Goal: Task Accomplishment & Management: Complete application form

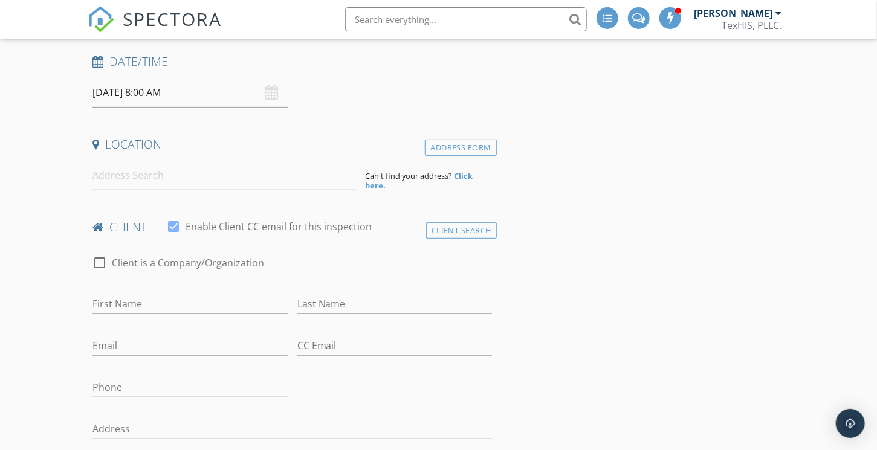
scroll to position [242, 0]
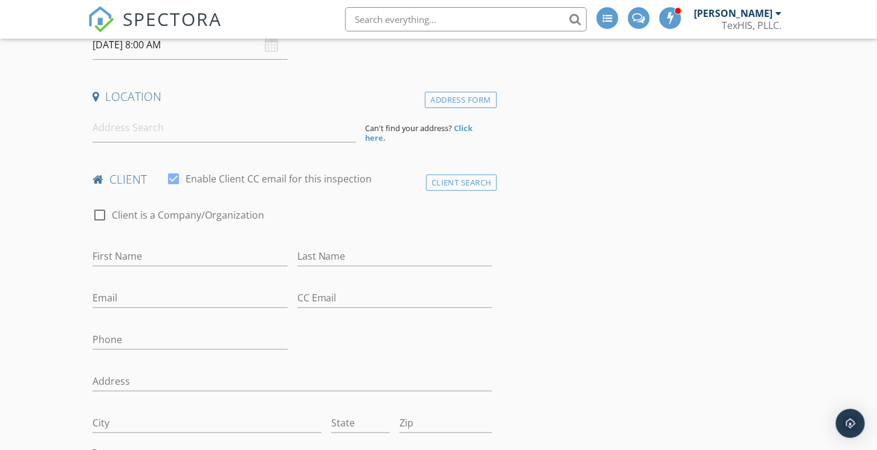
click at [159, 134] on input at bounding box center [223, 128] width 263 height 30
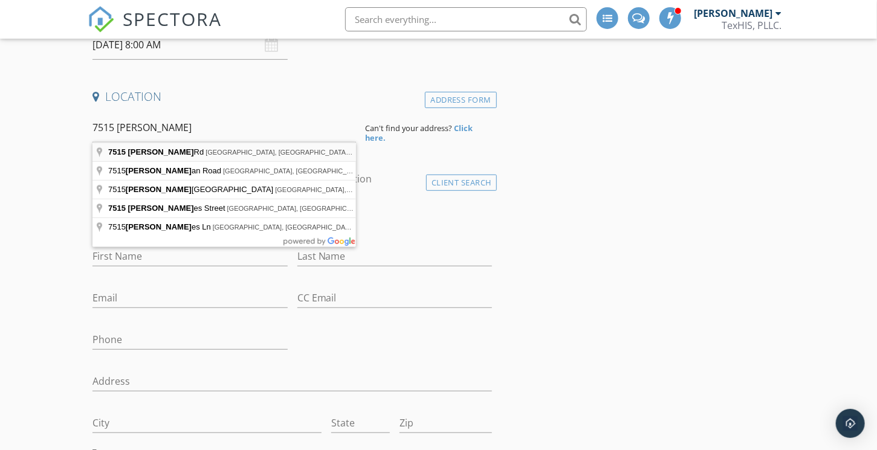
type input "7515 Holm Rd, San Antonio, TX, USA"
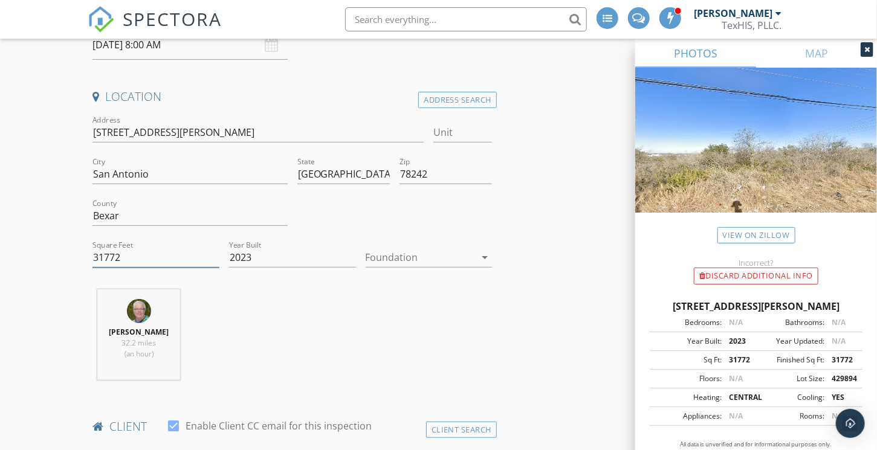
click at [113, 256] on input "31772" at bounding box center [155, 258] width 127 height 20
click at [247, 252] on input "2023" at bounding box center [292, 258] width 127 height 20
click at [247, 253] on input "2023" at bounding box center [292, 258] width 127 height 20
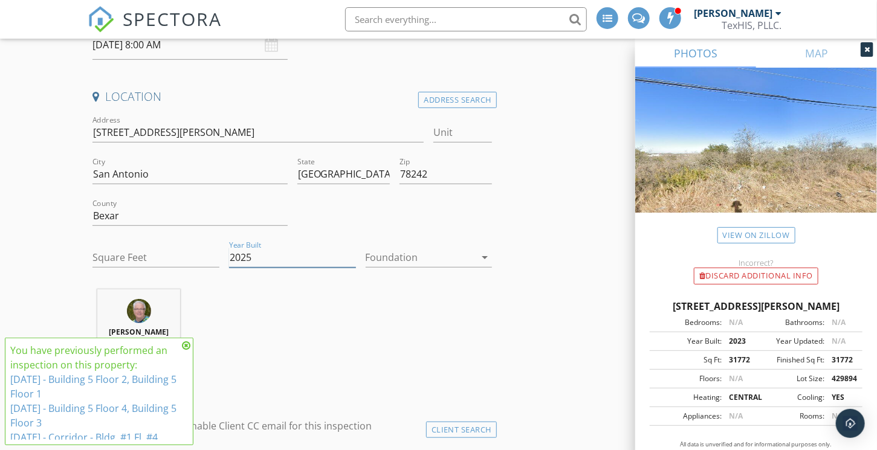
type input "2025"
click at [382, 257] on div at bounding box center [421, 257] width 110 height 19
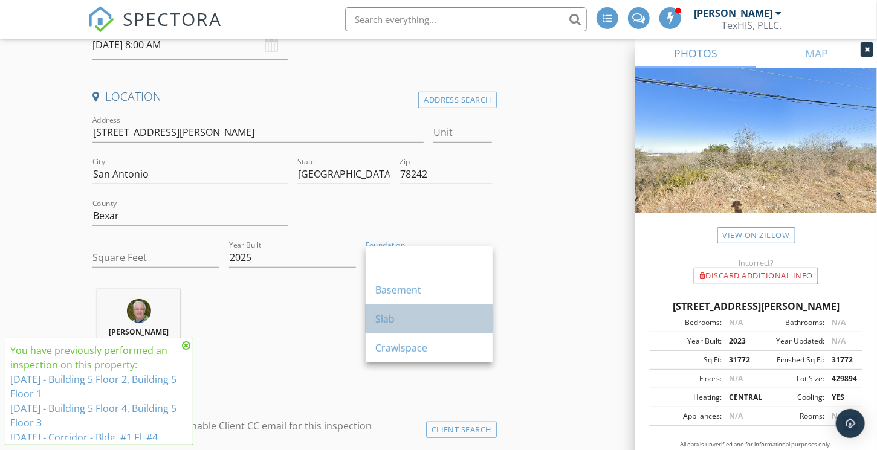
click at [398, 317] on div "Slab" at bounding box center [429, 319] width 108 height 15
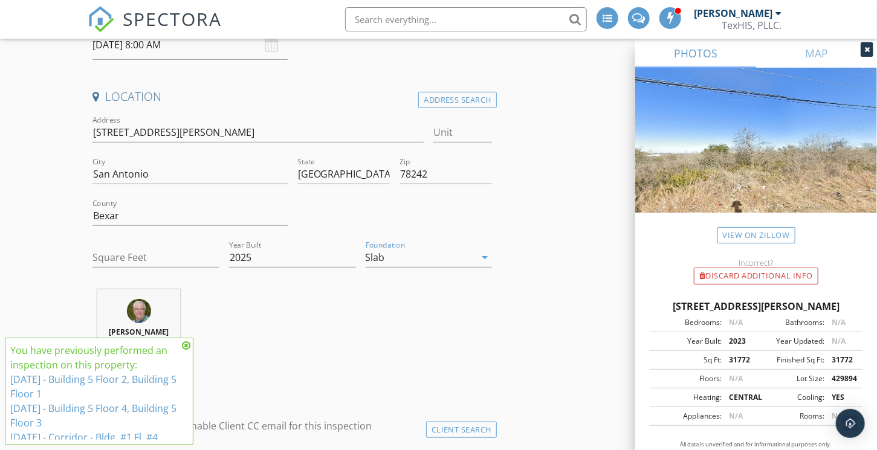
drag, startPoint x: 487, startPoint y: 305, endPoint x: 484, endPoint y: 313, distance: 9.0
click at [484, 313] on div "Larry Harvey 32.2 miles (an hour)" at bounding box center [292, 339] width 409 height 100
click at [187, 342] on icon at bounding box center [186, 346] width 8 height 10
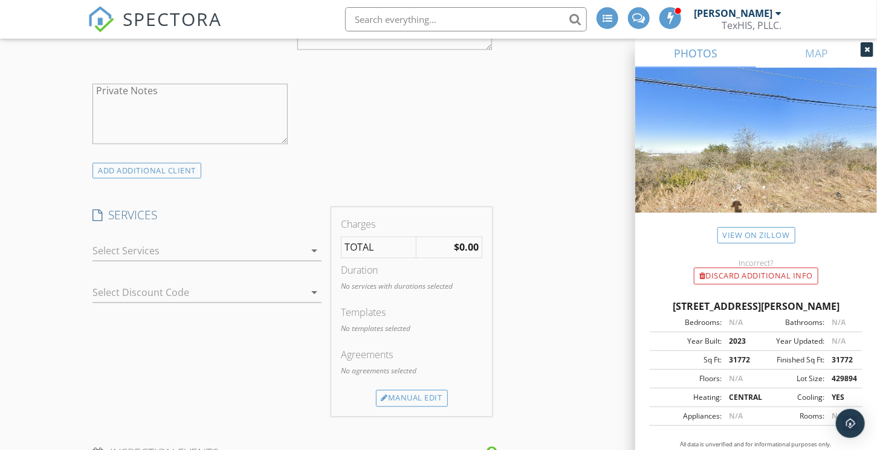
scroll to position [967, 0]
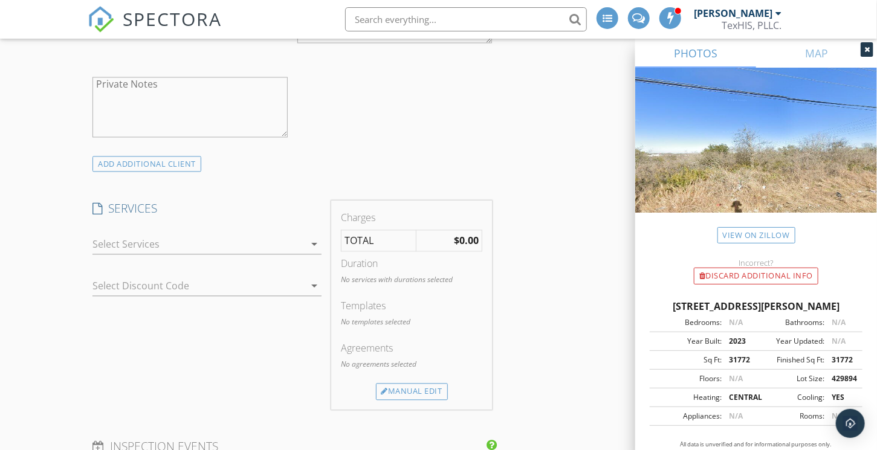
click at [147, 242] on div at bounding box center [198, 244] width 212 height 19
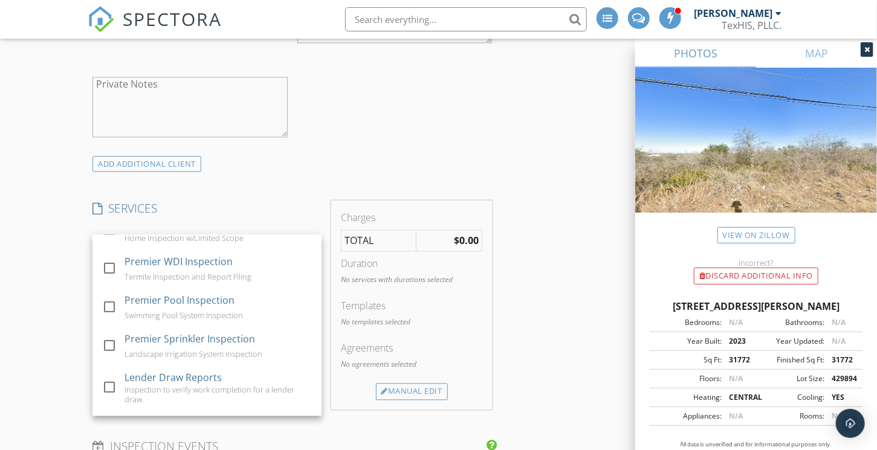
scroll to position [352, 0]
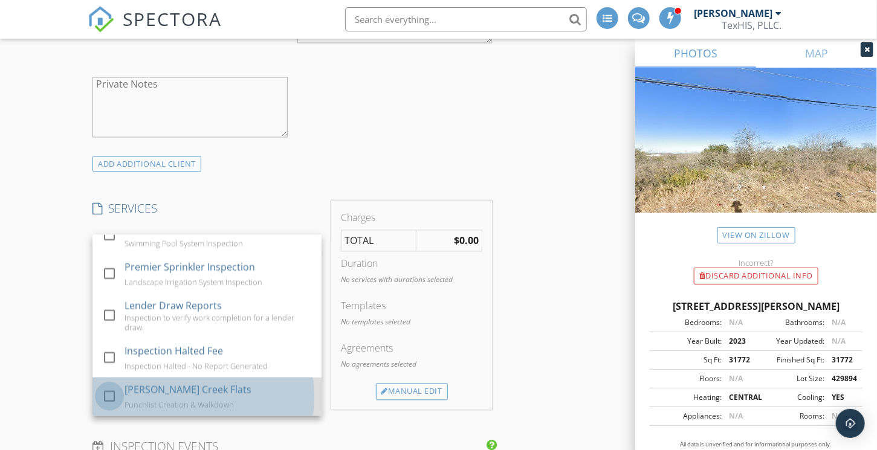
click at [107, 389] on div at bounding box center [109, 396] width 21 height 21
checkbox input "false"
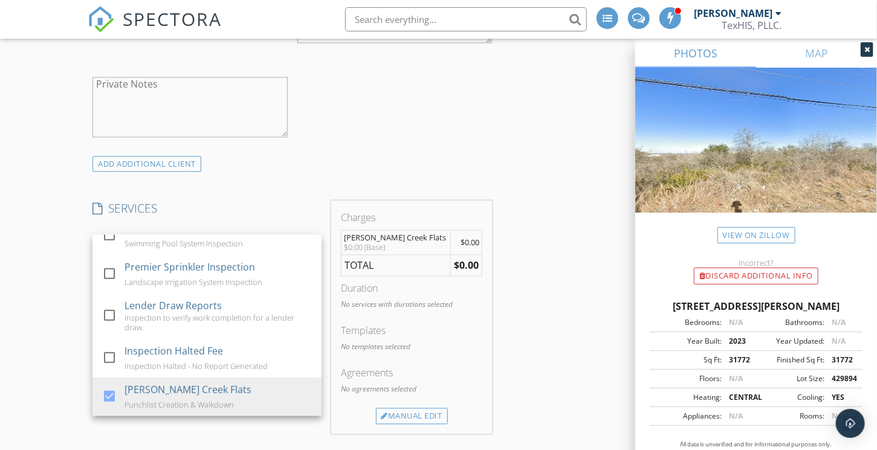
drag, startPoint x: 545, startPoint y: 242, endPoint x: 511, endPoint y: 251, distance: 35.8
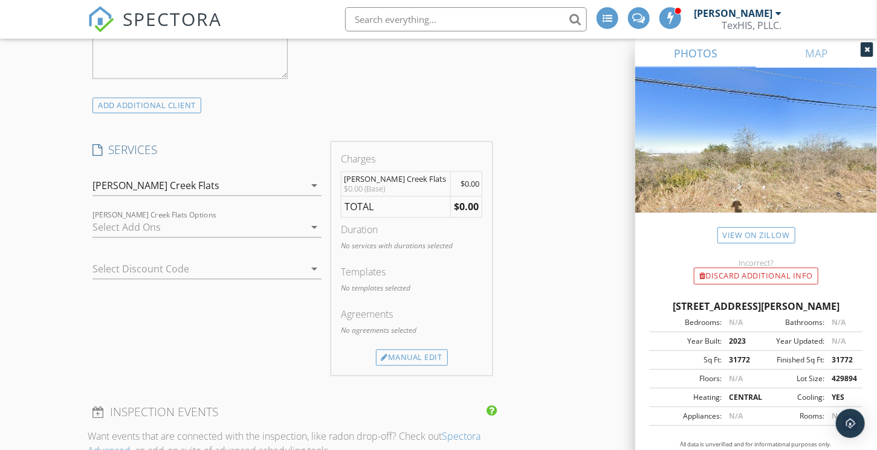
scroll to position [1027, 0]
click at [134, 222] on div at bounding box center [198, 225] width 212 height 19
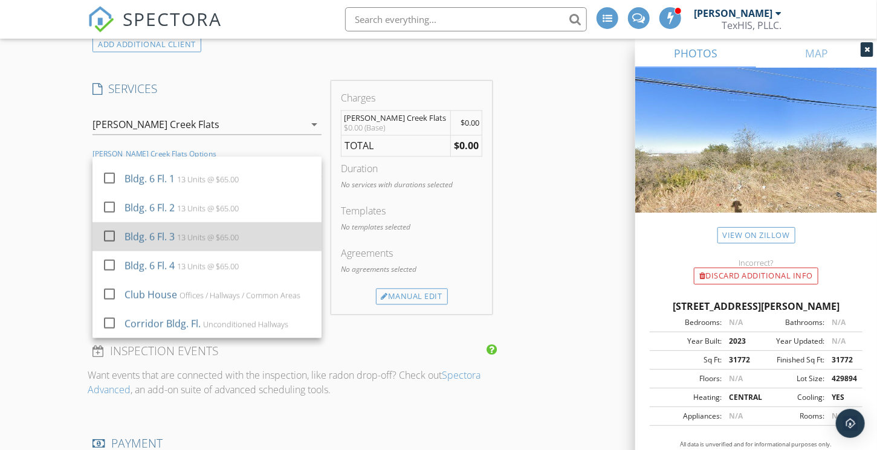
scroll to position [1088, 0]
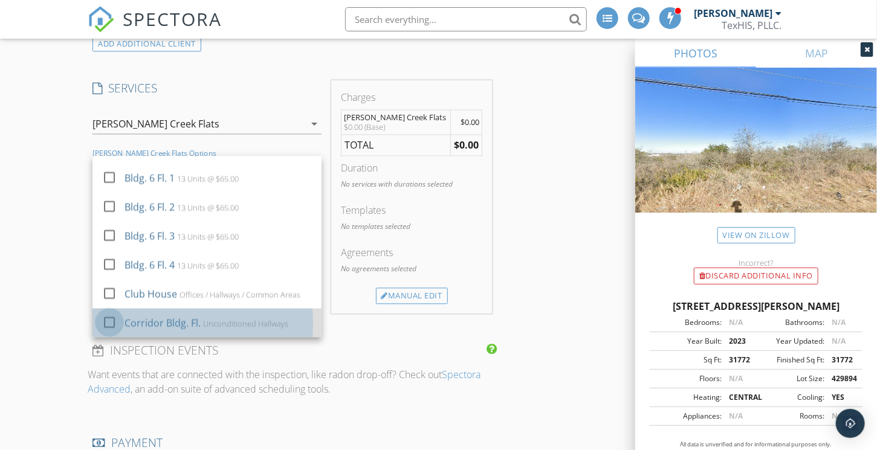
click at [109, 320] on div at bounding box center [109, 322] width 21 height 21
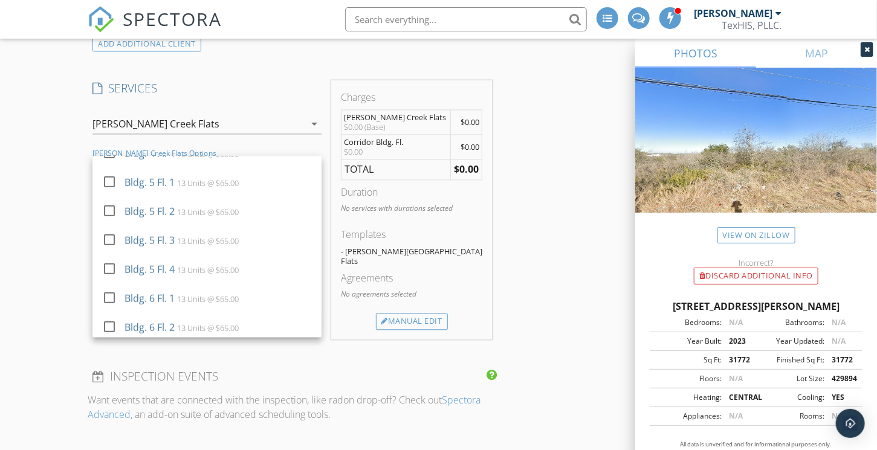
scroll to position [452, 0]
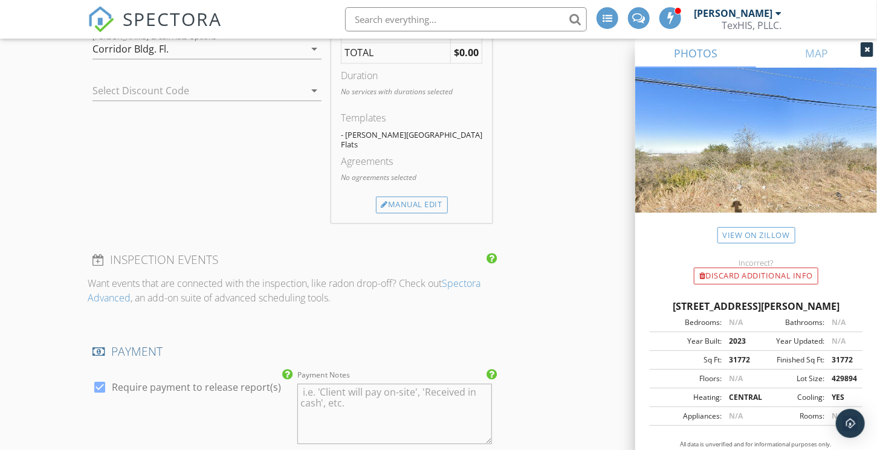
scroll to position [1027, 0]
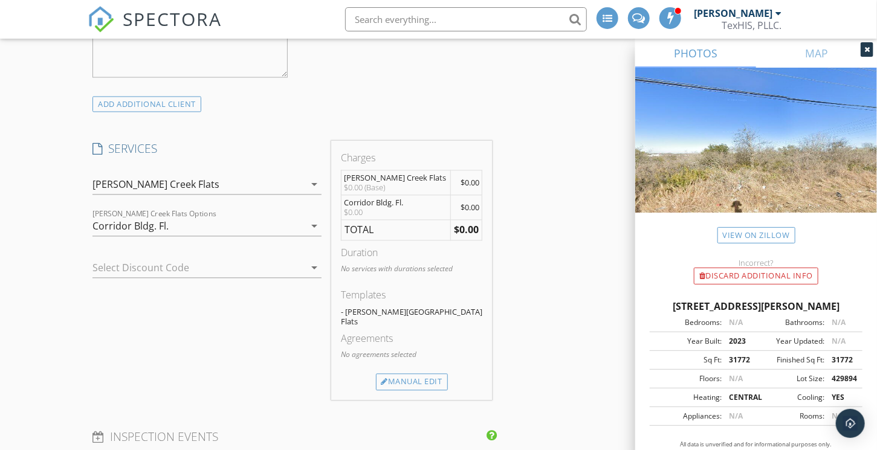
click at [120, 222] on div "Corridor Bldg. Fl." at bounding box center [130, 226] width 76 height 11
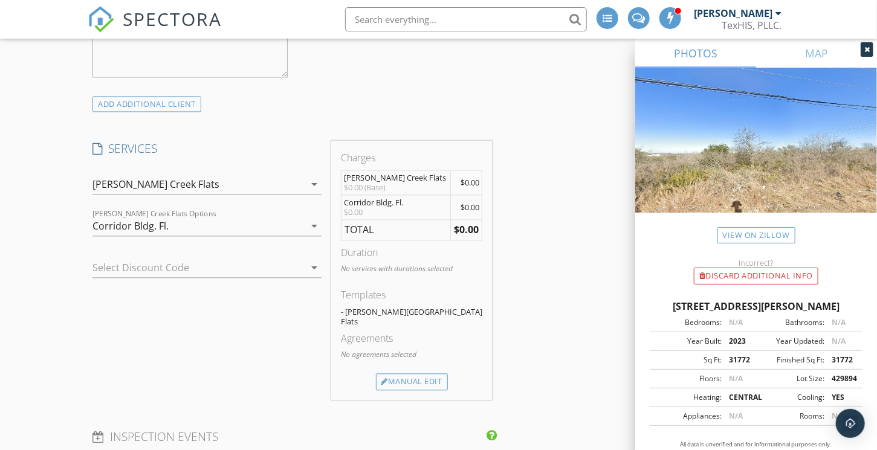
click at [136, 179] on div "Leon Creek Flats" at bounding box center [155, 184] width 127 height 11
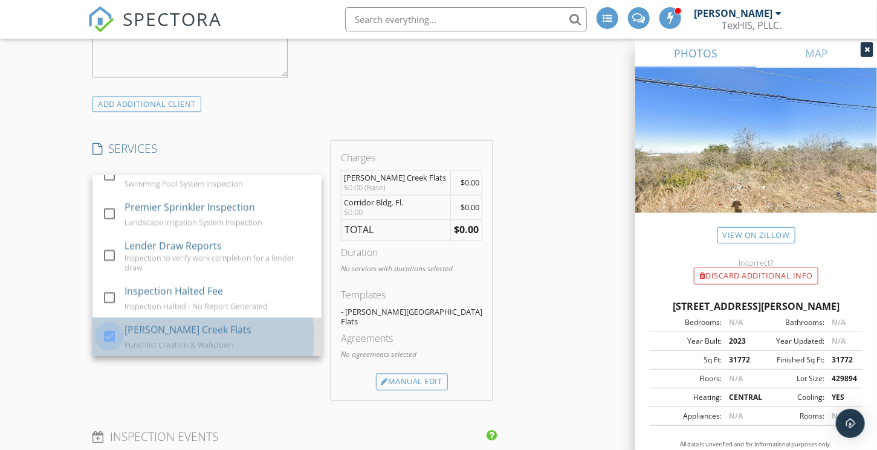
click at [114, 329] on div at bounding box center [109, 336] width 21 height 21
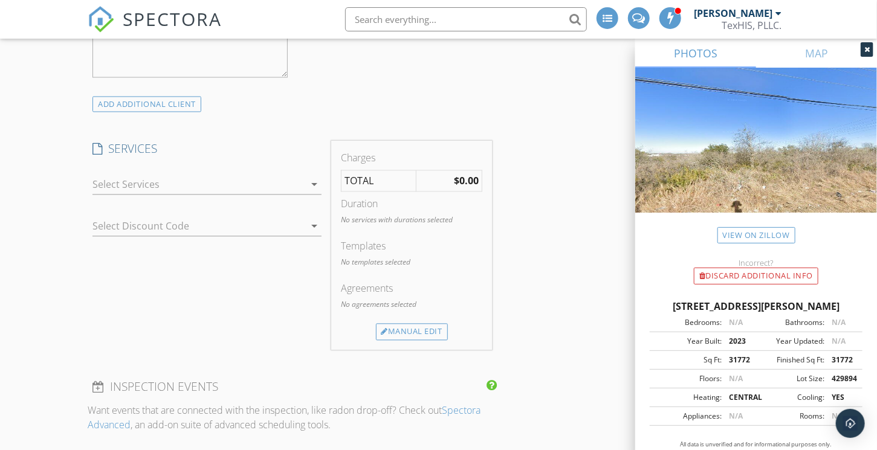
click at [123, 179] on div at bounding box center [198, 184] width 212 height 19
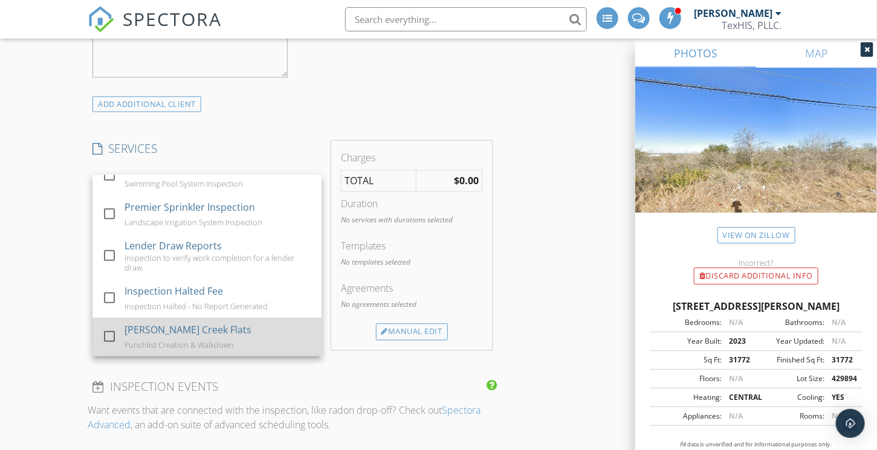
click at [111, 330] on div at bounding box center [109, 336] width 21 height 21
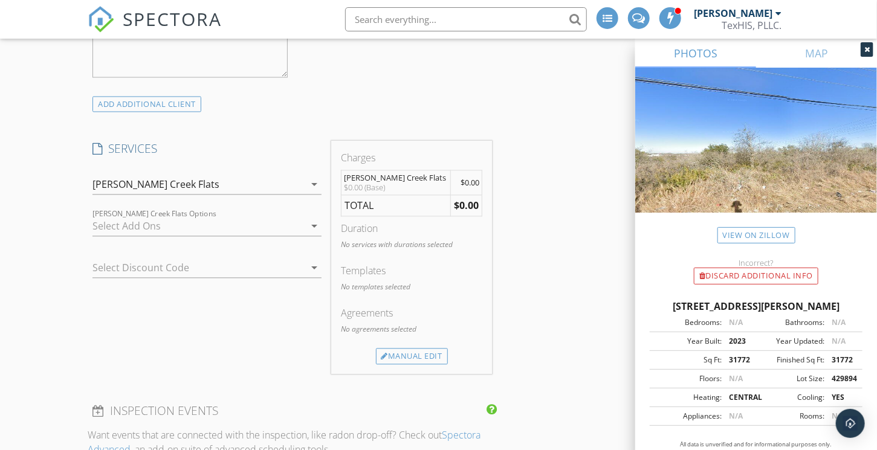
click at [124, 222] on div at bounding box center [198, 225] width 212 height 19
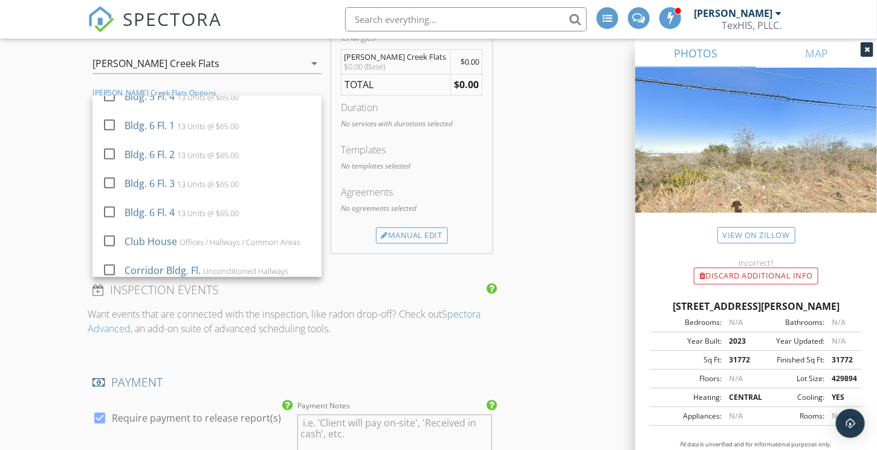
scroll to position [573, 0]
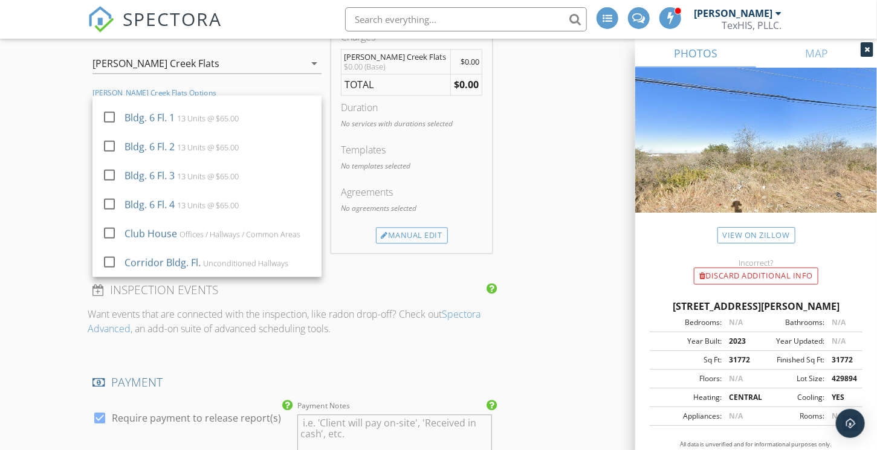
click at [31, 154] on div "New Inspection Click here to use the New Order Form INSPECTOR(S) check_box Larr…" at bounding box center [438, 391] width 877 height 2912
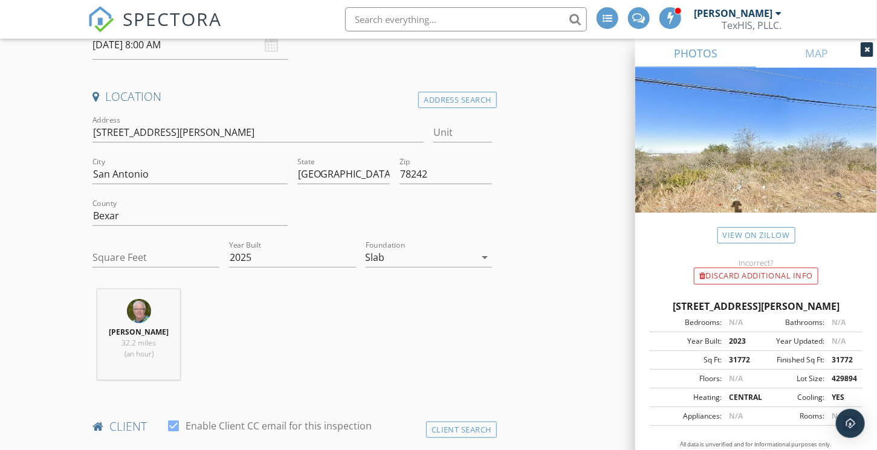
scroll to position [0, 0]
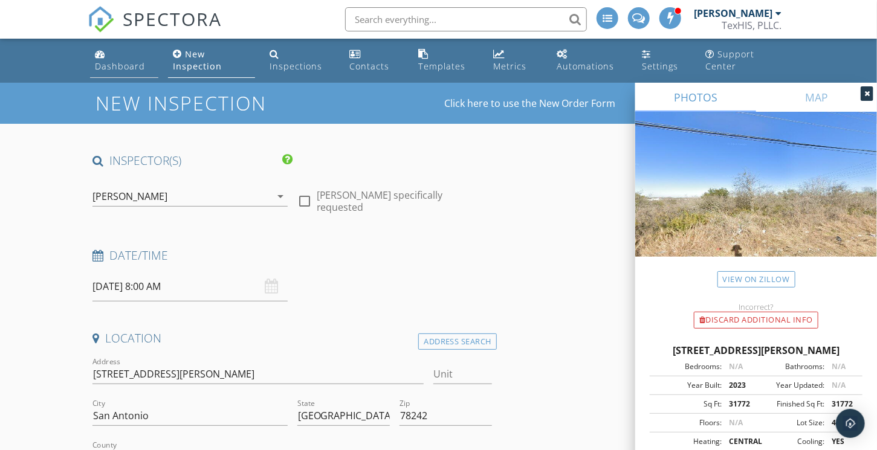
click at [112, 70] on div "Dashboard" at bounding box center [120, 65] width 50 height 11
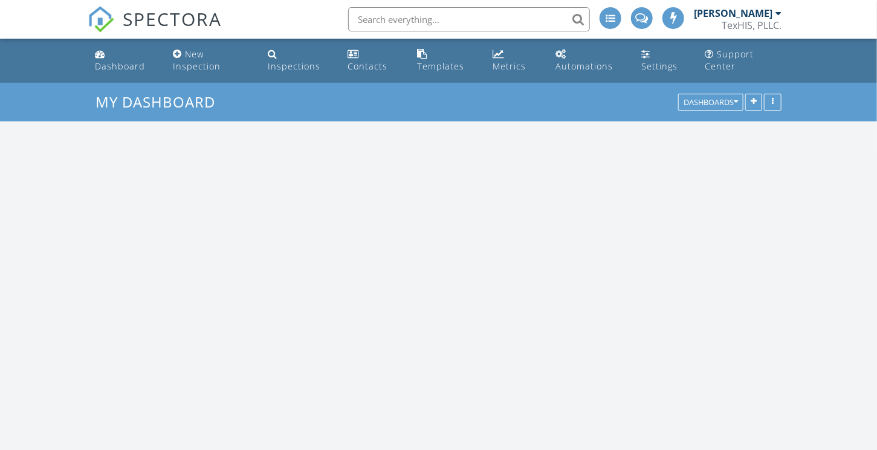
scroll to position [1209, 895]
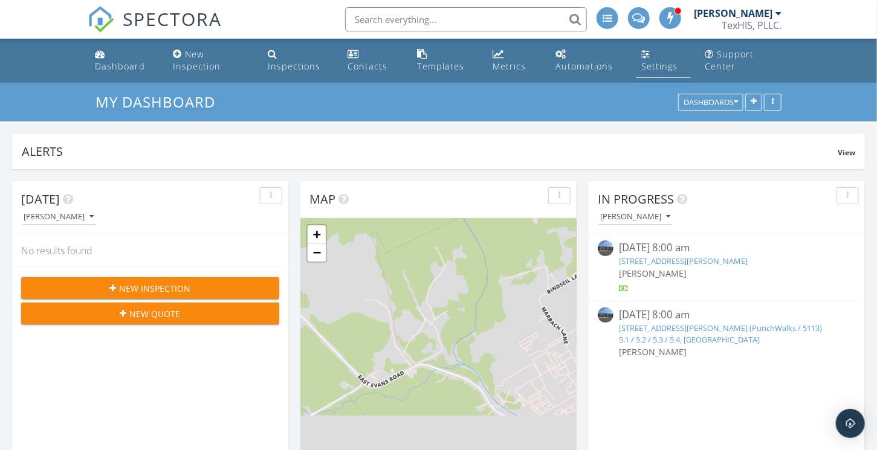
click at [645, 66] on div "Settings" at bounding box center [659, 65] width 36 height 11
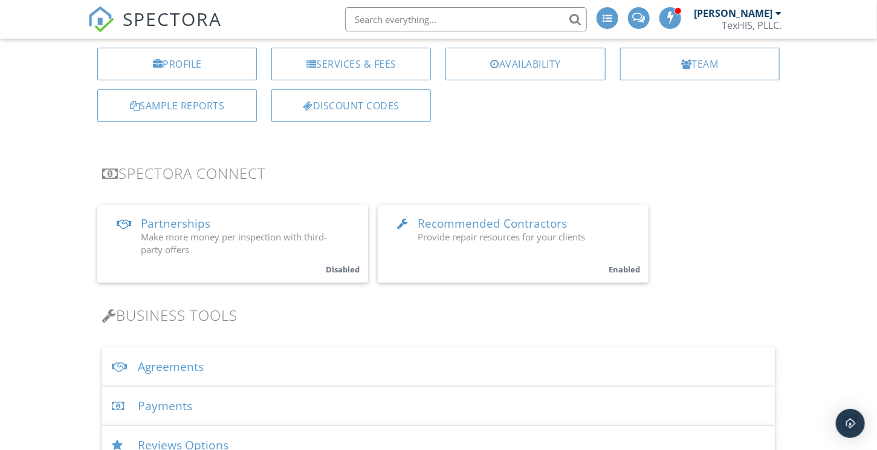
scroll to position [121, 0]
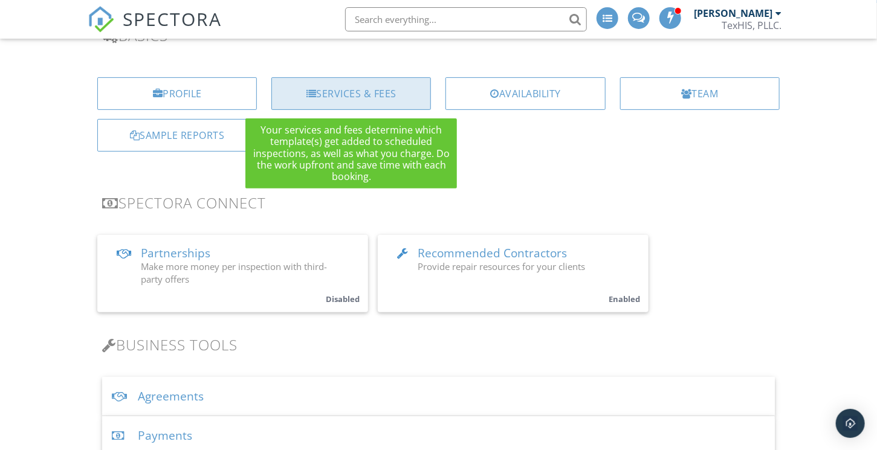
click at [395, 104] on div "Services & Fees" at bounding box center [351, 93] width 160 height 33
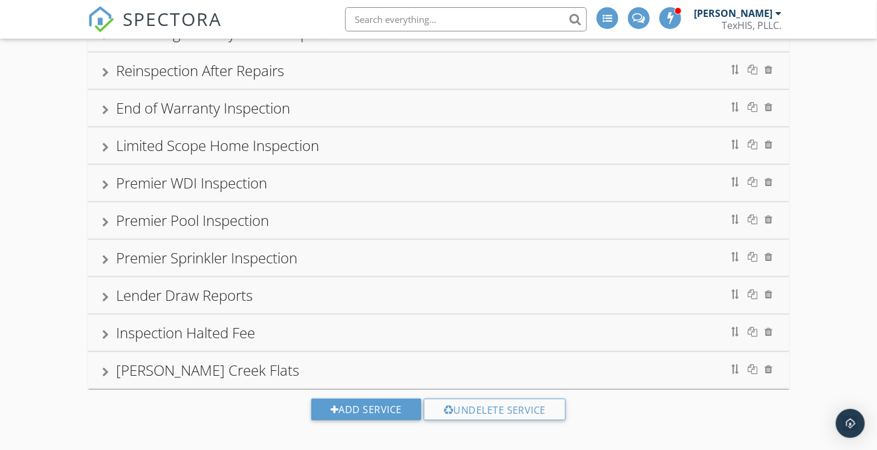
scroll to position [242, 0]
click at [106, 366] on div at bounding box center [105, 371] width 7 height 10
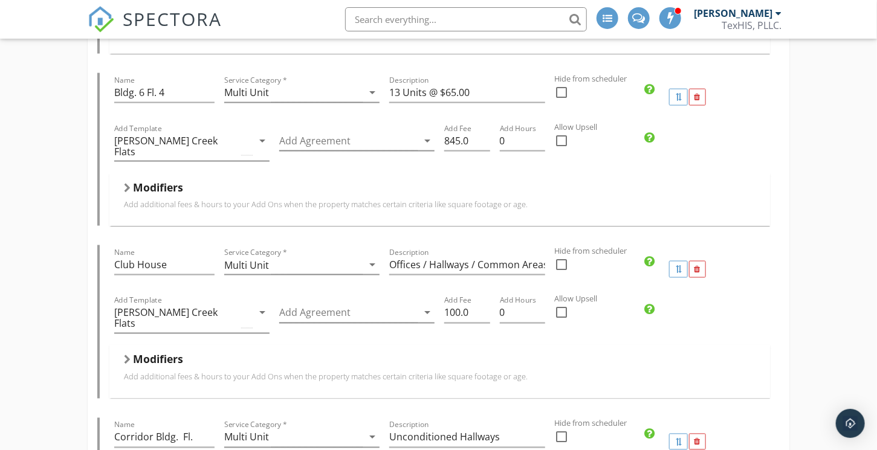
scroll to position [4872, 0]
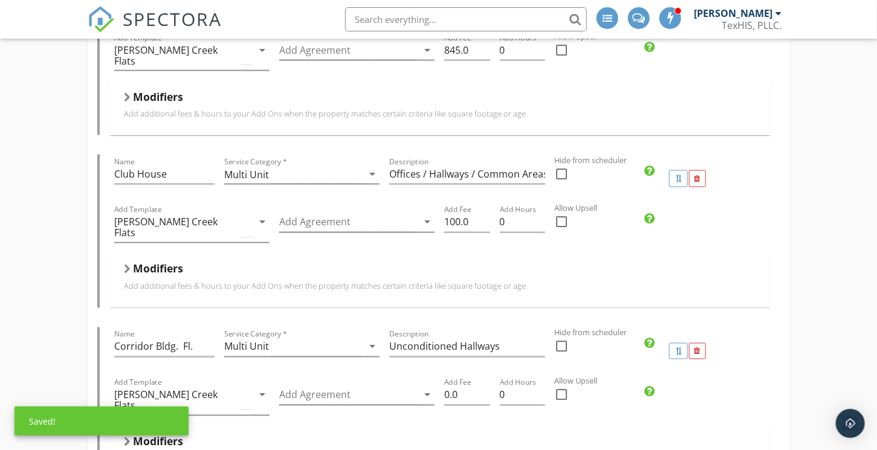
scroll to position [4932, 0]
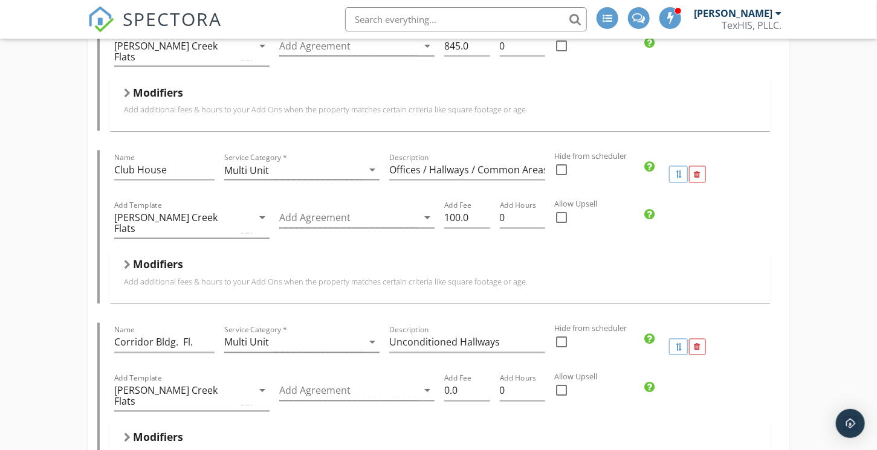
type input "Bldg. 1 Exteriors"
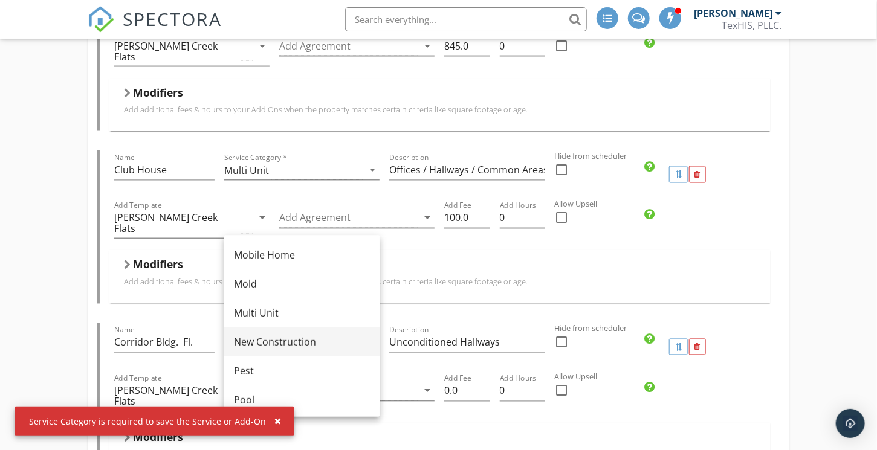
scroll to position [302, 0]
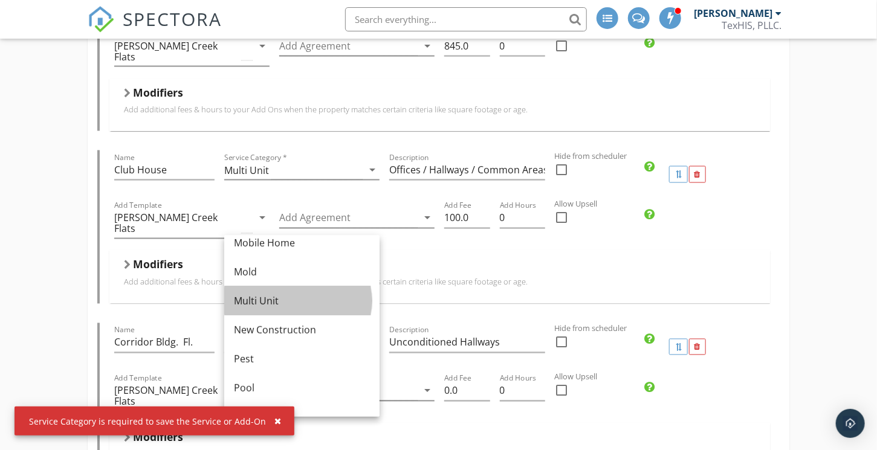
click at [269, 301] on div "Multi Unit" at bounding box center [302, 301] width 136 height 15
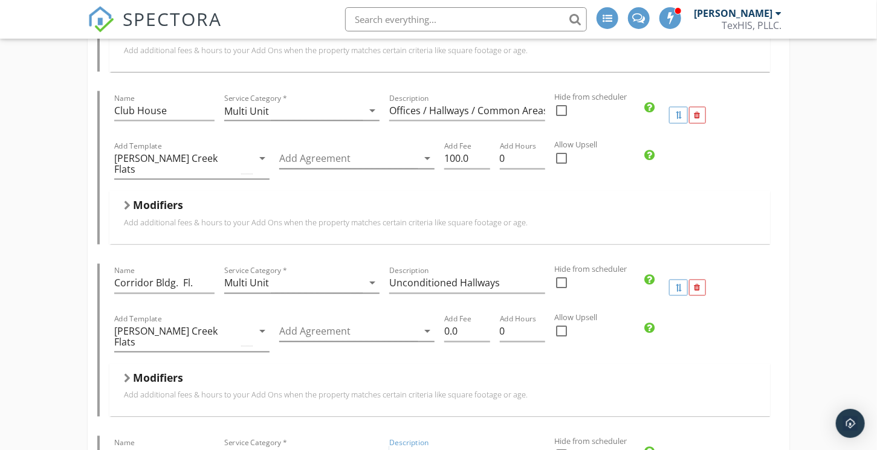
scroll to position [4993, 0]
type input "Exterior Surfaces"
click at [190, 445] on input "Bldg. 1 Exteriors" at bounding box center [164, 455] width 100 height 20
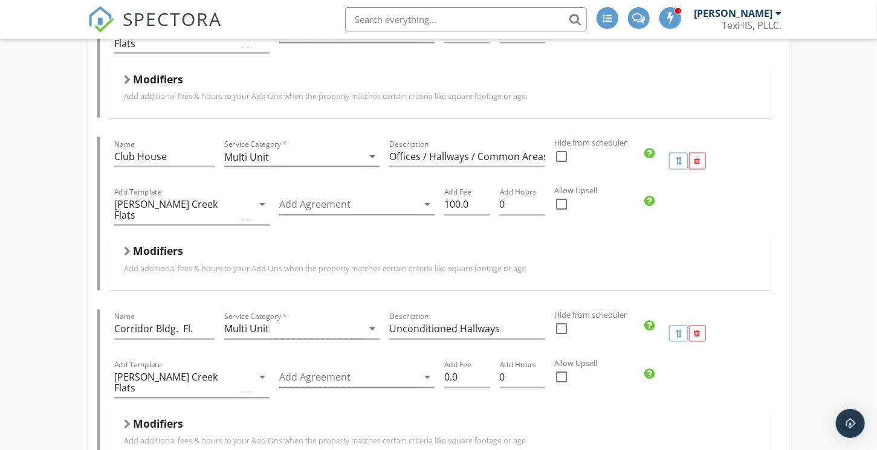
scroll to position [4913, 0]
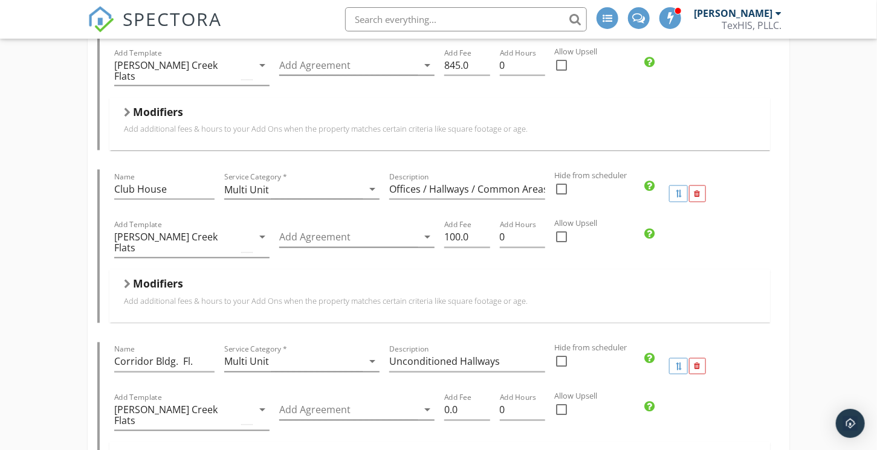
type input "Bldg. 1 Ext."
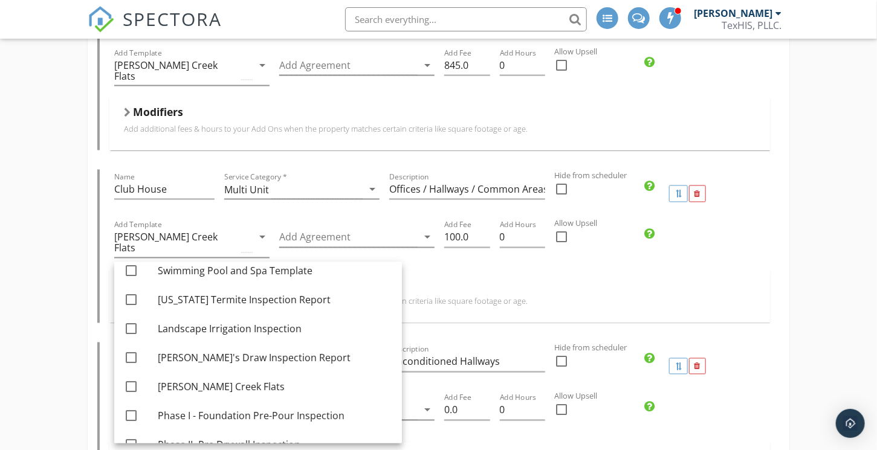
scroll to position [24, 0]
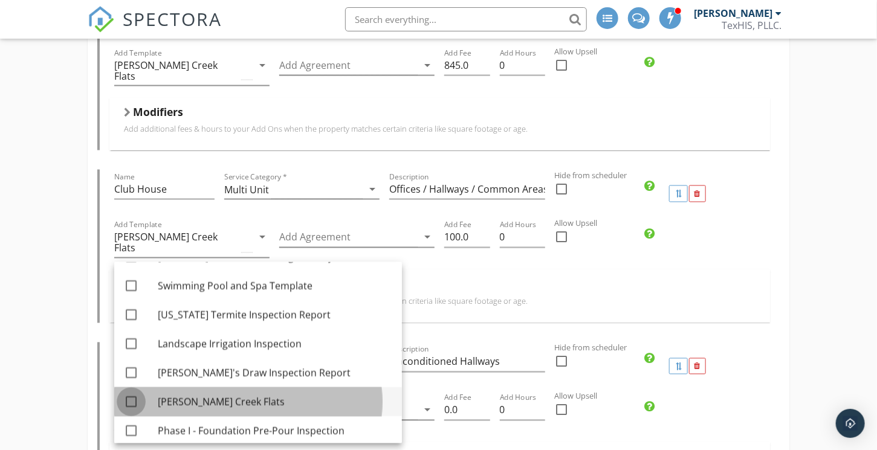
click at [131, 399] on div at bounding box center [131, 402] width 21 height 21
checkbox input "true"
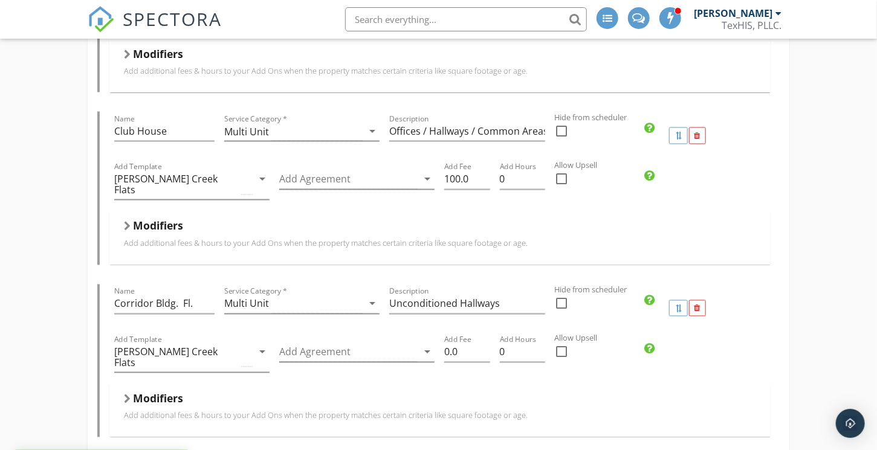
scroll to position [4974, 0]
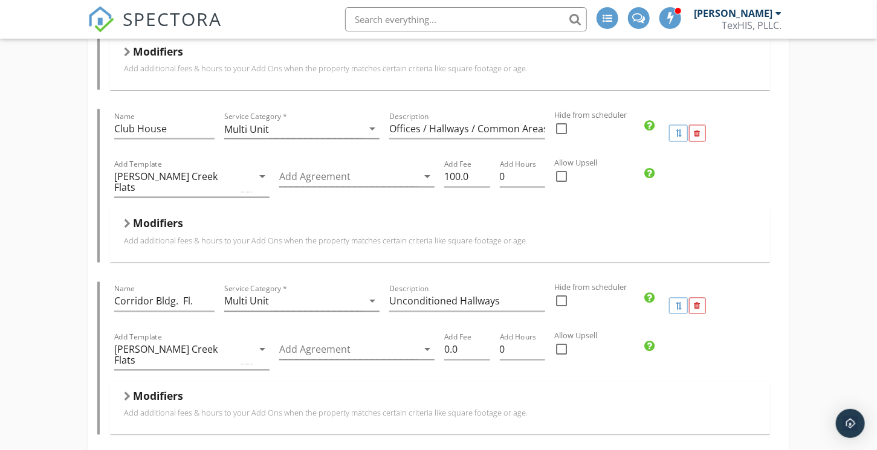
drag, startPoint x: 459, startPoint y: 255, endPoint x: 445, endPoint y: 254, distance: 13.9
type input "250"
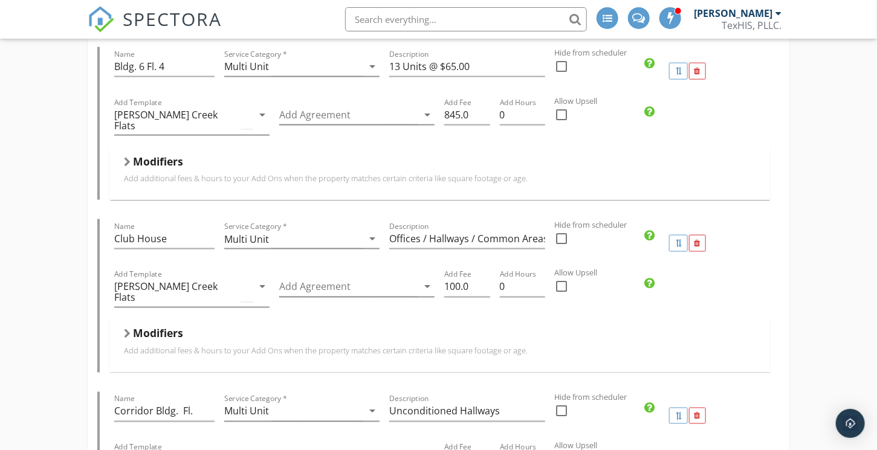
scroll to position [4853, 0]
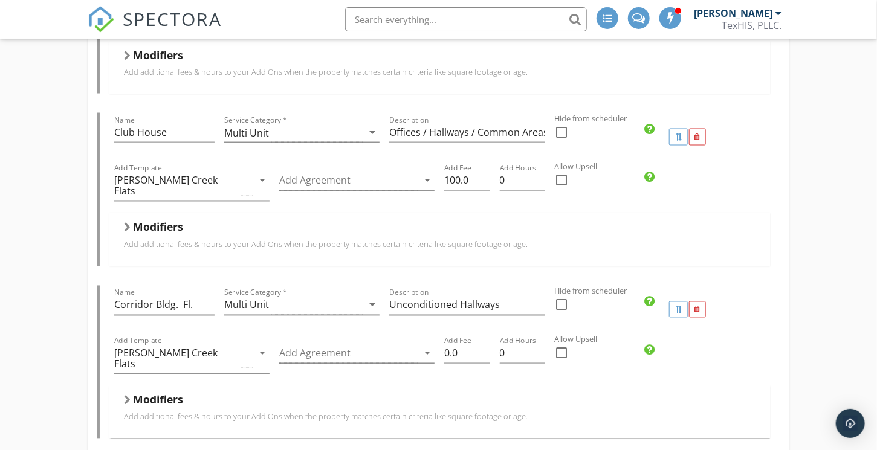
scroll to position [5034, 0]
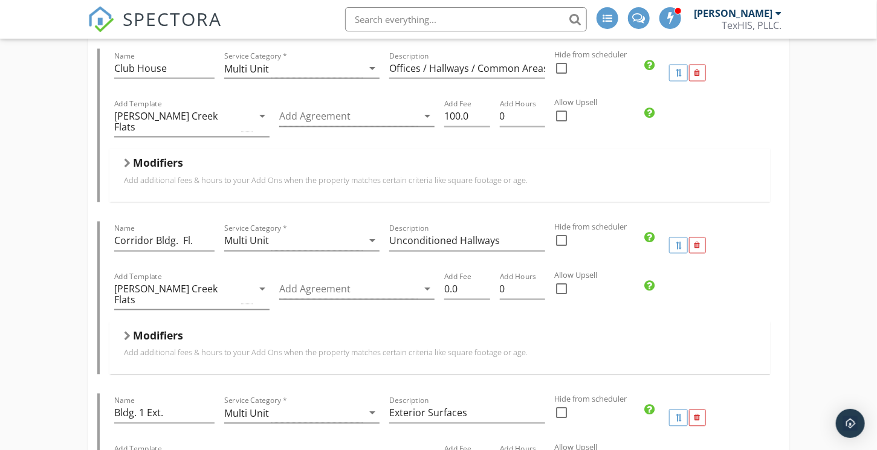
drag, startPoint x: 165, startPoint y: 301, endPoint x: 131, endPoint y: 305, distance: 34.6
drag, startPoint x: 184, startPoint y: 153, endPoint x: 103, endPoint y: 153, distance: 81.6
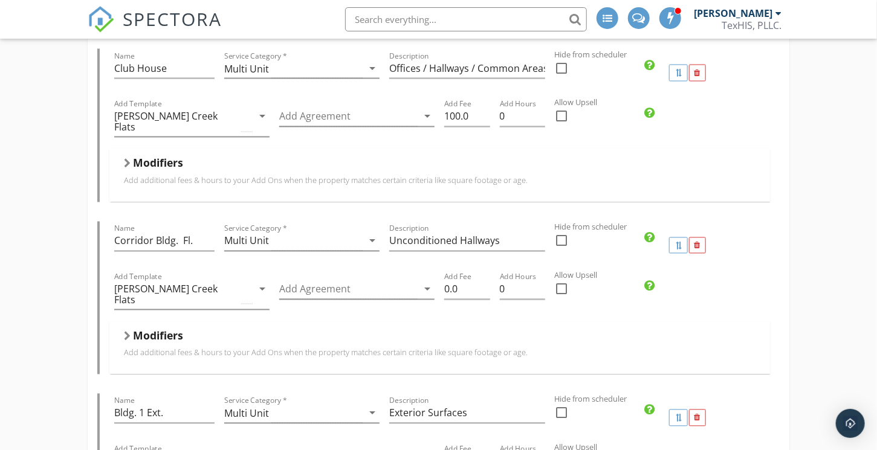
drag, startPoint x: 161, startPoint y: 307, endPoint x: 75, endPoint y: 315, distance: 86.8
paste input "Bldg. 1 Ext."
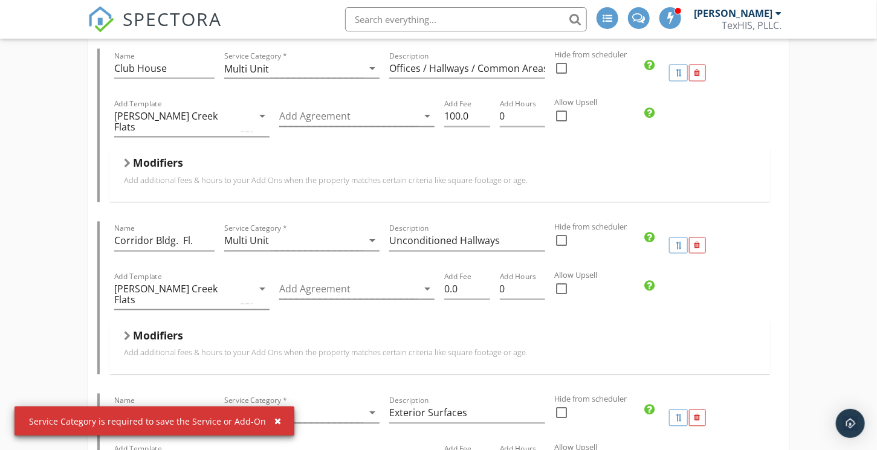
type input "Bldg. 2 Ext."
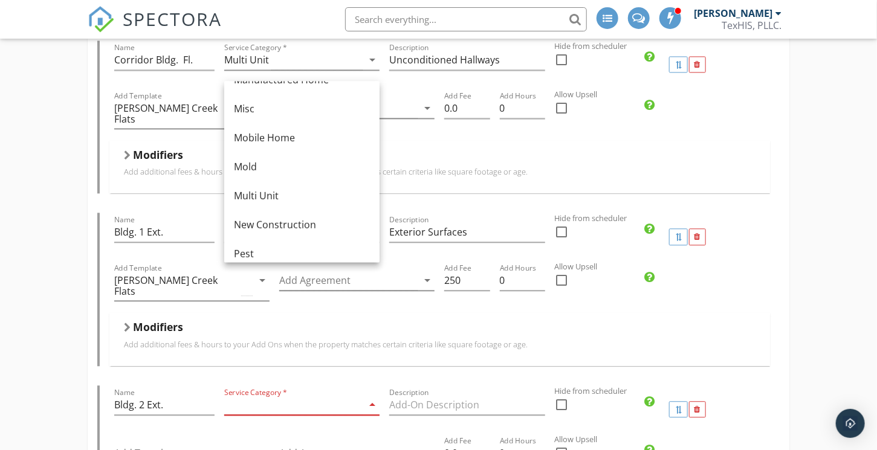
scroll to position [244, 0]
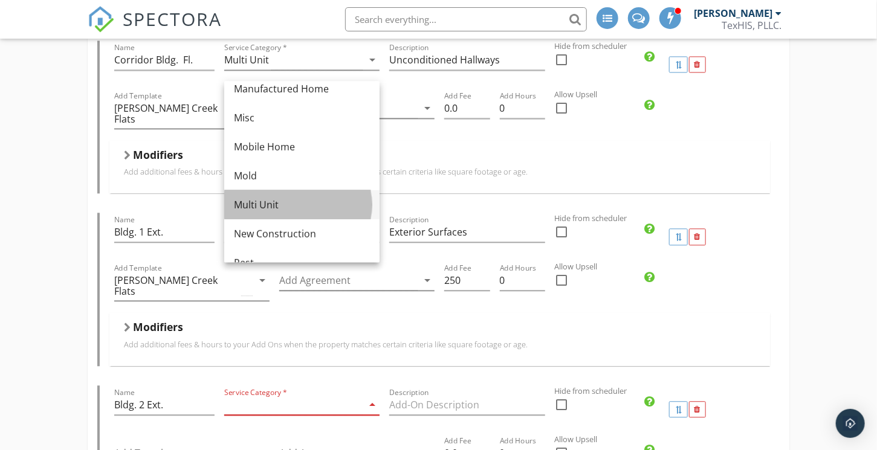
click at [279, 204] on div "Multi Unit" at bounding box center [302, 204] width 136 height 15
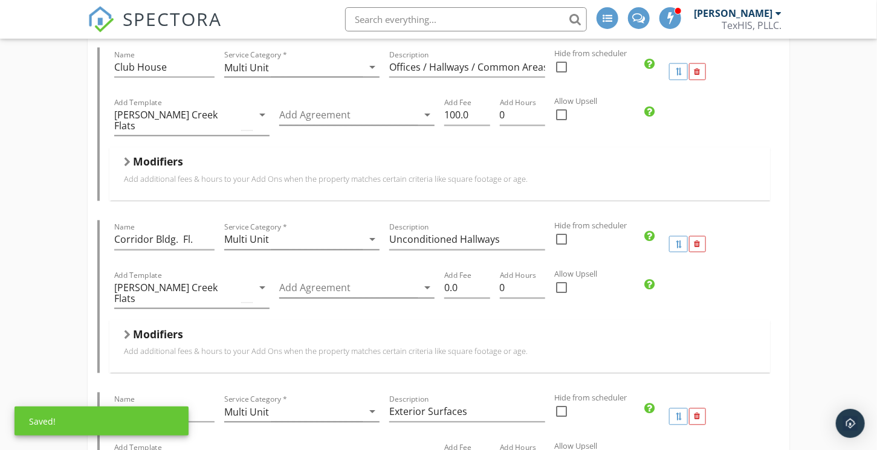
scroll to position [5034, 0]
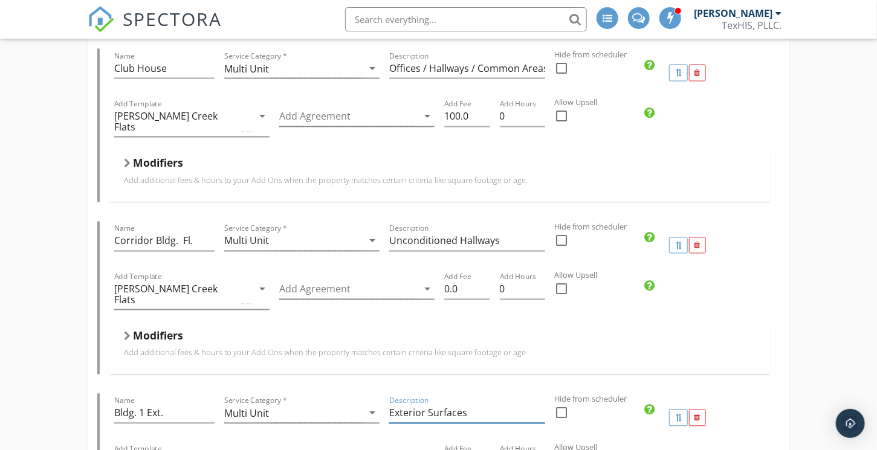
drag, startPoint x: 479, startPoint y: 148, endPoint x: 379, endPoint y: 163, distance: 100.7
click at [383, 394] on div "Name Bldg. 1 Ext. Service Category * Multi Unit arrow_drop_down Description Ext…" at bounding box center [439, 418] width 660 height 48
paste input "Exterior Surfaces"
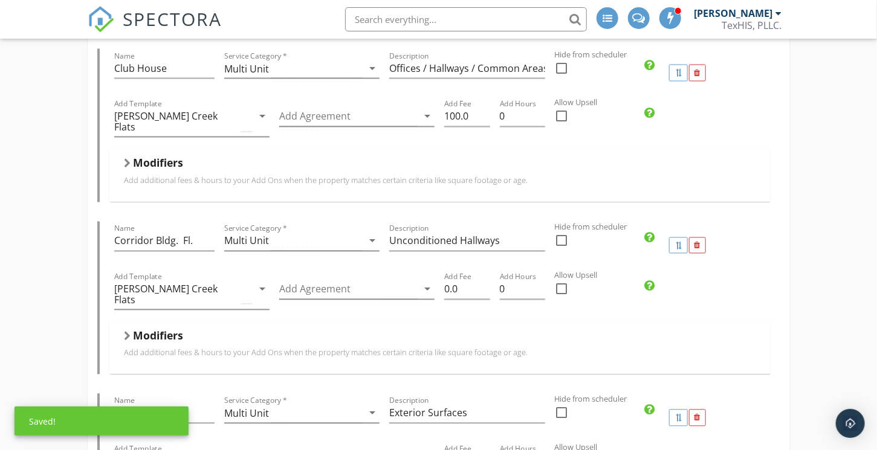
type input "Exterior Surfaces"
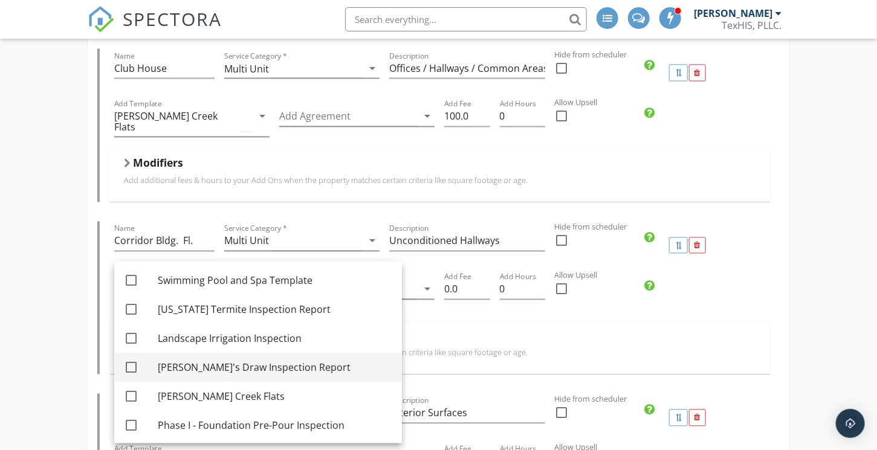
scroll to position [0, 0]
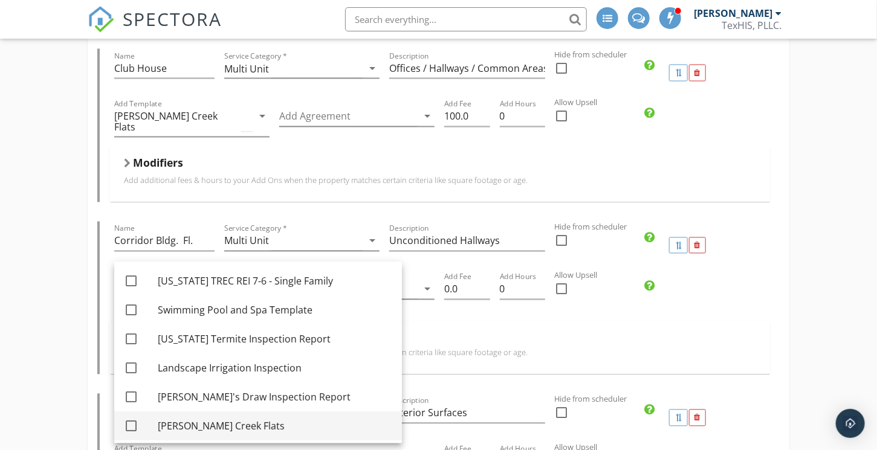
click at [132, 424] on div at bounding box center [131, 426] width 21 height 21
checkbox input "true"
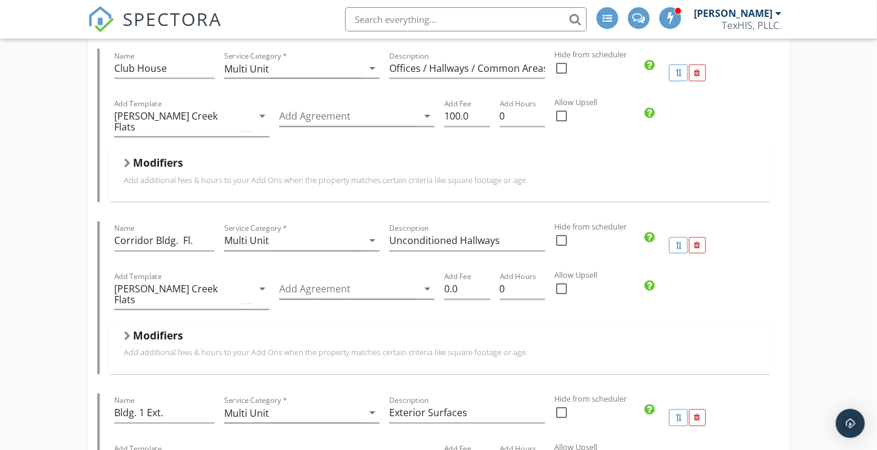
drag, startPoint x: 470, startPoint y: 356, endPoint x: 419, endPoint y: 361, distance: 51.6
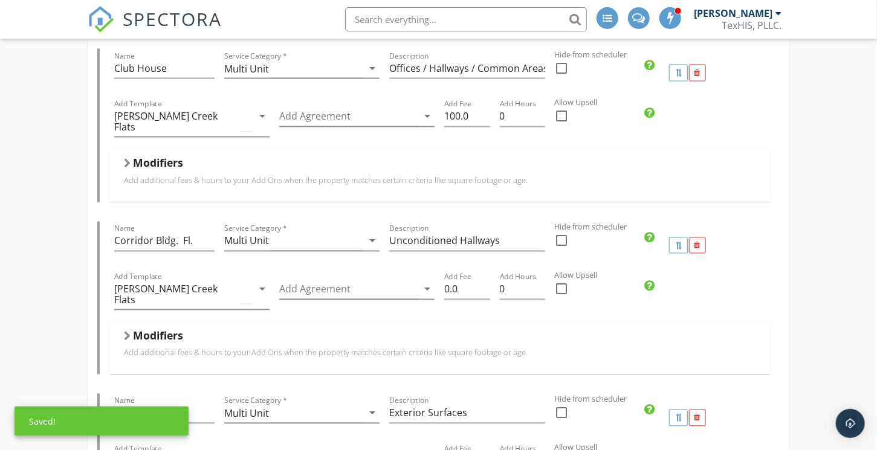
type input "250"
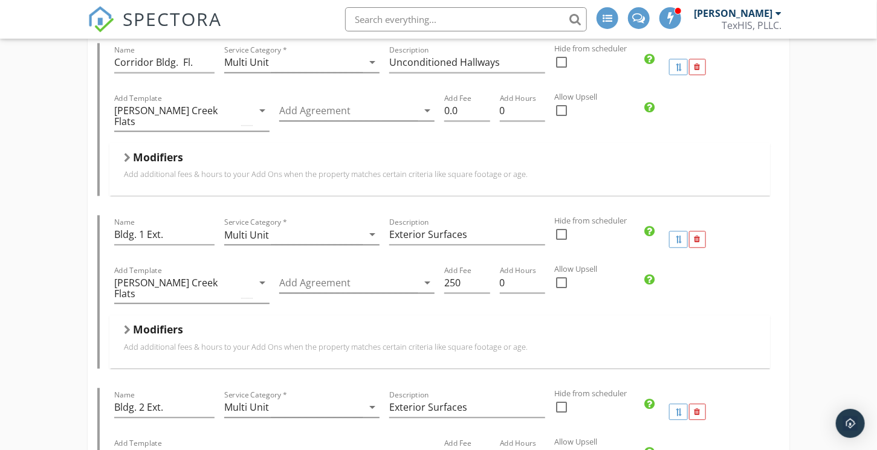
scroll to position [5215, 0]
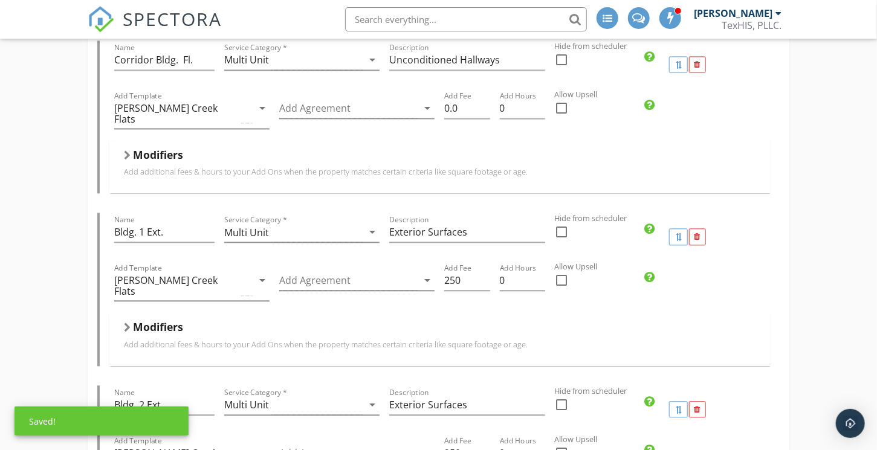
paste input "Exterior Surfaces"
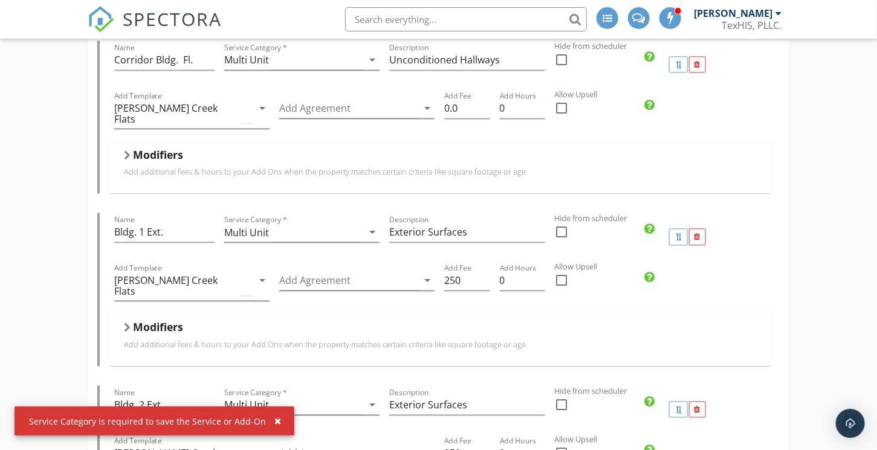
type input "Exterior Surfaces"
drag, startPoint x: 168, startPoint y: 128, endPoint x: 111, endPoint y: 129, distance: 56.8
click at [111, 385] on div "Name Bldg. 2 Ext." at bounding box center [164, 409] width 110 height 48
drag, startPoint x: 166, startPoint y: 287, endPoint x: -1, endPoint y: 300, distance: 166.7
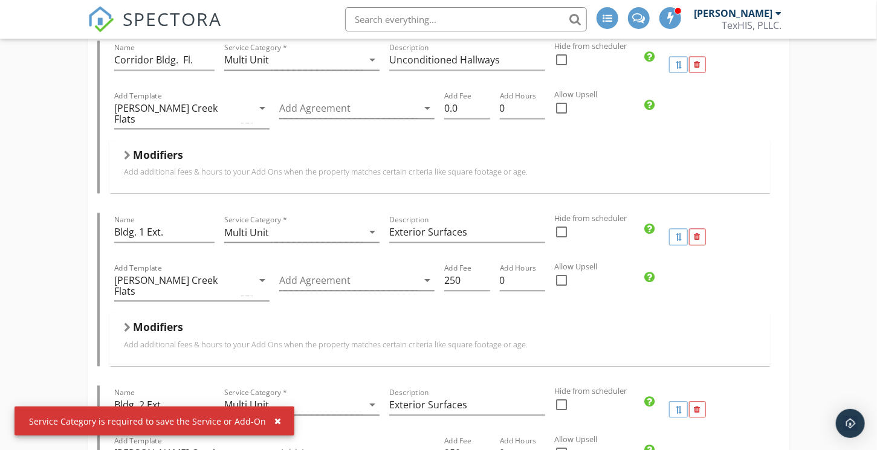
paste input "Bldg. 2 Ext."
type input "Bldg. 3 Ext."
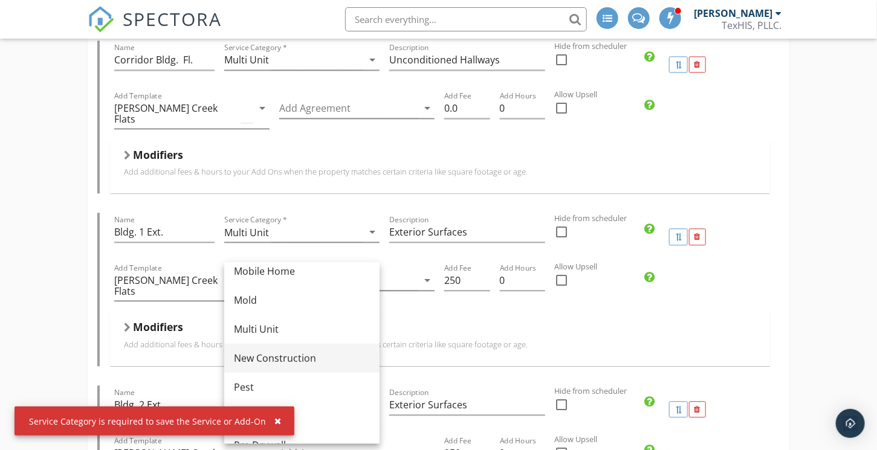
scroll to position [302, 0]
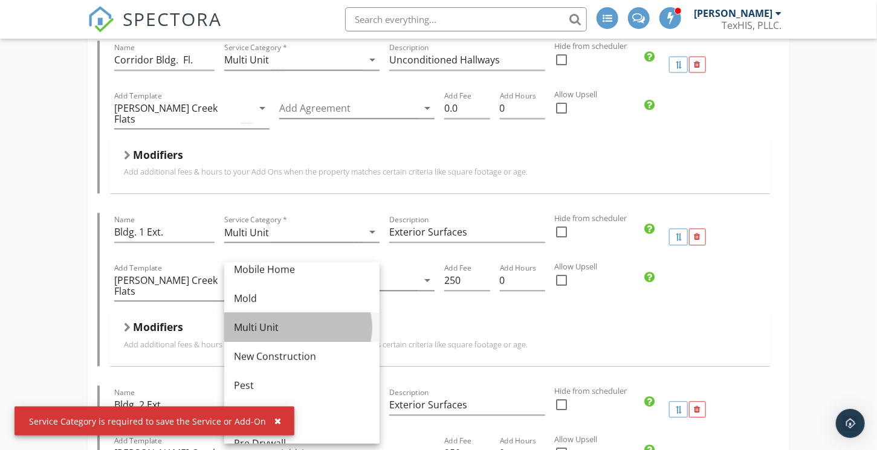
click at [267, 327] on div "Multi Unit" at bounding box center [302, 327] width 136 height 15
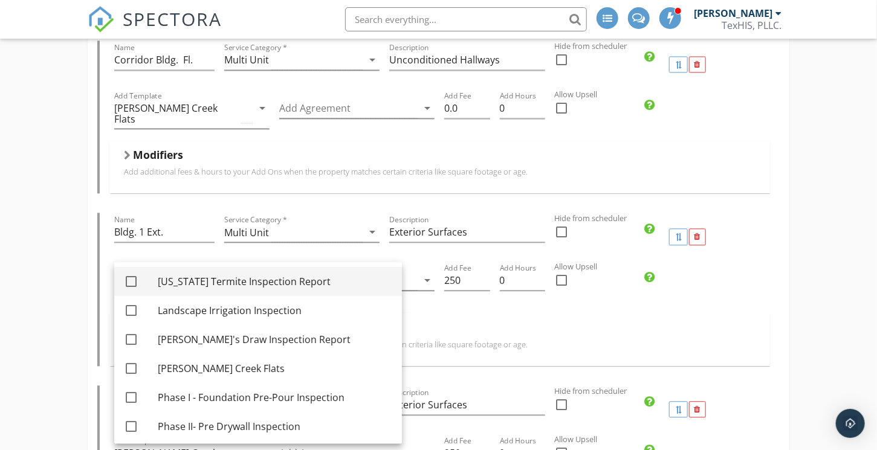
scroll to position [60, 0]
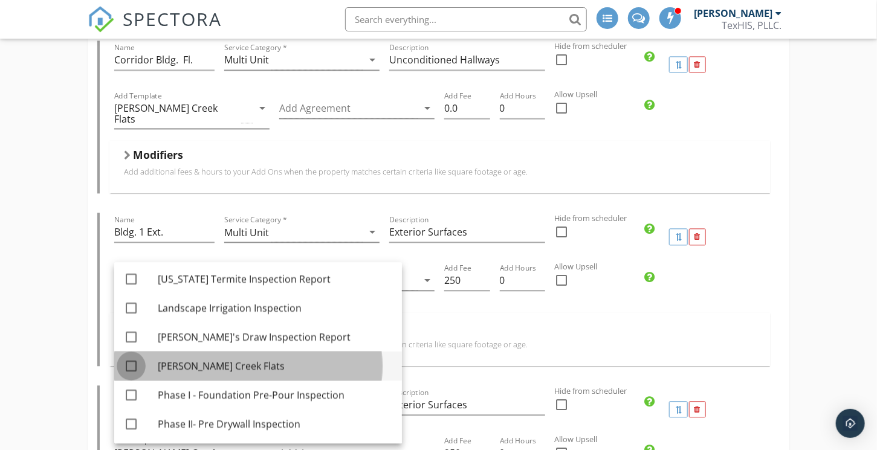
click at [127, 361] on div at bounding box center [131, 366] width 21 height 21
checkbox input "true"
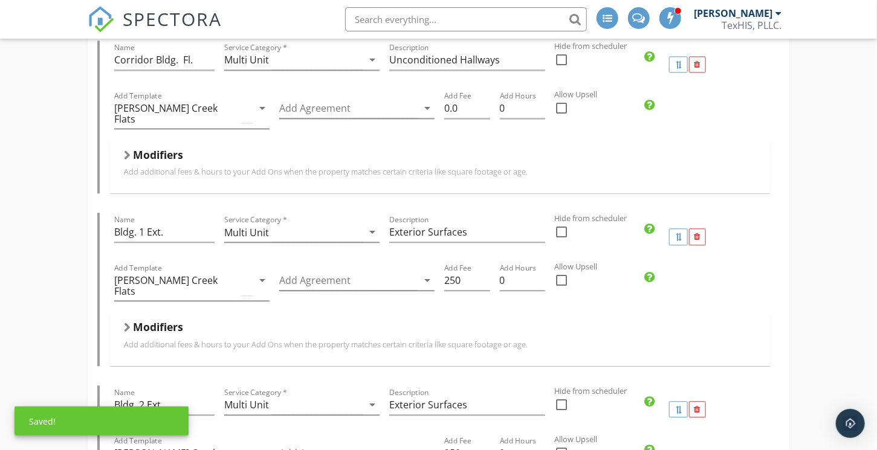
drag, startPoint x: 462, startPoint y: 338, endPoint x: 405, endPoint y: 341, distance: 57.5
type input "250"
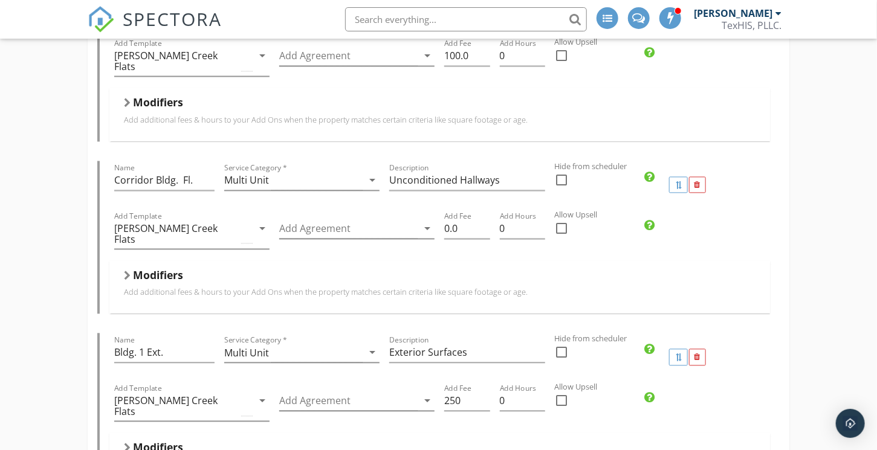
scroll to position [5094, 0]
drag, startPoint x: 469, startPoint y: 132, endPoint x: 469, endPoint y: 143, distance: 10.3
click at [469, 392] on input "250" at bounding box center [466, 402] width 45 height 20
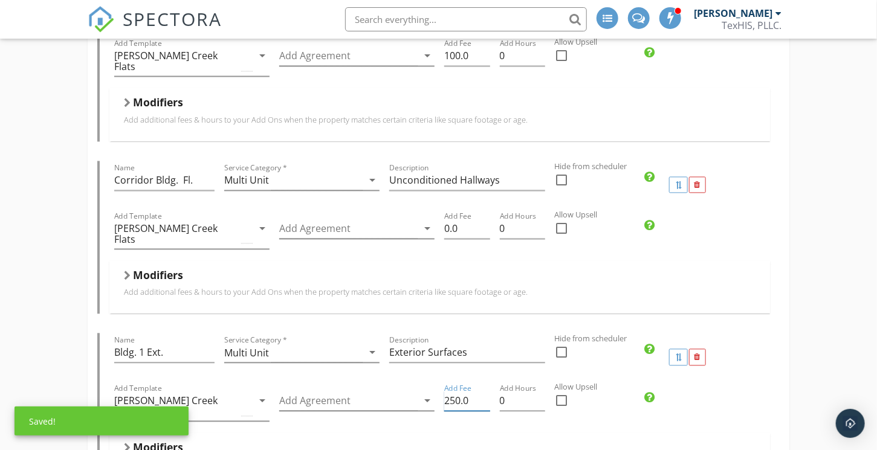
type input "250.0"
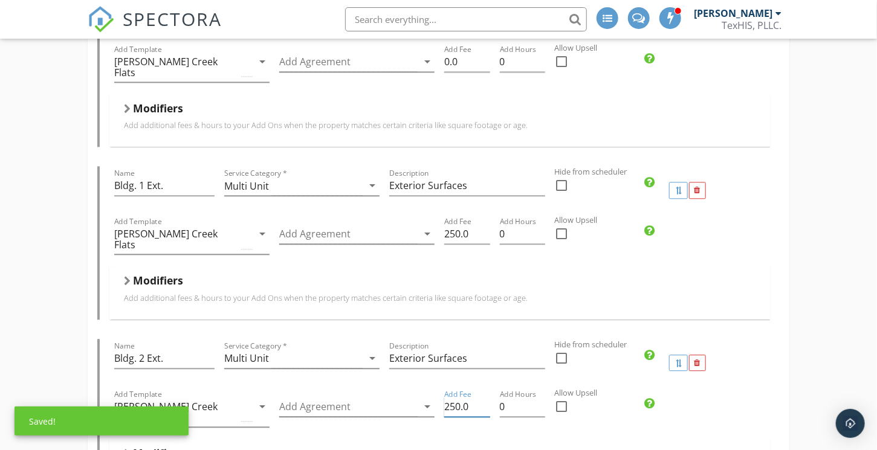
scroll to position [5276, 0]
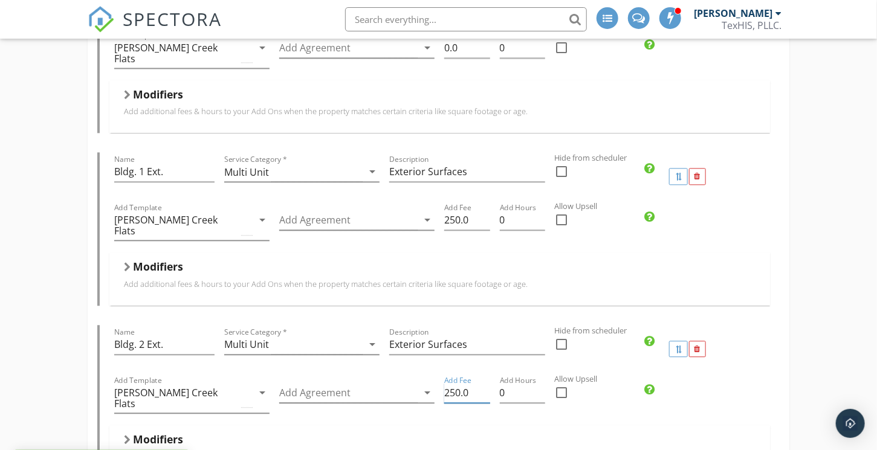
type input "250.0"
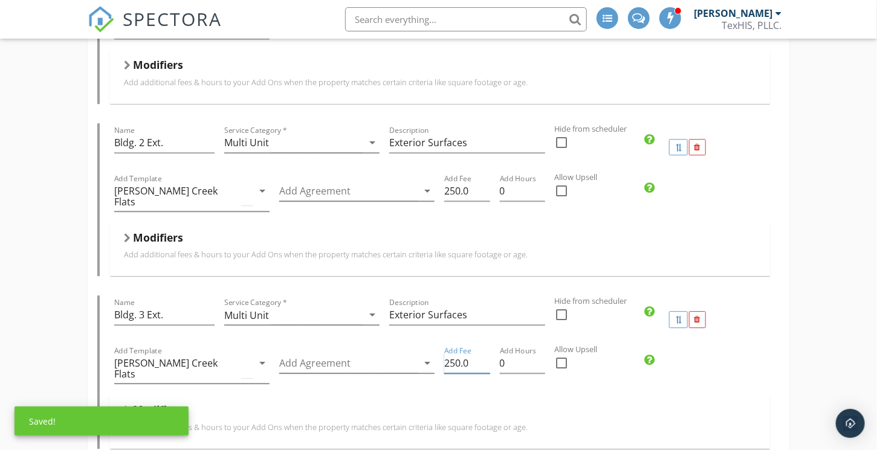
scroll to position [5480, 0]
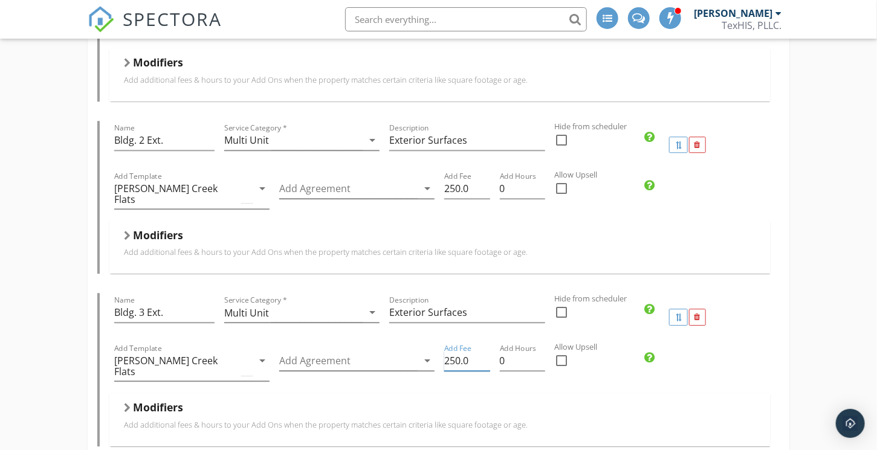
type input "250.0"
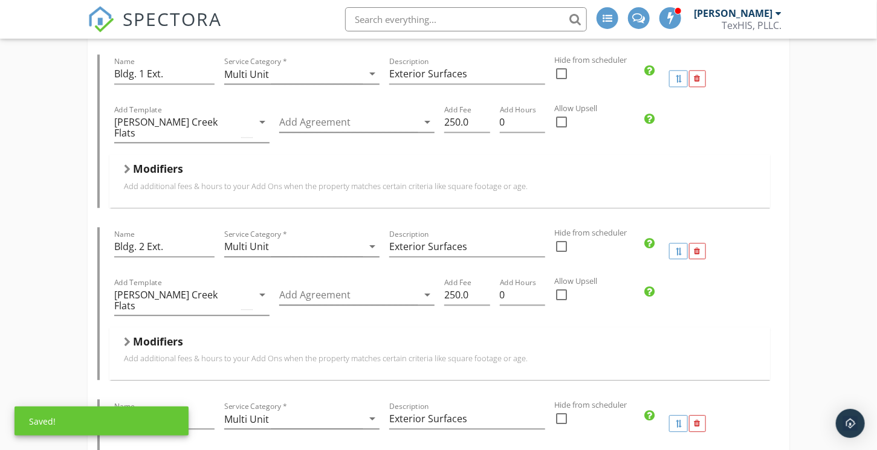
scroll to position [5359, 0]
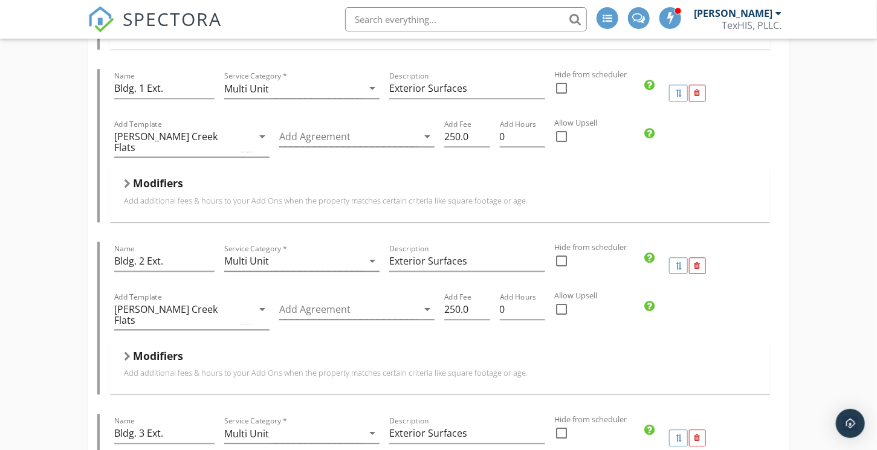
drag, startPoint x: 149, startPoint y: 307, endPoint x: 101, endPoint y: 314, distance: 48.9
paste input "Bldg. 2 Ext."
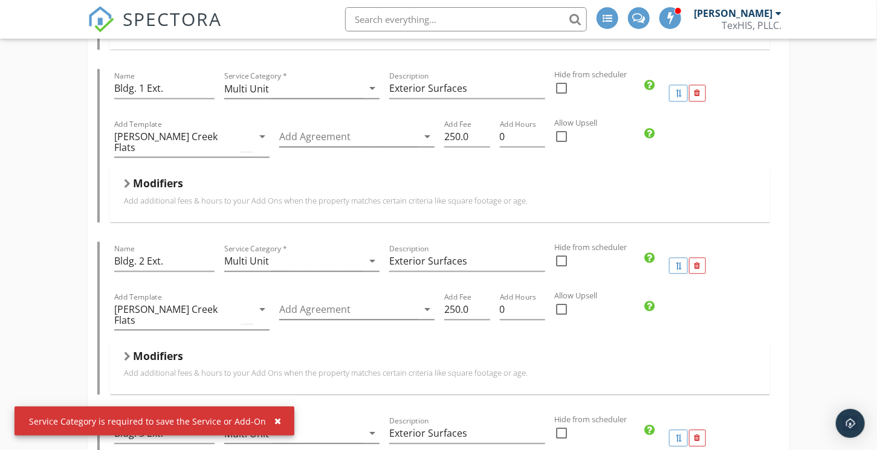
drag, startPoint x: 145, startPoint y: 307, endPoint x: 139, endPoint y: 310, distance: 6.8
type input "Bldg. 4 Ext."
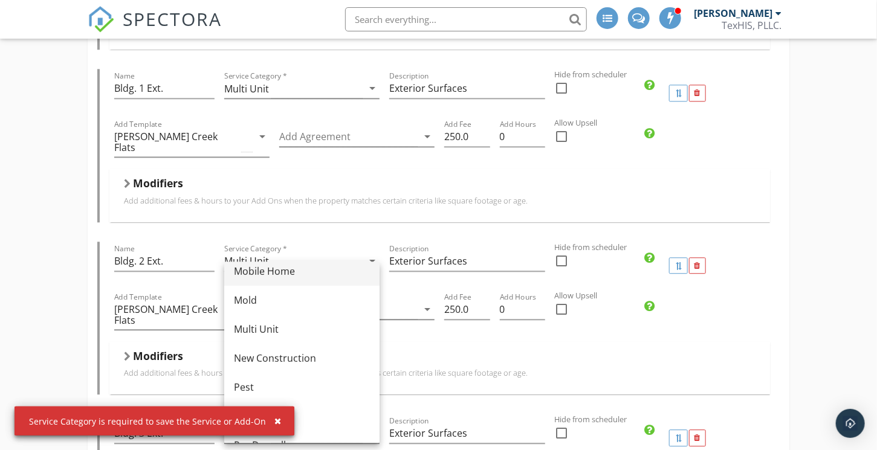
scroll to position [302, 0]
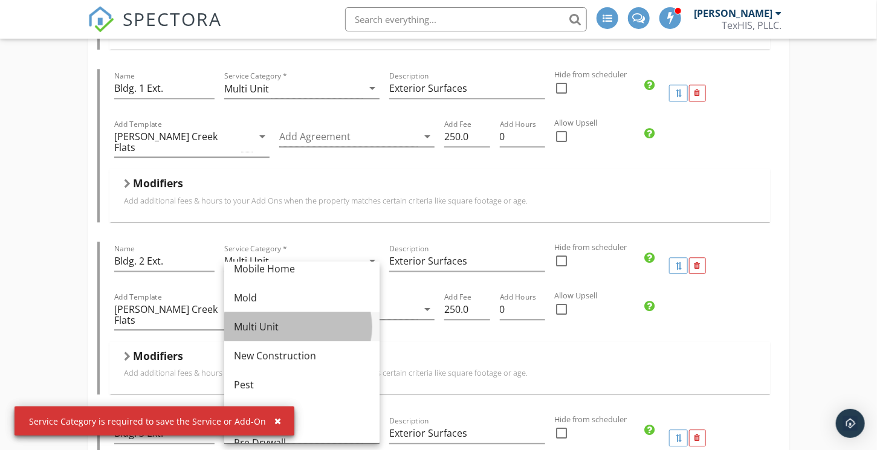
click at [273, 324] on div "Multi Unit" at bounding box center [302, 327] width 136 height 15
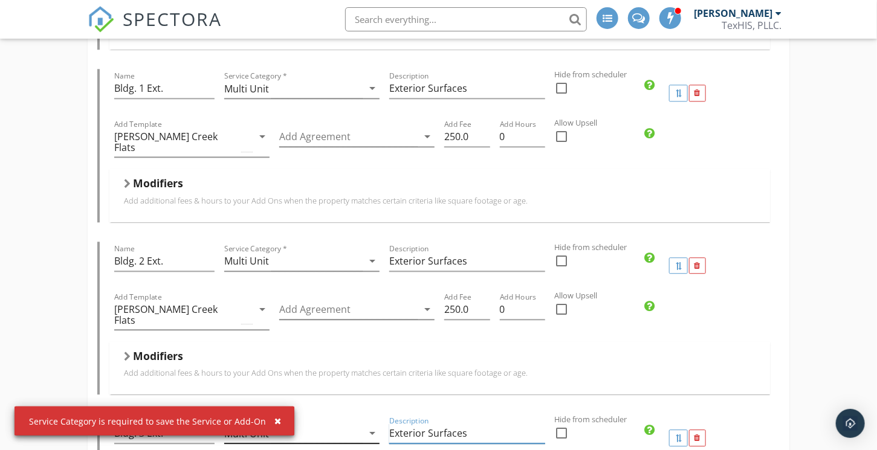
drag, startPoint x: 474, startPoint y: 145, endPoint x: 368, endPoint y: 154, distance: 106.1
click at [368, 414] on div "Name Bldg. 3 Ext. Service Category * Multi Unit arrow_drop_down Description Ext…" at bounding box center [439, 438] width 660 height 48
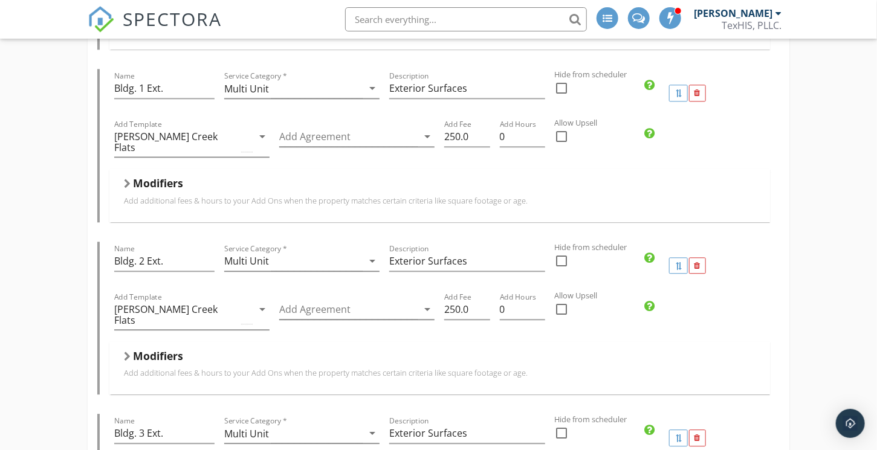
paste input "Exterior Surfaces"
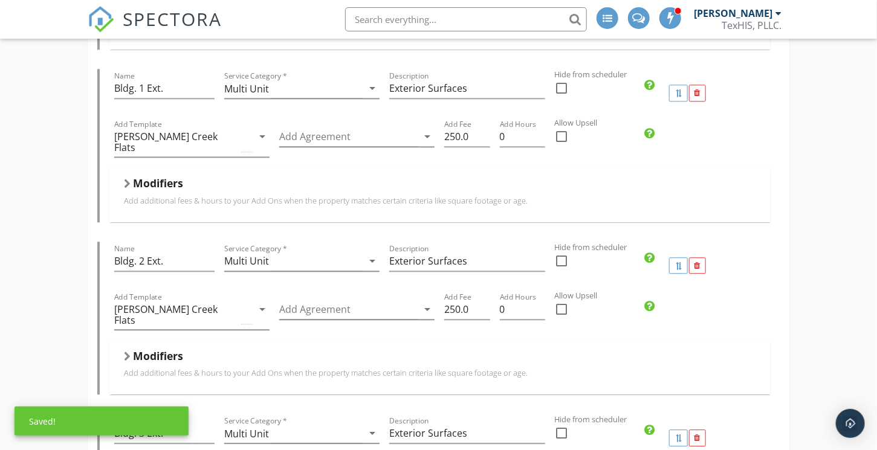
type input "Exterior Surfaces"
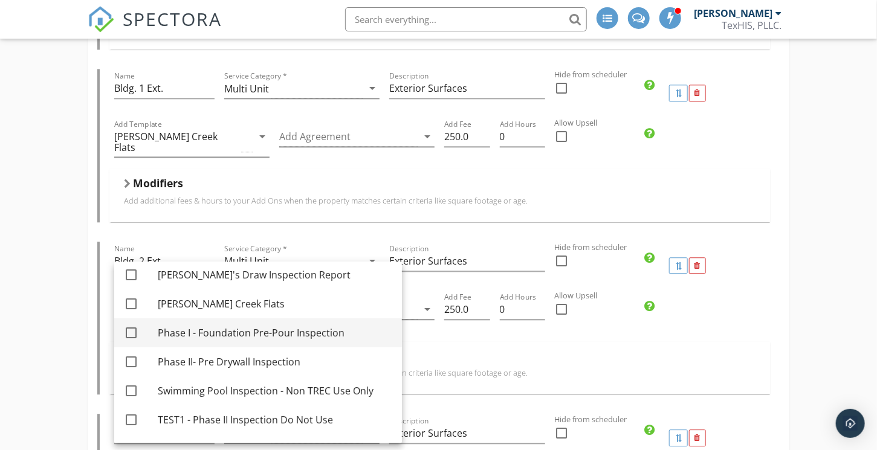
scroll to position [121, 0]
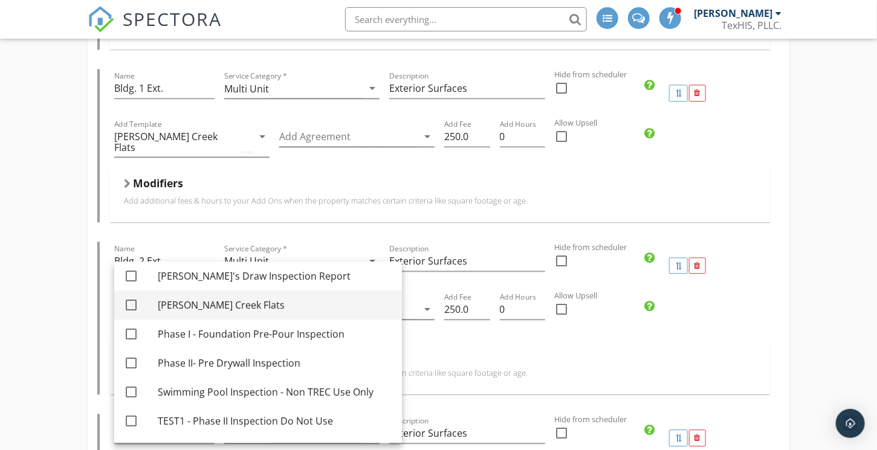
click at [129, 303] on div at bounding box center [131, 305] width 21 height 21
checkbox input "true"
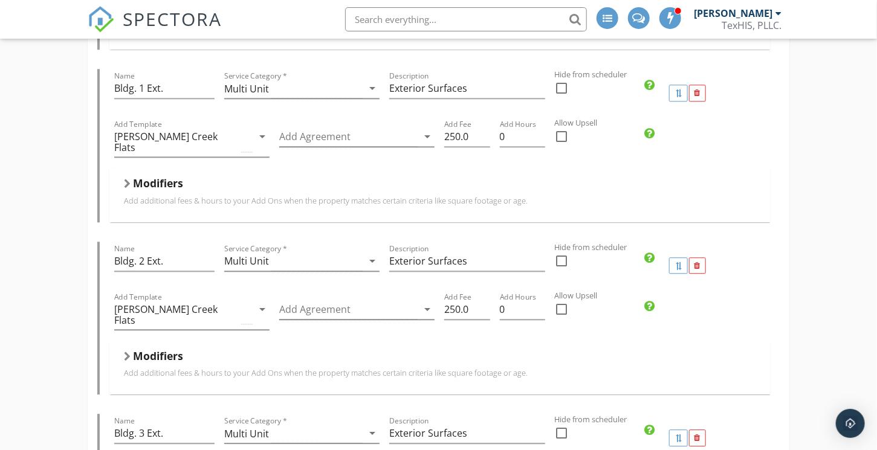
drag, startPoint x: 463, startPoint y: 358, endPoint x: 436, endPoint y: 361, distance: 26.8
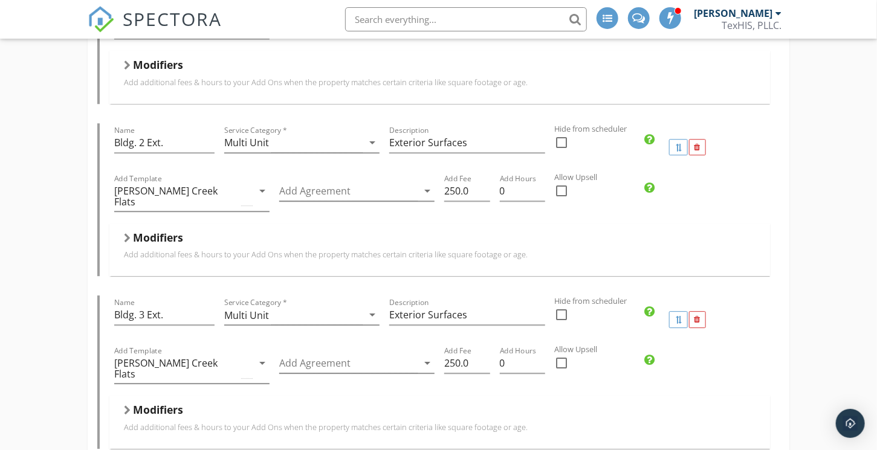
scroll to position [5480, 0]
type input "250.0"
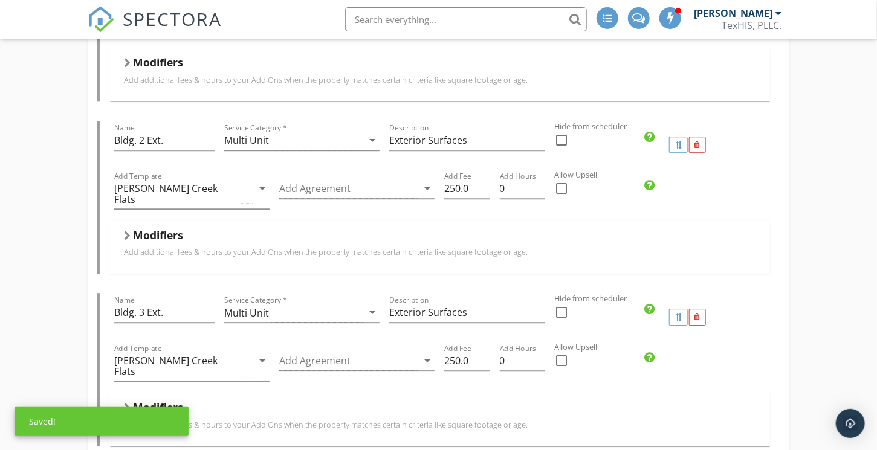
paste input "Exterior Surfaces"
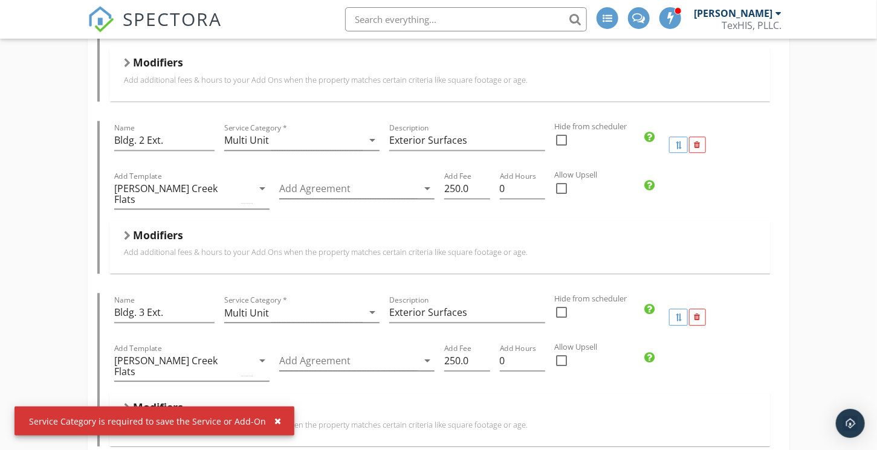
type input "Exterior Surfaces"
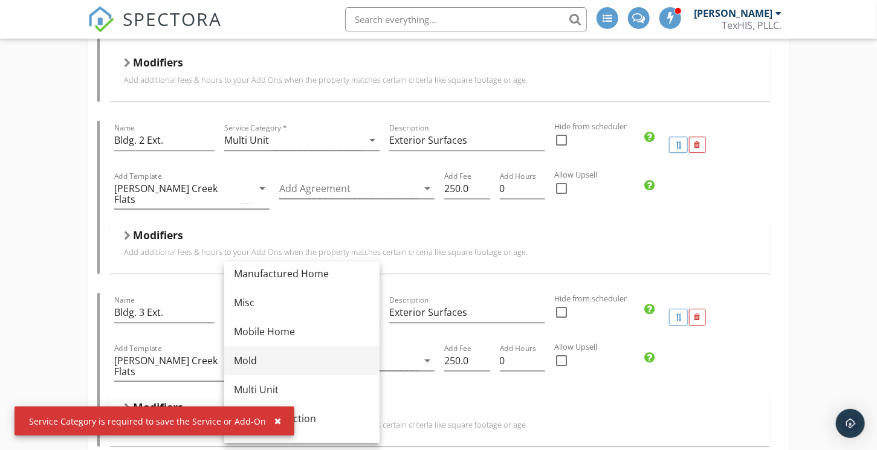
scroll to position [242, 0]
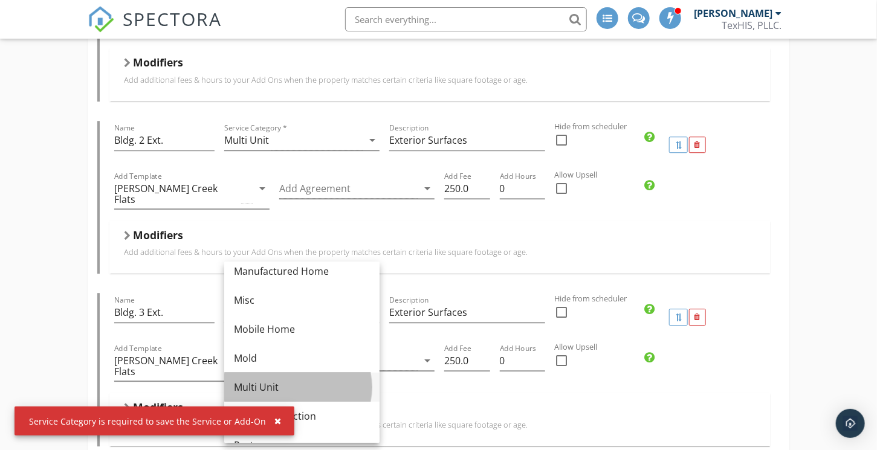
click at [254, 391] on div "Multi Unit" at bounding box center [302, 387] width 136 height 15
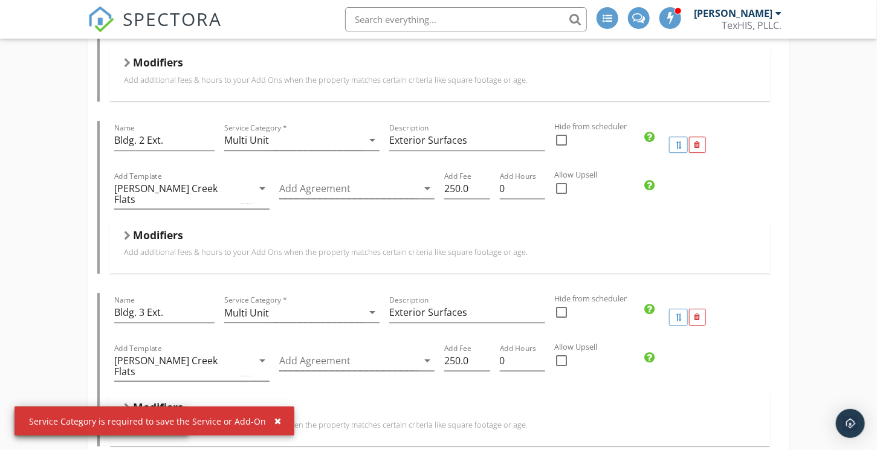
drag, startPoint x: 166, startPoint y: 346, endPoint x: 98, endPoint y: 343, distance: 67.7
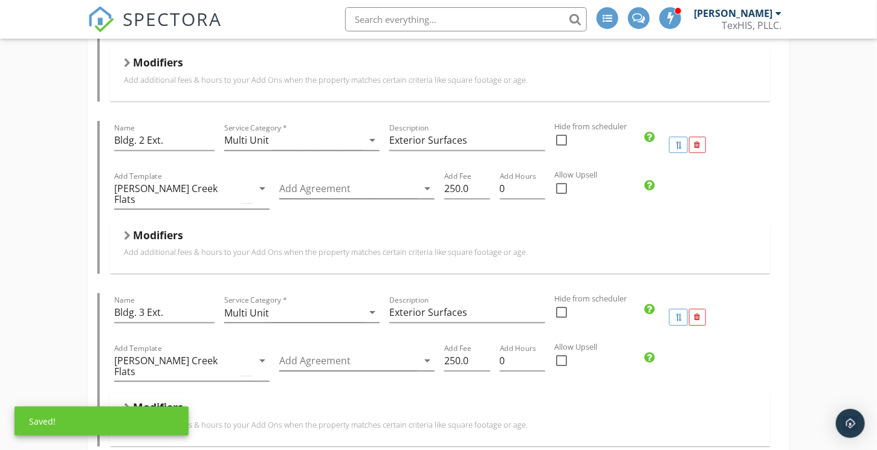
type input "Bldg. 5 Ext."
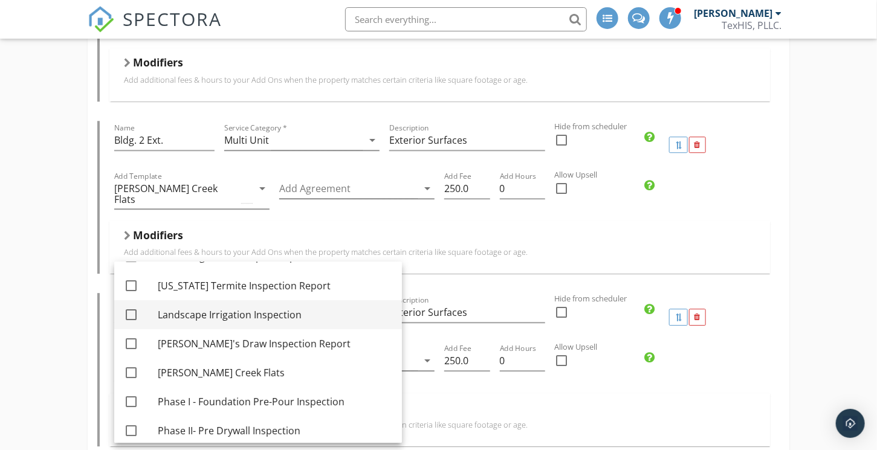
scroll to position [60, 0]
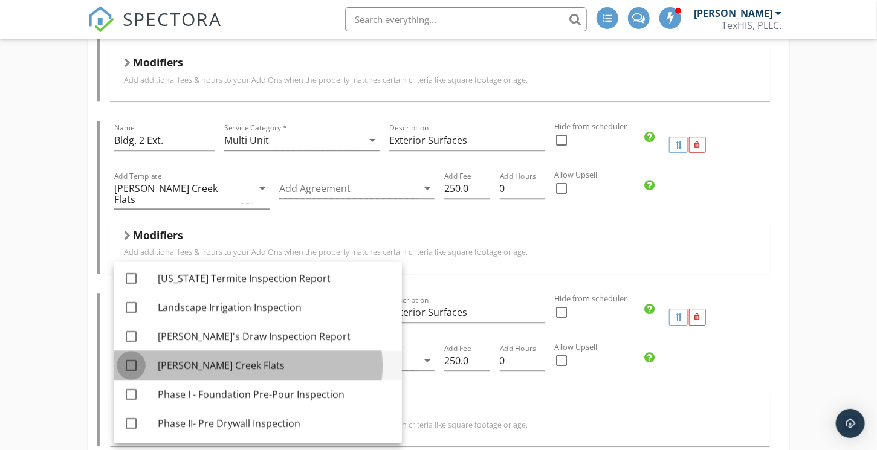
click at [124, 364] on div at bounding box center [131, 365] width 21 height 21
checkbox input "true"
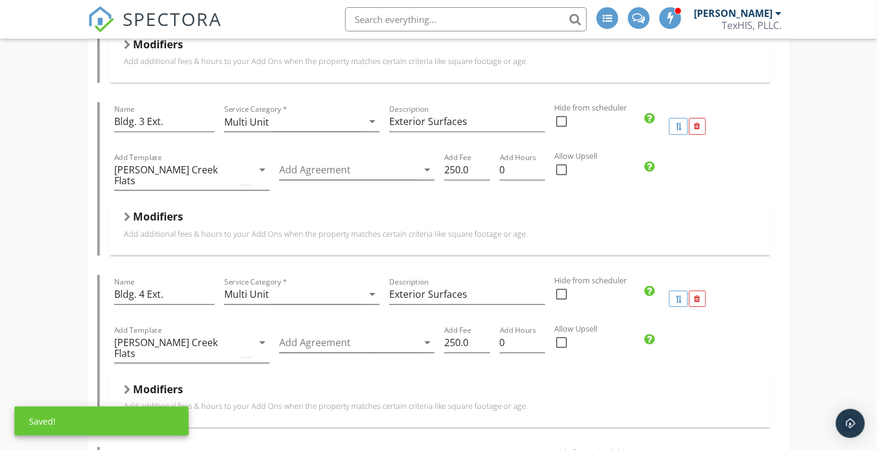
scroll to position [5722, 0]
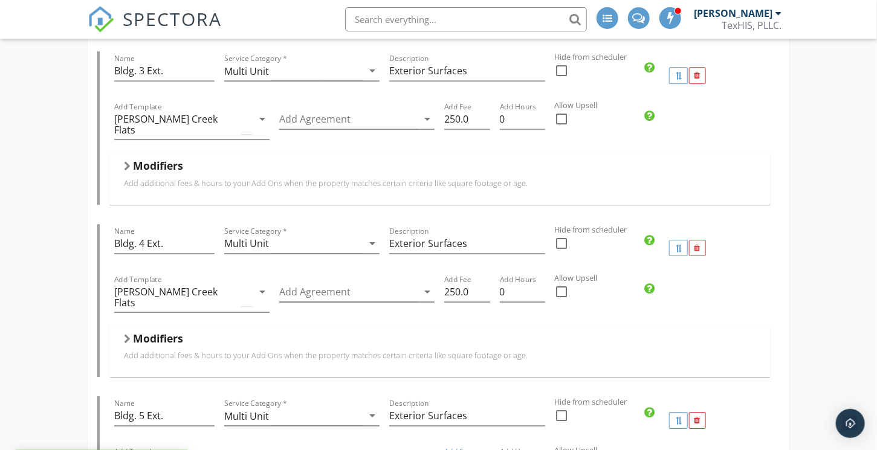
type input "250.0"
drag, startPoint x: 151, startPoint y: 268, endPoint x: 113, endPoint y: 269, distance: 38.1
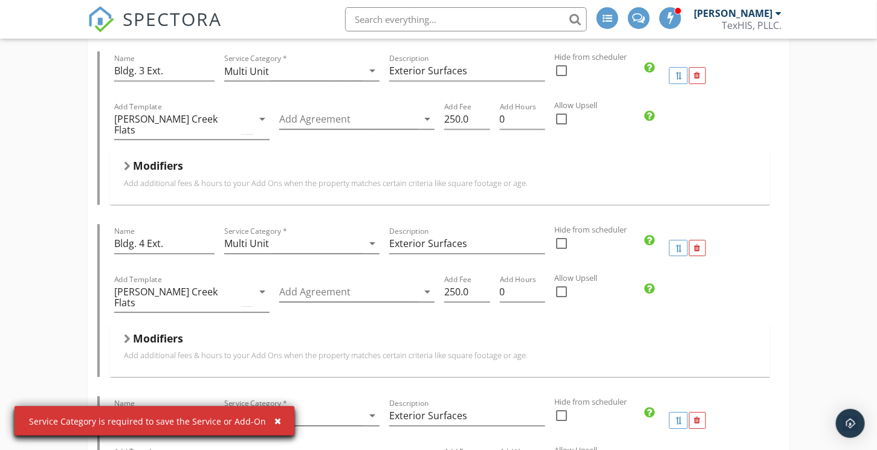
type input "Bldg. 6 Ext."
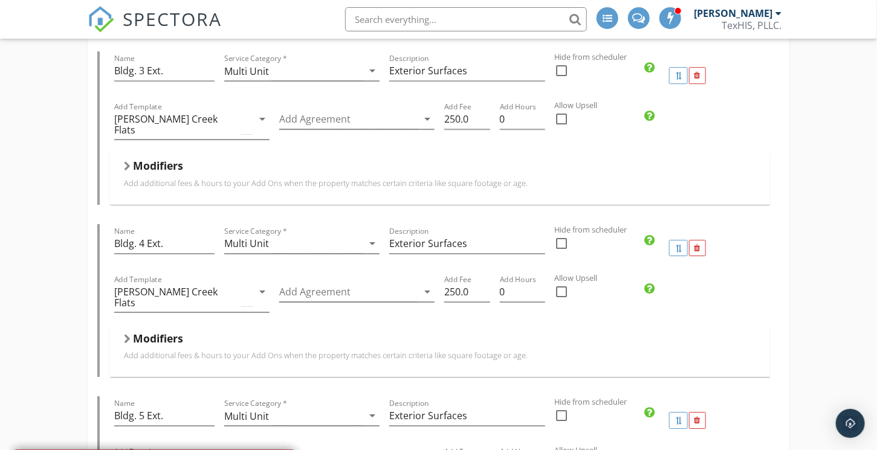
paste input "Exterior Surfaces"
type input "Exterior Surfaces"
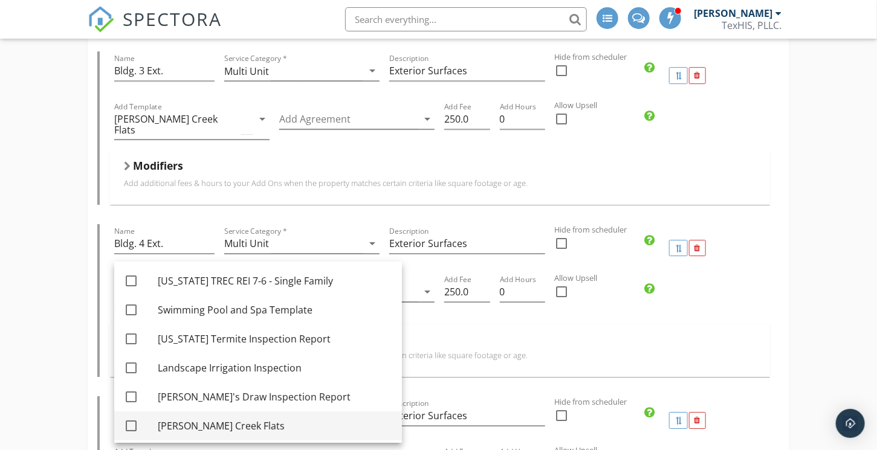
click at [182, 432] on div "Leon Creek Flats" at bounding box center [275, 426] width 234 height 15
checkbox input "true"
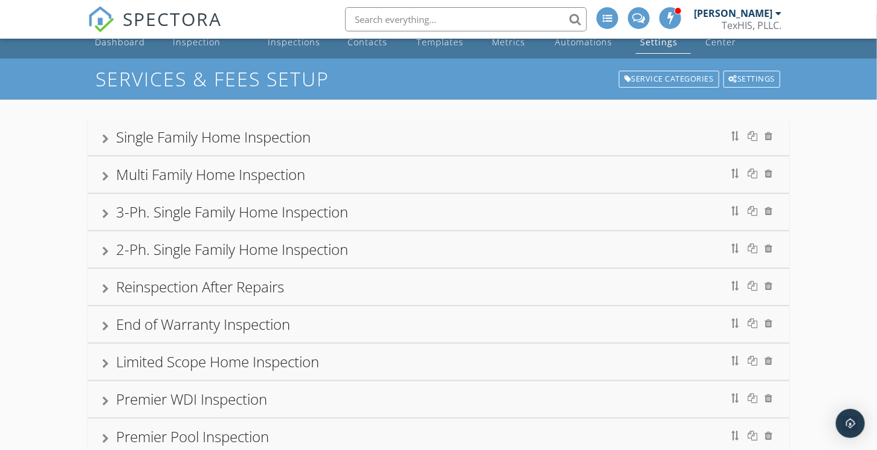
scroll to position [0, 0]
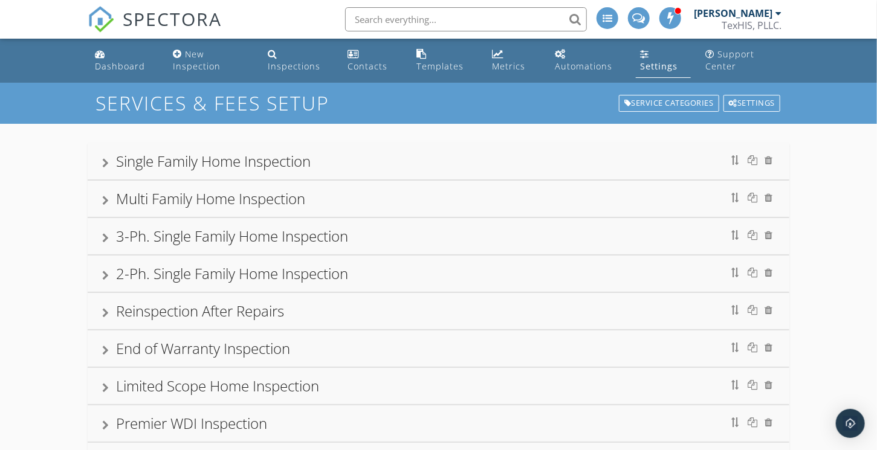
type input "250.0"
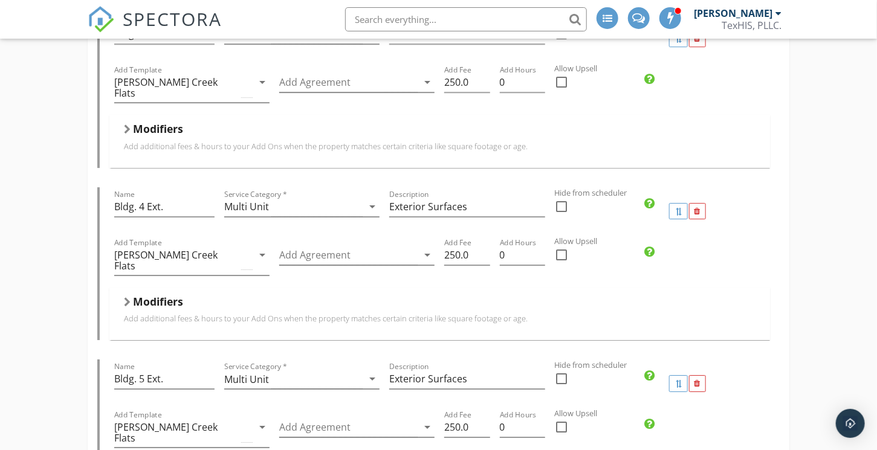
scroll to position [5725, 0]
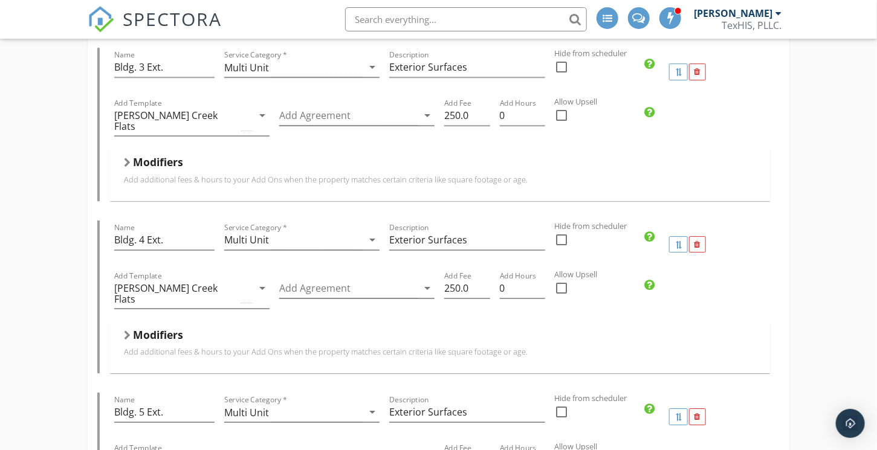
drag, startPoint x: 327, startPoint y: 224, endPoint x: 337, endPoint y: 204, distance: 21.6
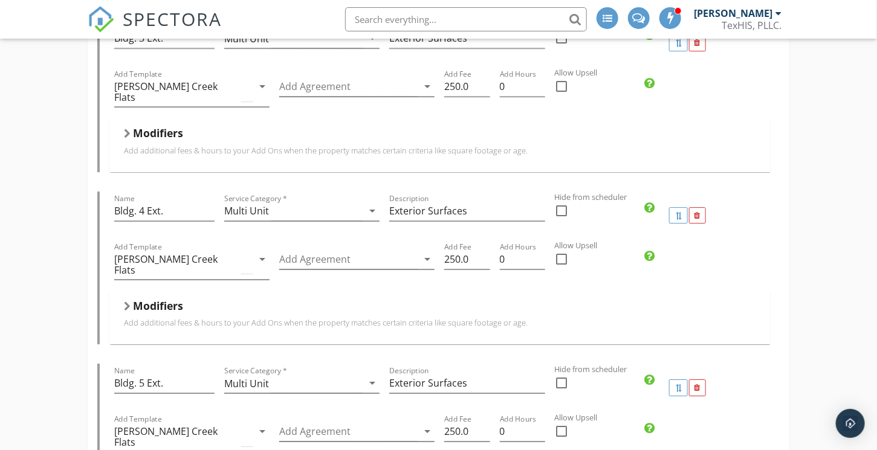
scroll to position [5846, 0]
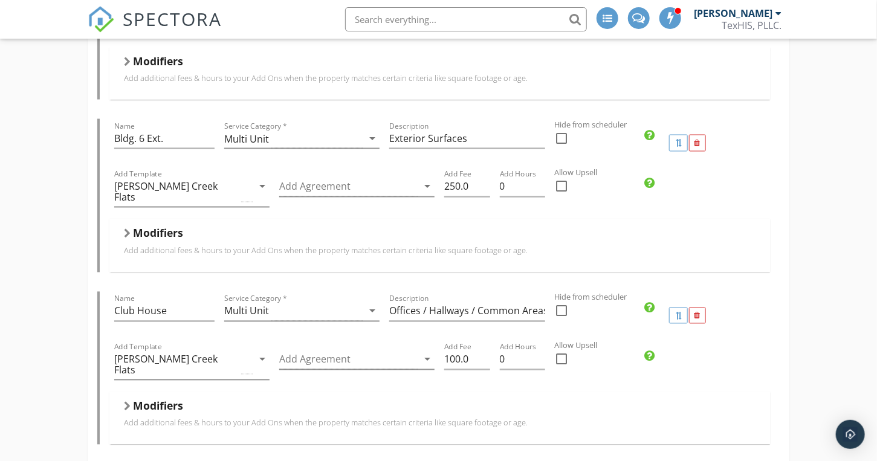
scroll to position [4962, 0]
drag, startPoint x: 680, startPoint y: 385, endPoint x: 868, endPoint y: 239, distance: 238.5
drag, startPoint x: 868, startPoint y: 239, endPoint x: 824, endPoint y: 337, distance: 107.1
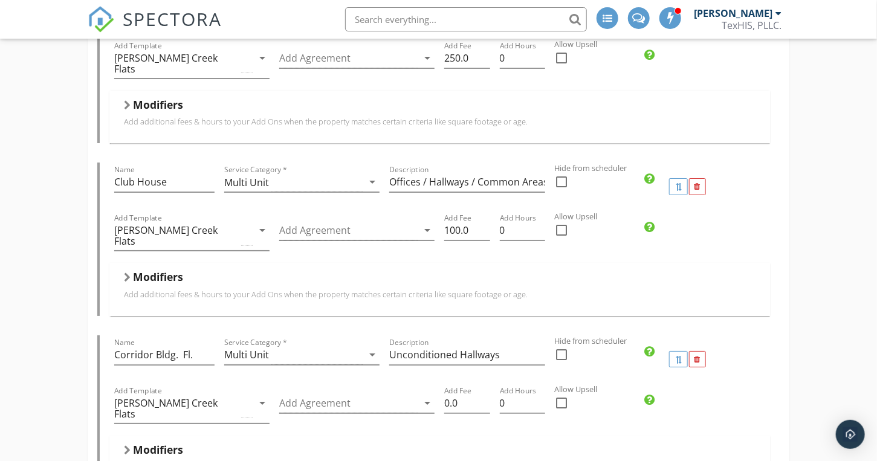
scroll to position [6016, 0]
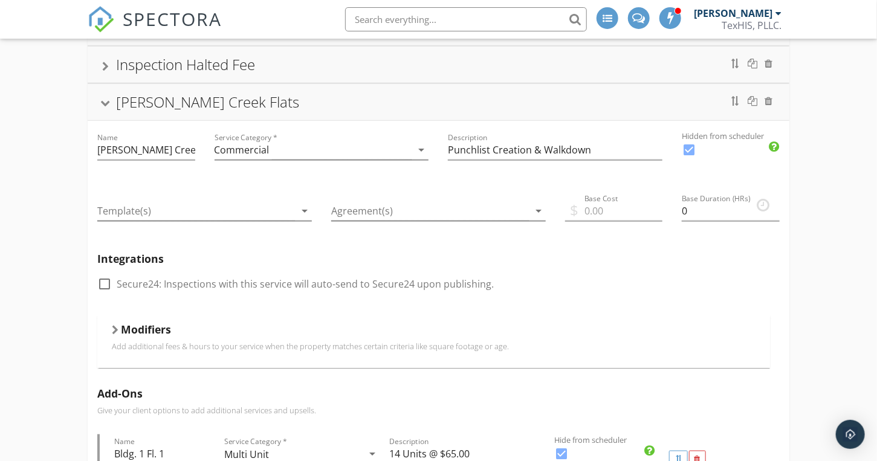
scroll to position [302, 0]
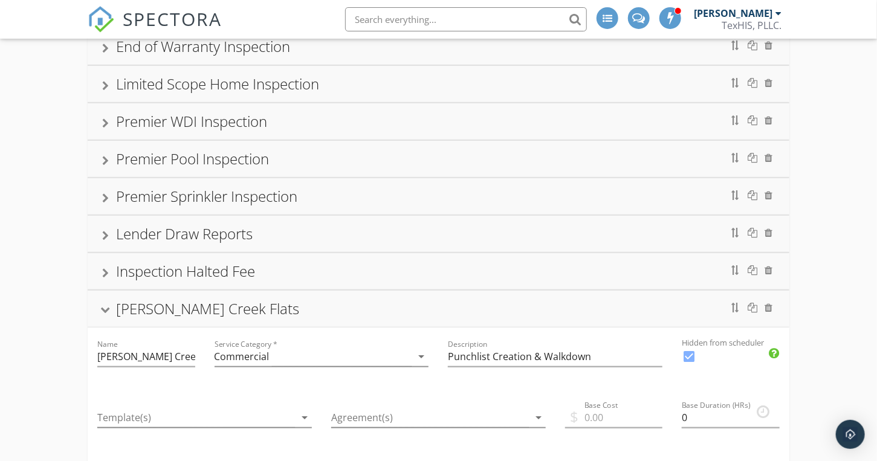
click at [102, 307] on div at bounding box center [106, 310] width 10 height 7
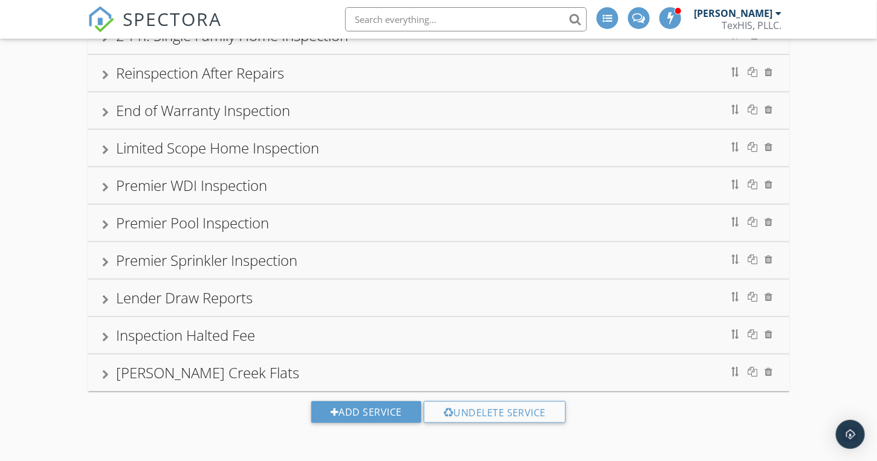
scroll to position [230, 0]
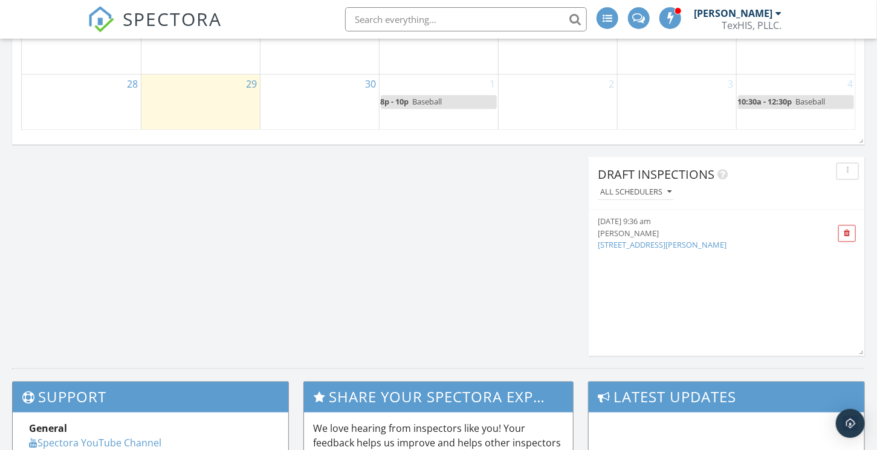
scroll to position [1027, 0]
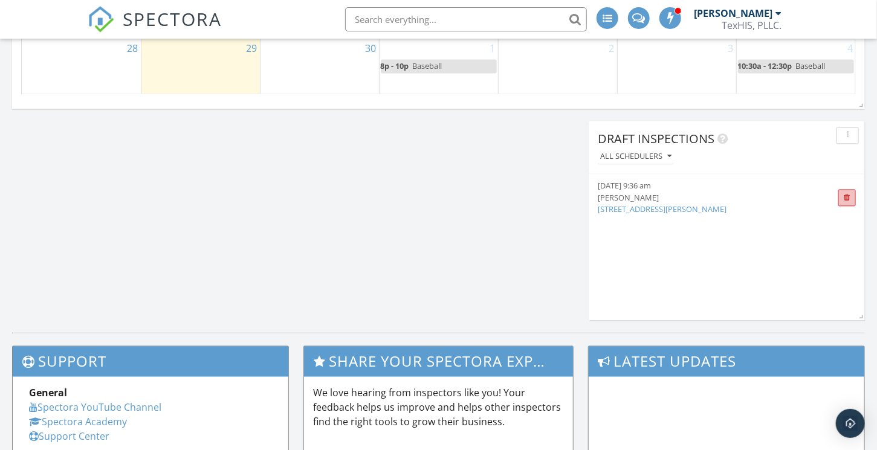
click at [851, 193] on span at bounding box center [847, 197] width 18 height 17
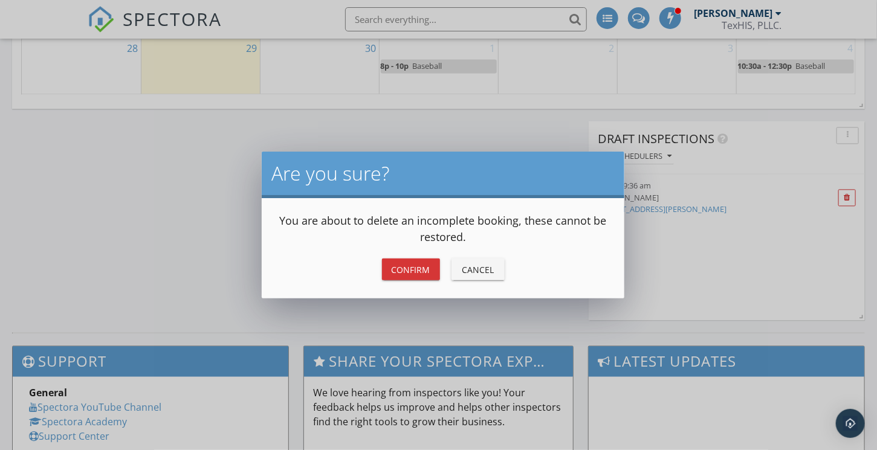
click at [408, 273] on div "Confirm" at bounding box center [411, 269] width 39 height 13
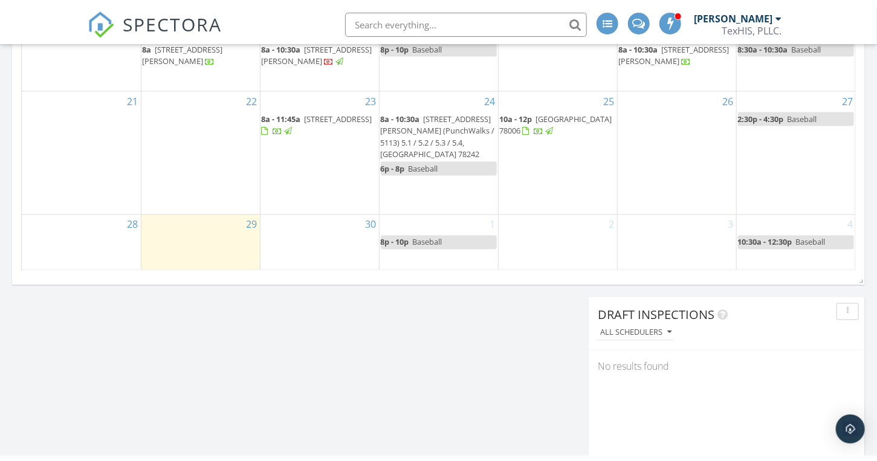
scroll to position [846, 0]
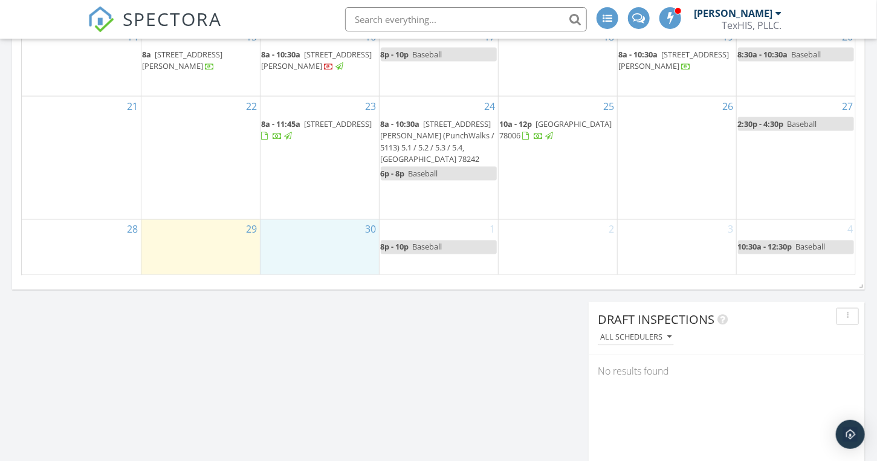
click at [326, 242] on div "30" at bounding box center [319, 248] width 118 height 56
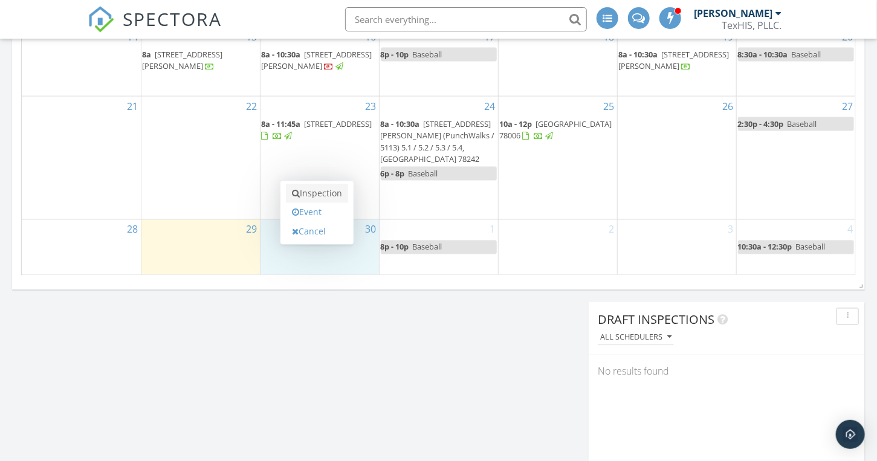
click at [327, 195] on link "Inspection" at bounding box center [317, 193] width 62 height 19
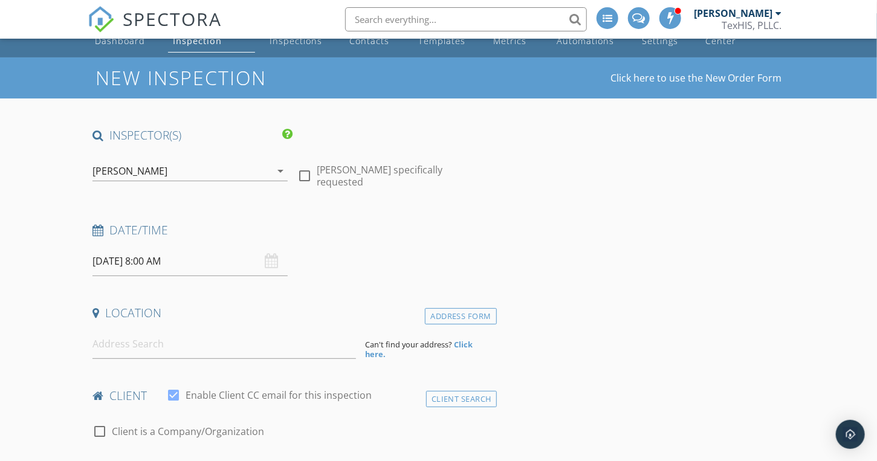
scroll to position [60, 0]
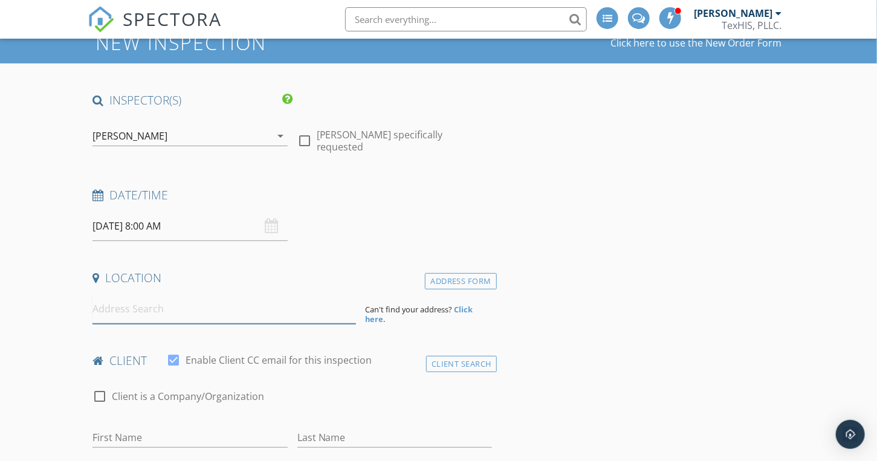
click at [127, 312] on input at bounding box center [223, 309] width 263 height 30
type input "[STREET_ADDRESS][PERSON_NAME]"
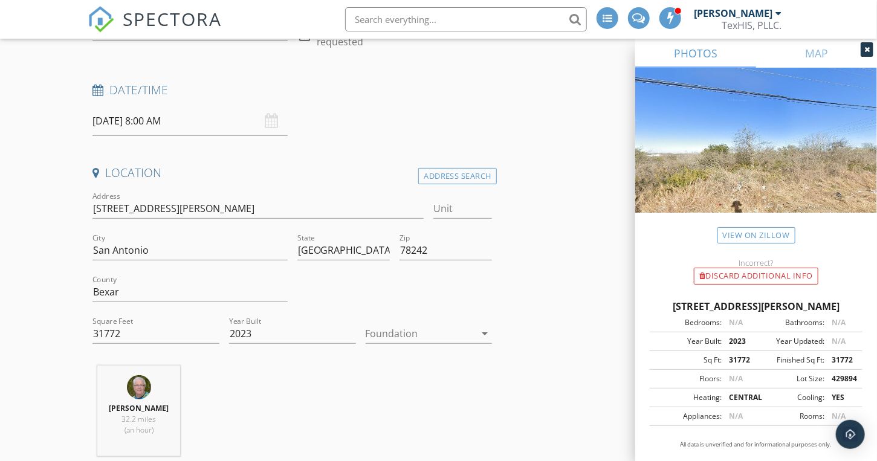
scroll to position [181, 0]
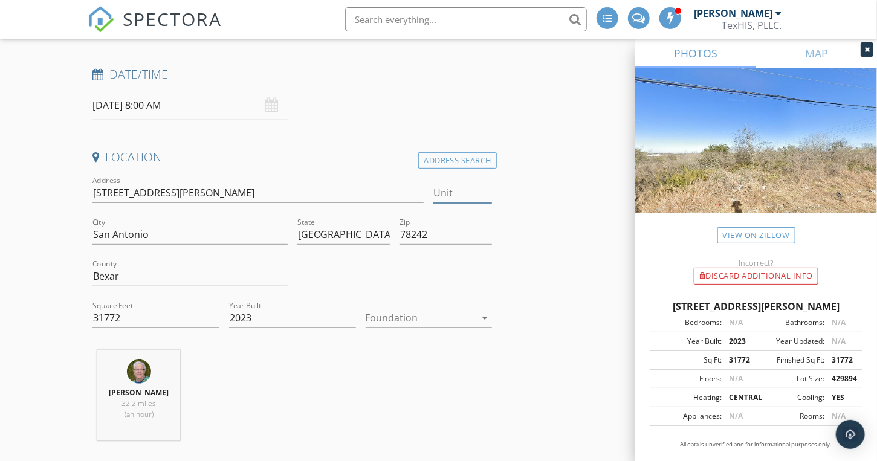
click at [459, 196] on input "Unit" at bounding box center [462, 193] width 59 height 20
click at [186, 192] on input "7515 Holm Rd" at bounding box center [257, 193] width 331 height 20
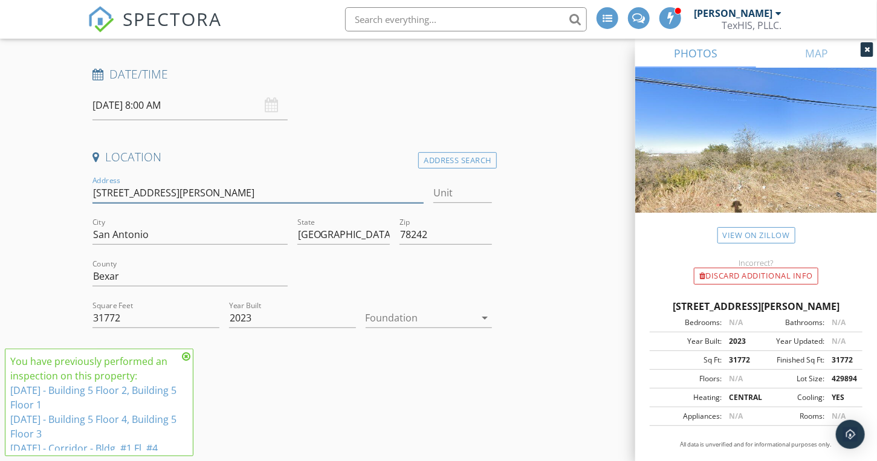
type input "7515 Holm Rd"
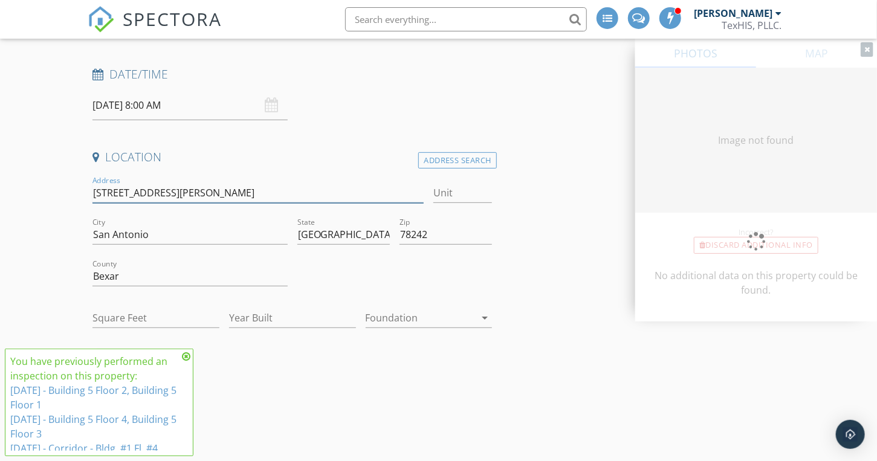
type input "31772"
type input "2023"
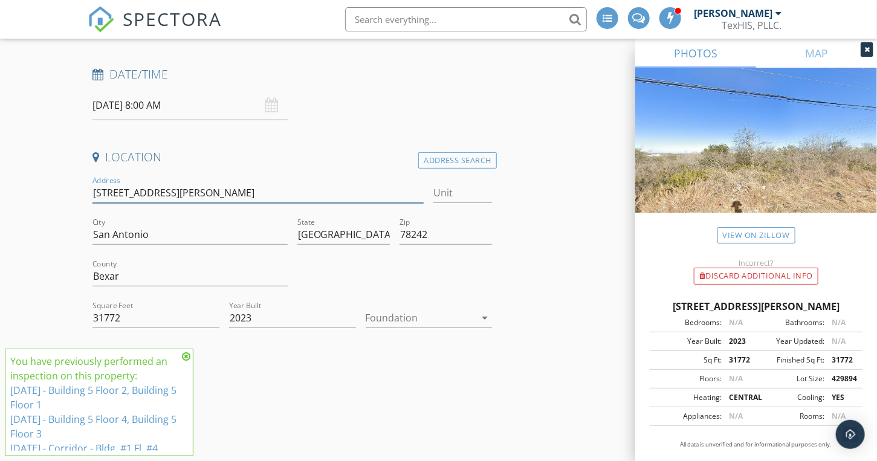
type input "7515 Holm Rd ("
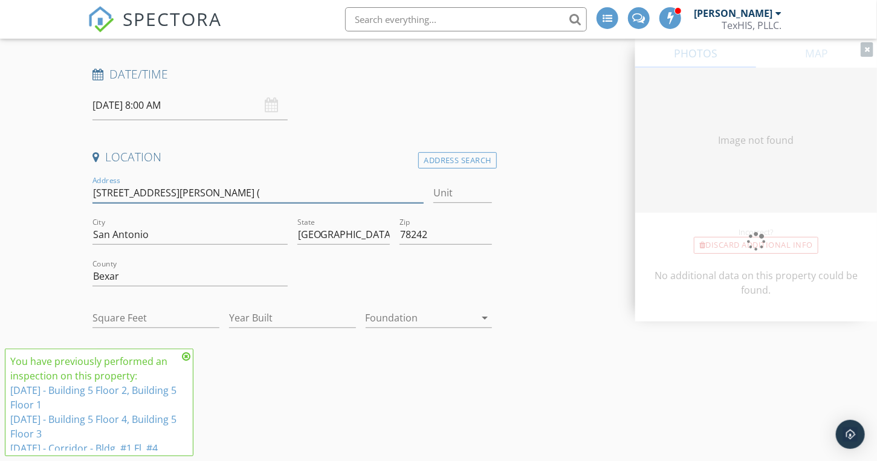
type input "31772"
type input "2023"
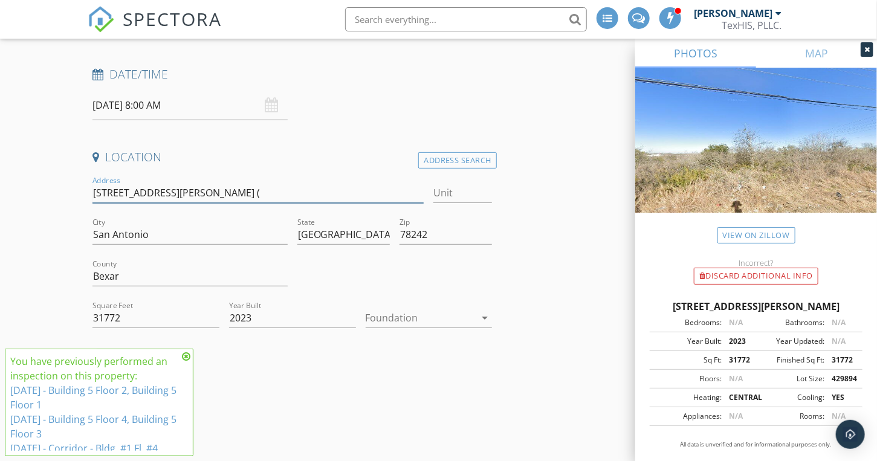
type input "7515 Holm Rd"
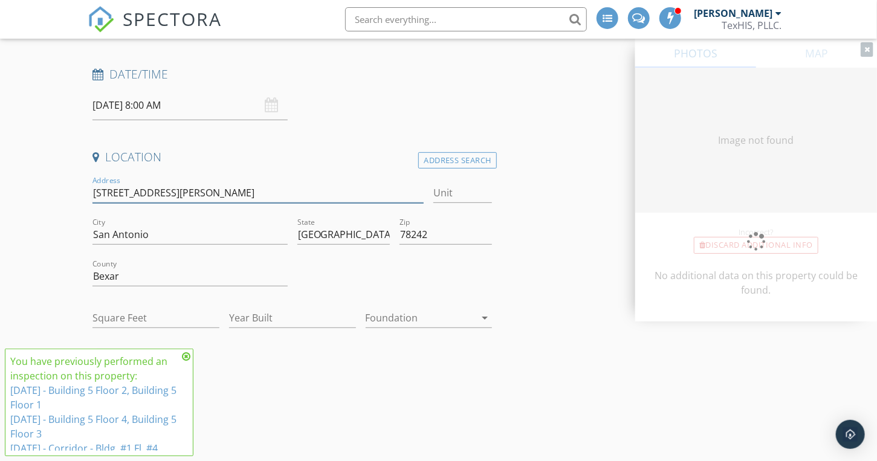
type input "31772"
type input "2023"
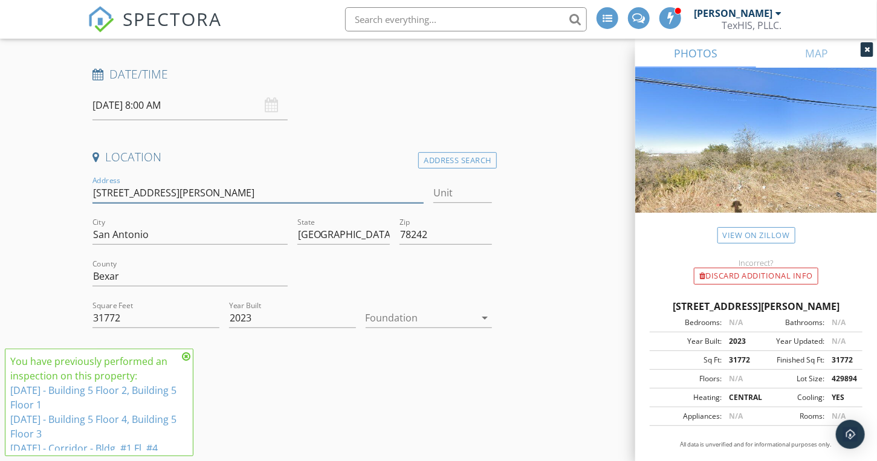
type input "7515 Holm Rd ("
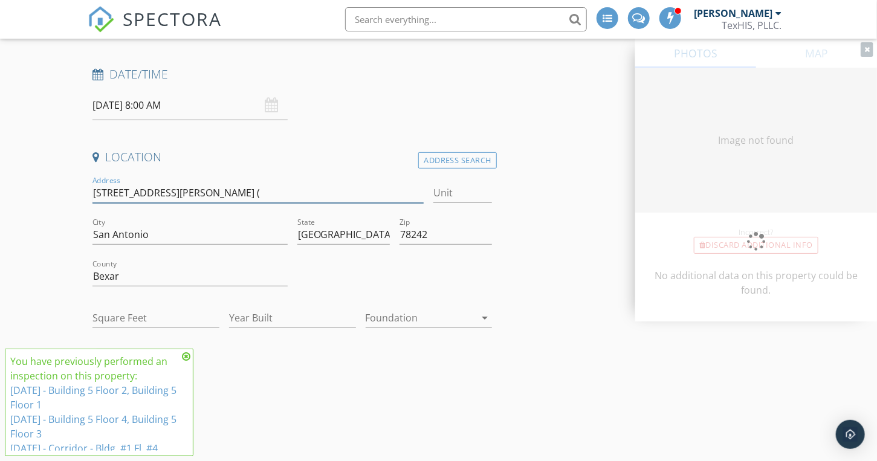
type input "31772"
type input "2023"
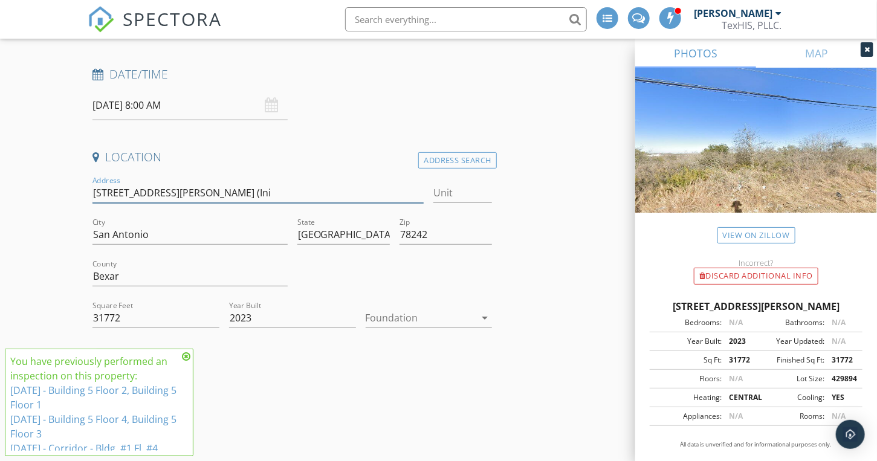
type input "7515 Holm Rd (Init"
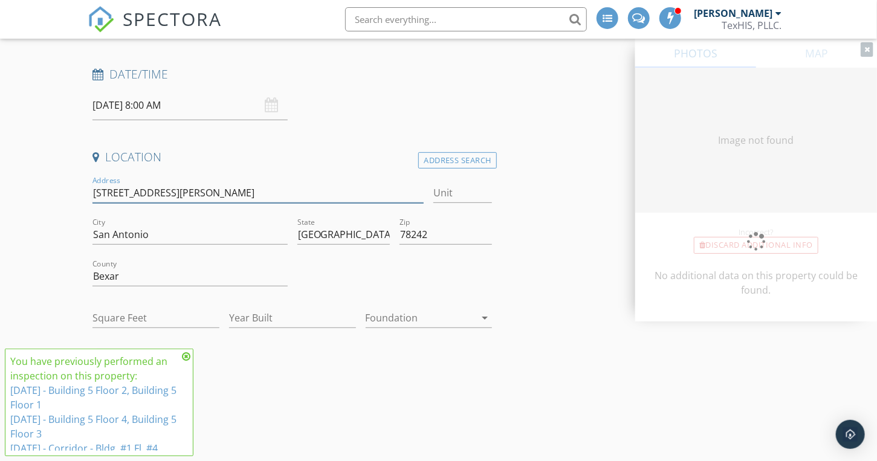
type input "7515 Holm Rd (Init Wa"
type input "31772"
type input "2023"
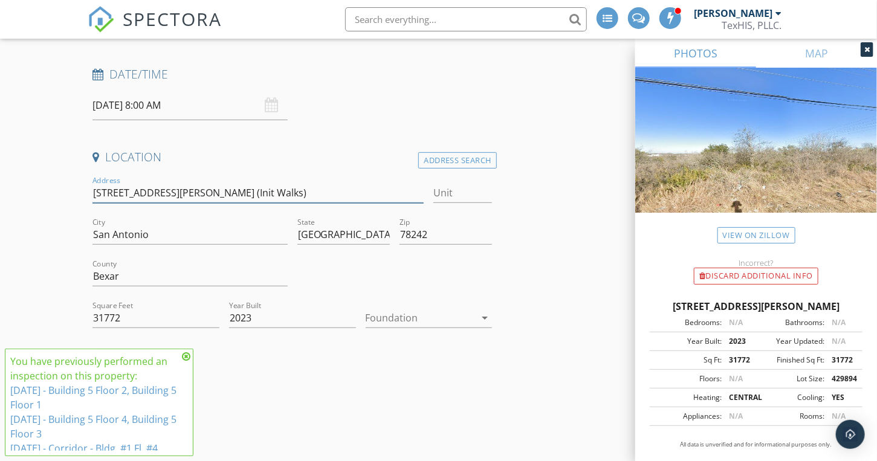
type input "7515 Holm Rd (Init Walks)"
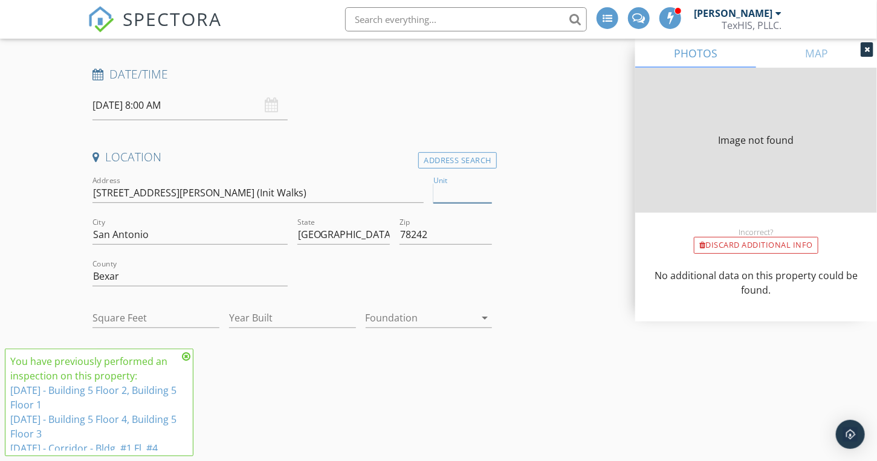
type input "31772"
type input "2023"
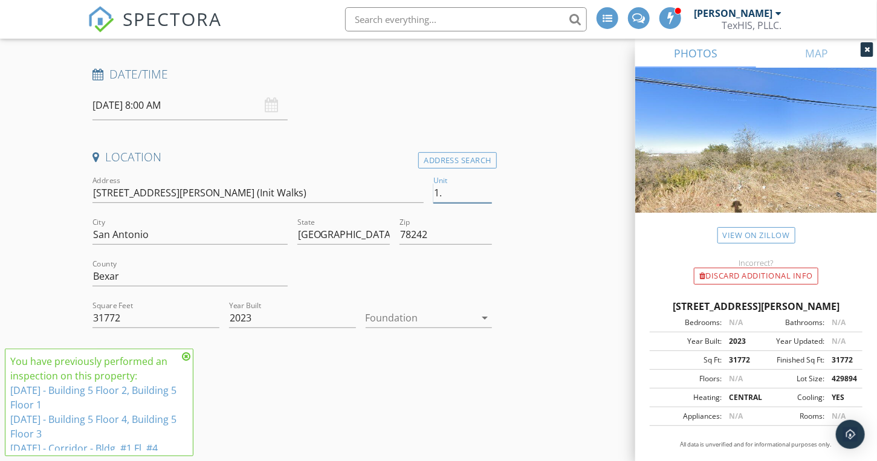
type input "1.A"
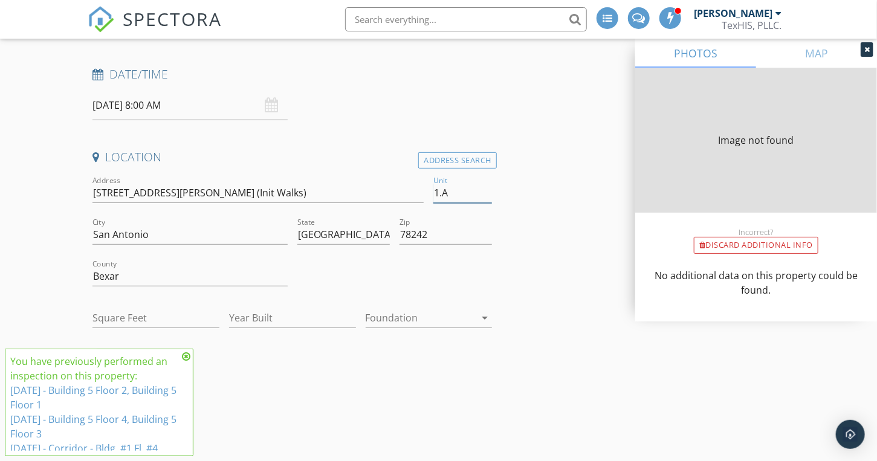
type input "31772"
type input "2023"
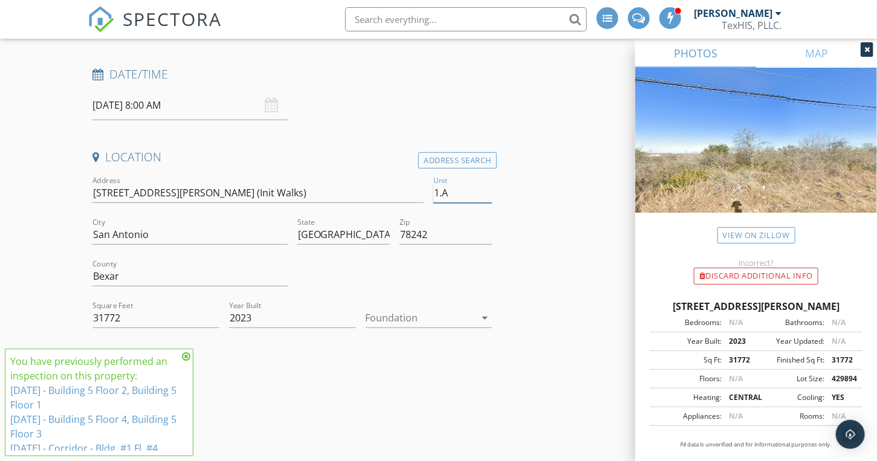
type input "1.A"
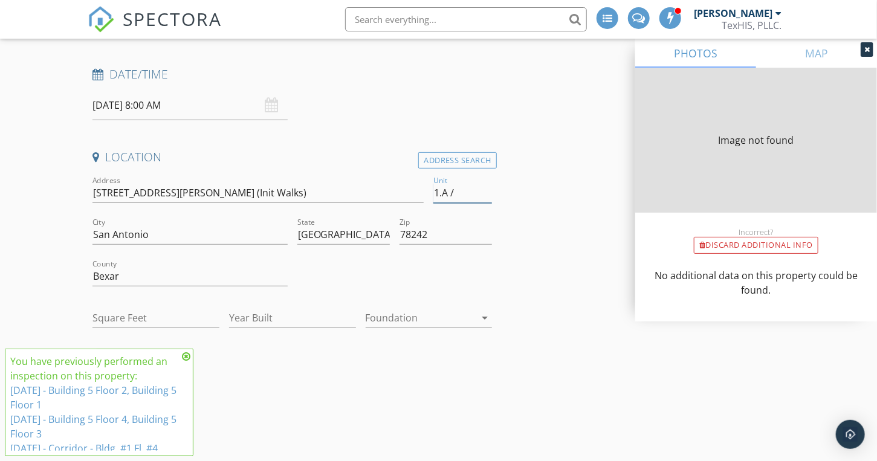
type input "1.A /"
type input "31772"
type input "2023"
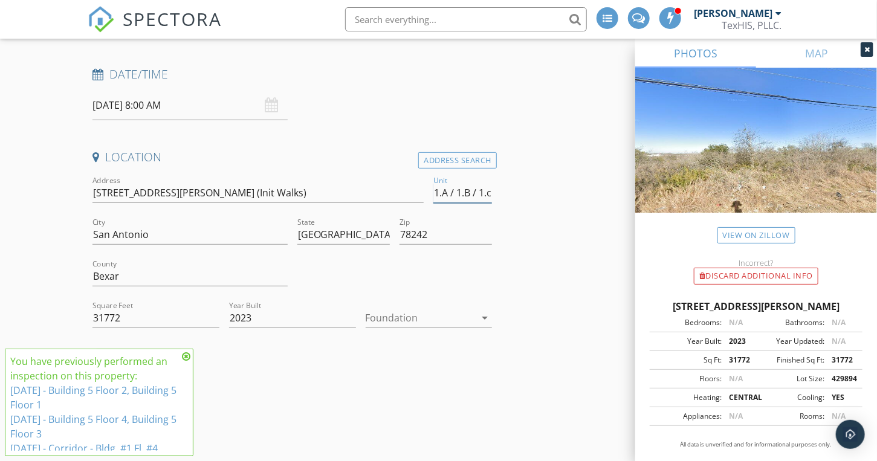
type input "1.A / 1.B / 1."
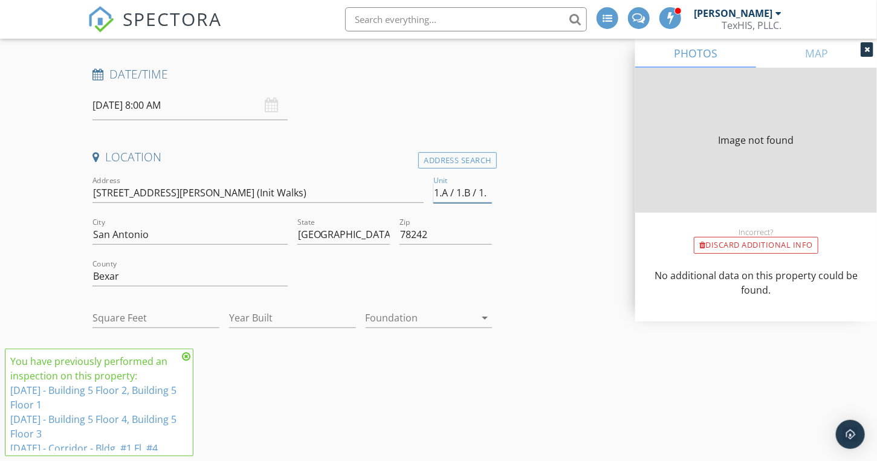
type input "1.A / 1.B / 1.C"
type input "31772"
type input "2023"
type input "31772"
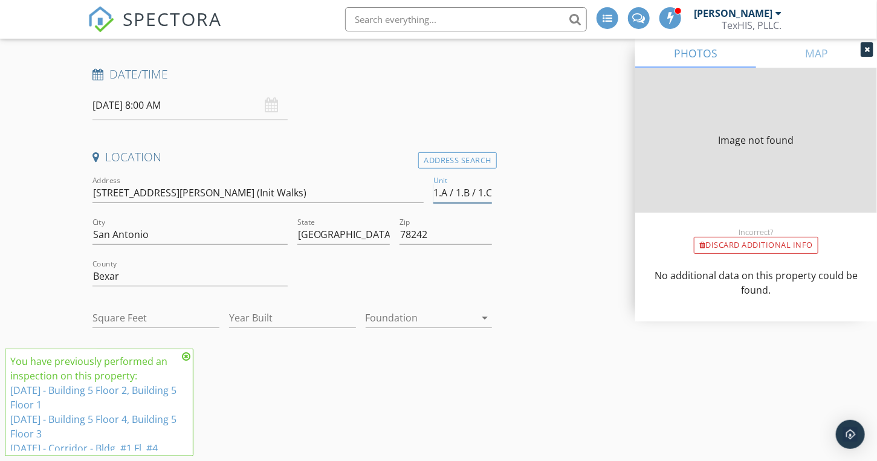
type input "2023"
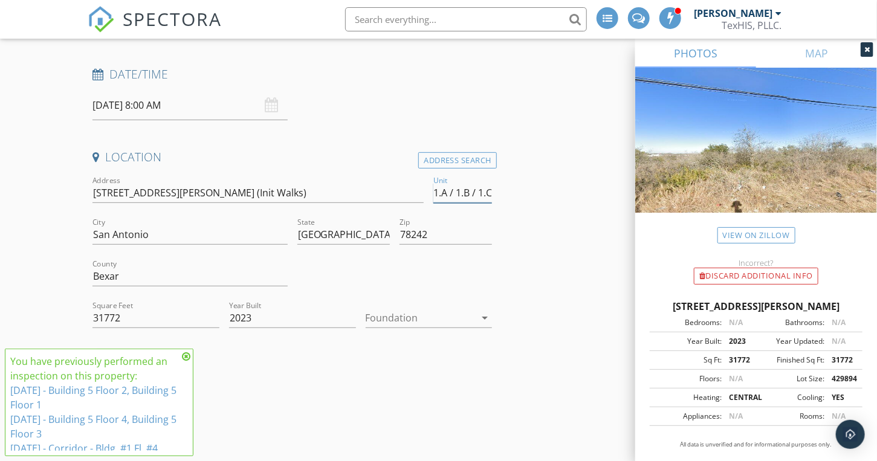
type input "1.A / 1.B / 1.C"
click at [255, 193] on input "7515 Holm Rd (Init Walks)" at bounding box center [257, 193] width 331 height 20
type input "7515 Holm Rd (Init Walks)"
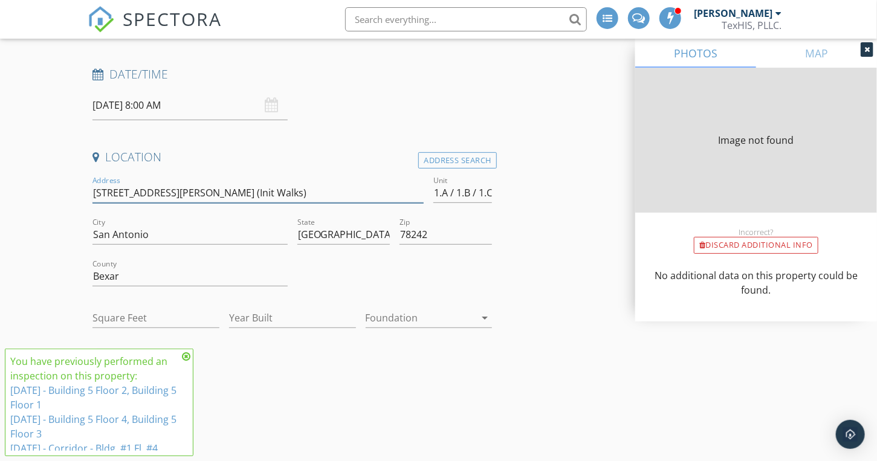
type input "31772"
type input "2023"
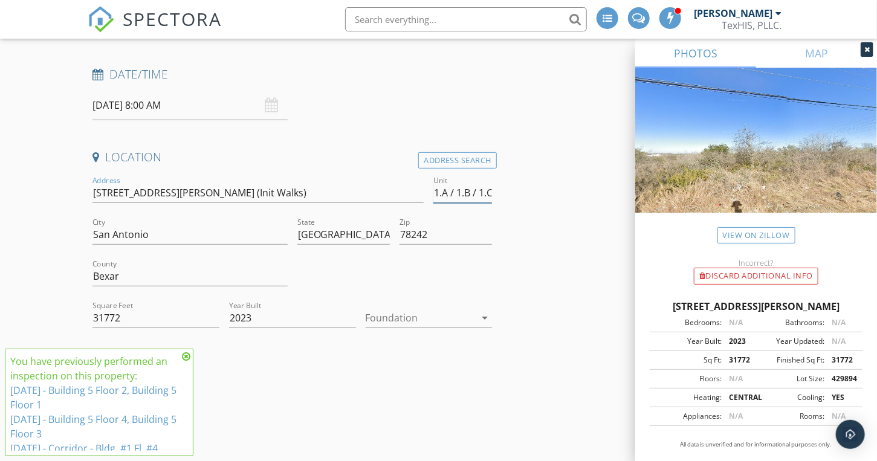
click at [483, 194] on input "1.A / 1.B / 1.C" at bounding box center [462, 193] width 59 height 20
click at [460, 192] on input "1.A / 1.B / 1.C" at bounding box center [462, 193] width 59 height 20
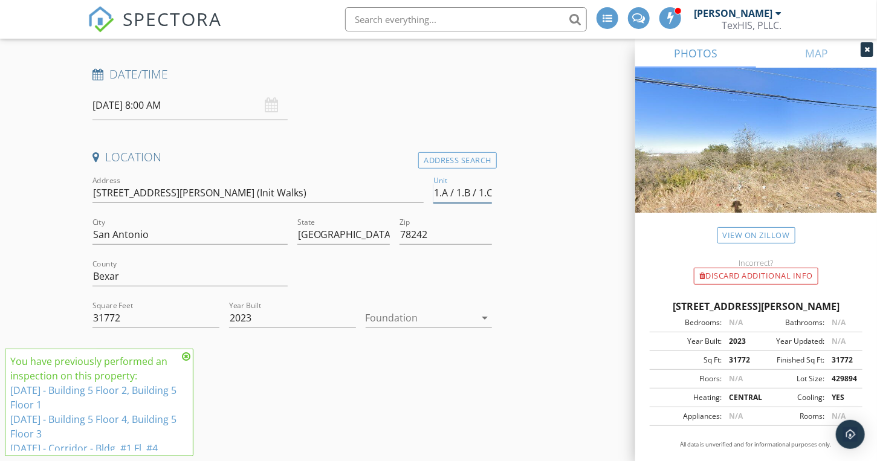
click at [460, 192] on input "1.A / 1.B / 1.C" at bounding box center [462, 193] width 59 height 20
click at [202, 194] on input "7515 Holm Rd (Init Walks)" at bounding box center [257, 193] width 331 height 20
click at [204, 191] on input "7515 Holm Rd (Init Walks)" at bounding box center [257, 193] width 331 height 20
type input "7515 Holm Rd (Init Walks - )"
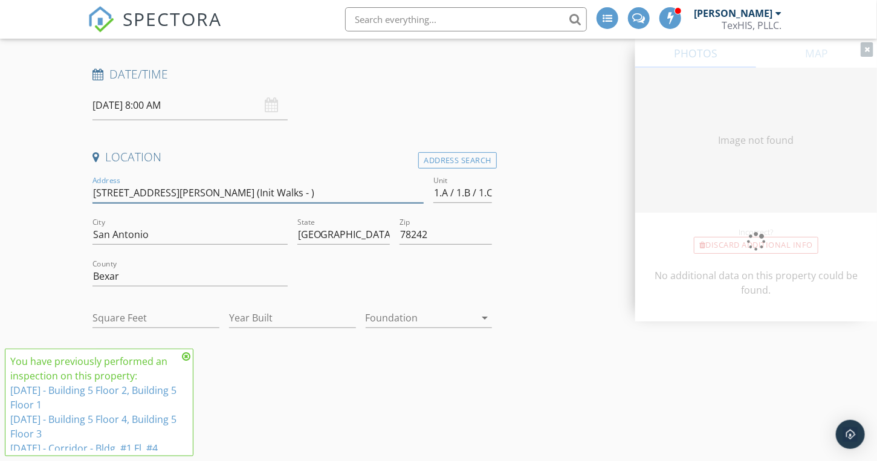
type input "31772"
type input "2023"
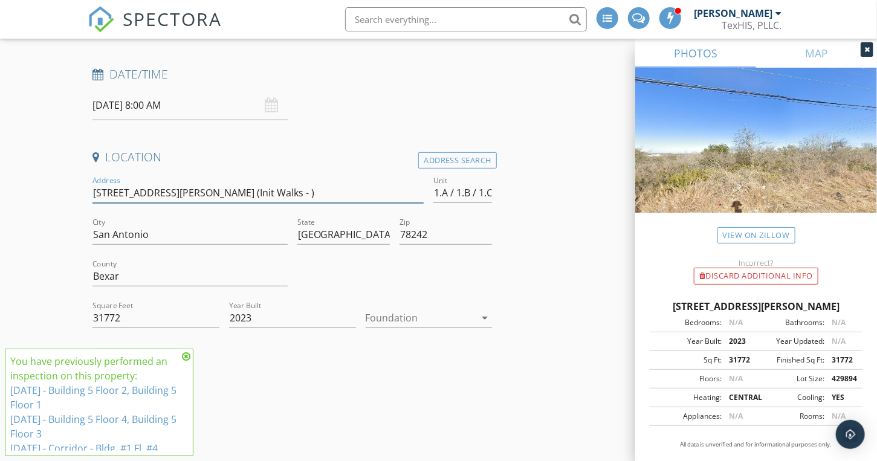
type input "7515 Holm Rd (Init Walks - S)"
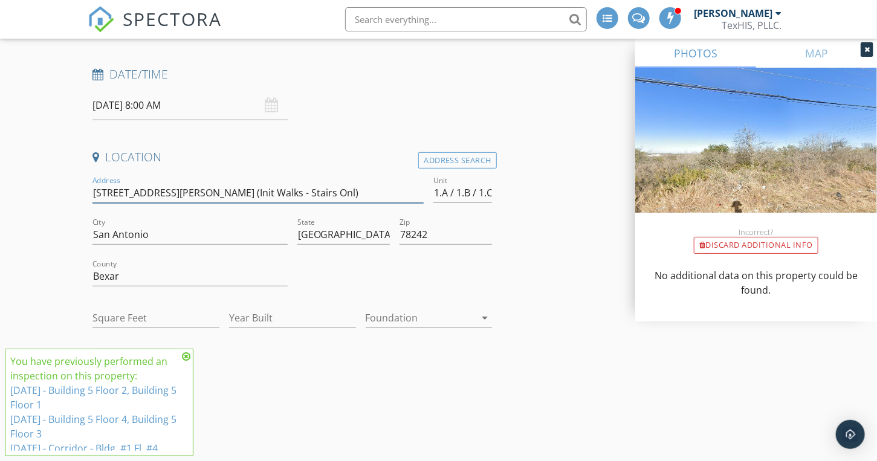
type input "7515 Holm Rd (Init Walks - Stairs Only)"
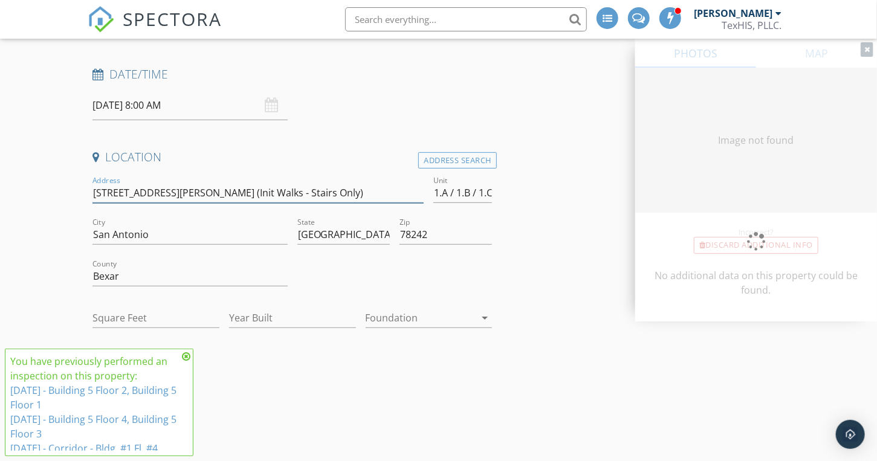
type input "31772"
type input "2023"
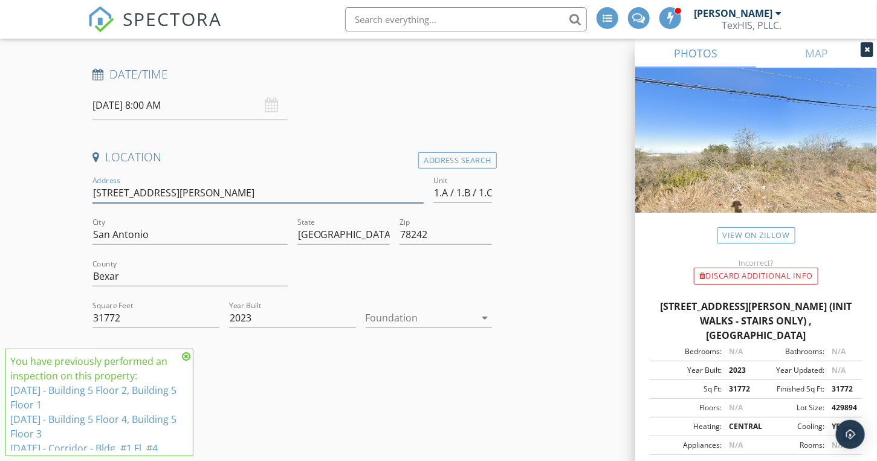
type input "7515 Holm Rd ()"
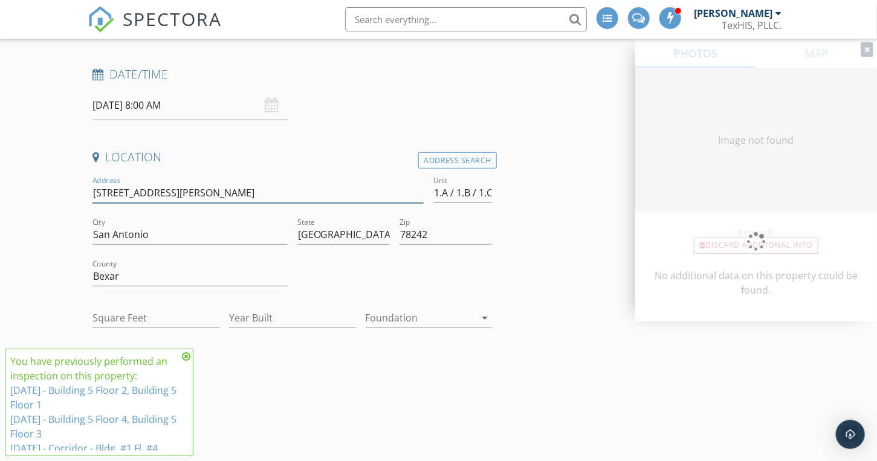
type input "31772"
type input "2023"
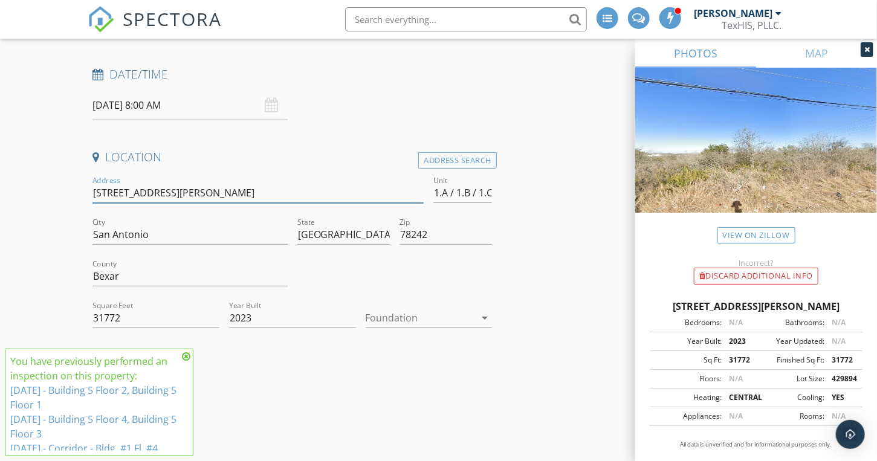
type input "7515 Holm Rd ()"
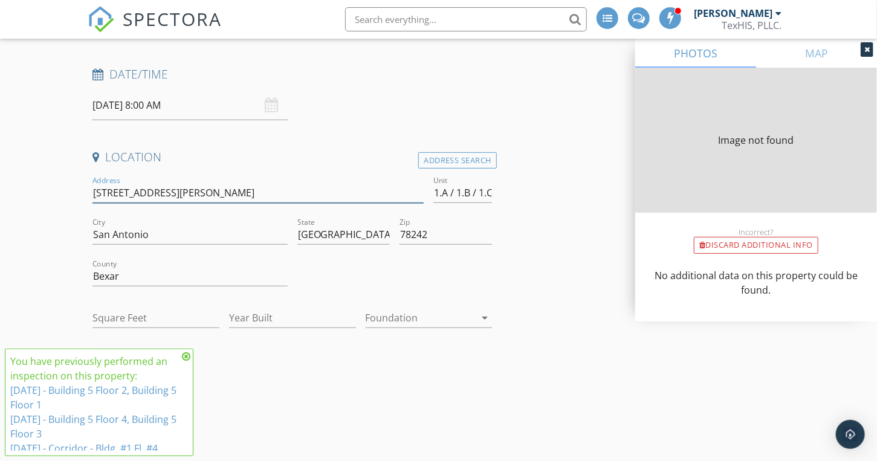
type input "31772"
type input "2023"
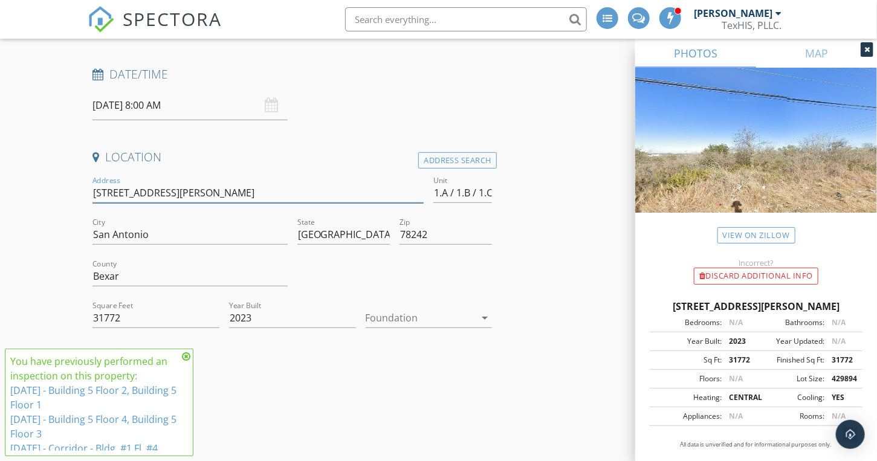
type input "7515 Holm Rd (B)"
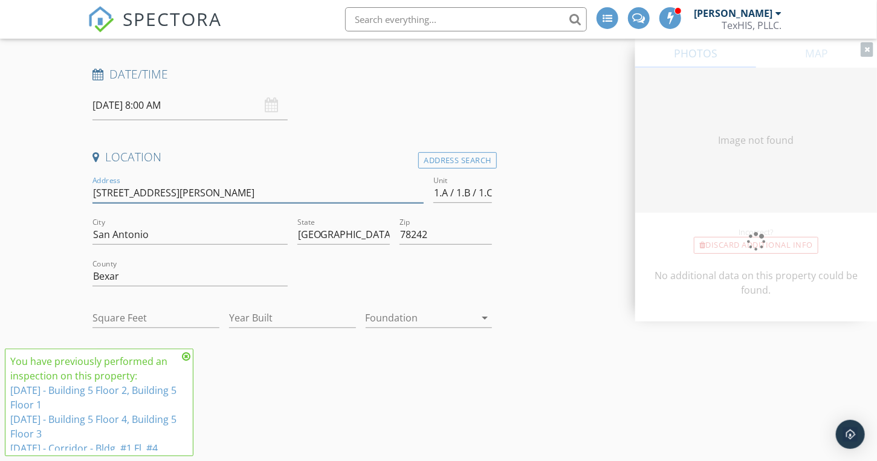
type input "7515 Holm Rd (Bl)"
type input "31772"
type input "2023"
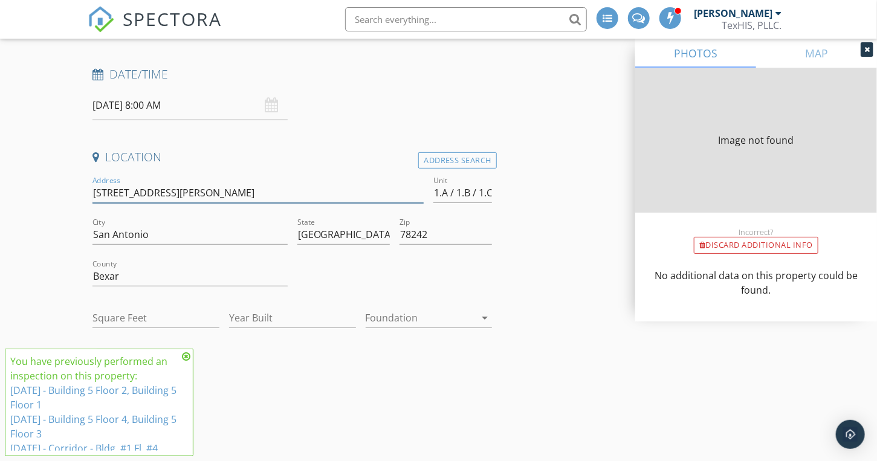
type input "7515 Holm Rd (Bldg )"
type input "31772"
type input "2023"
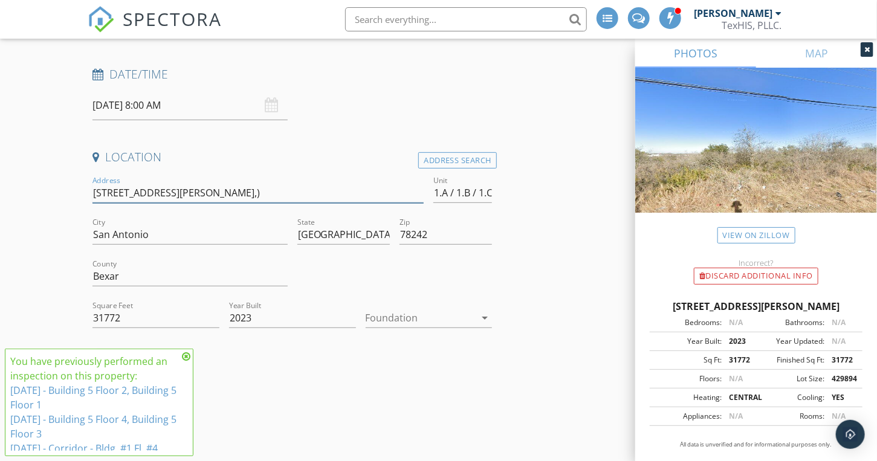
type input "7515 Holm Rd (Bldgs 1,2,3)"
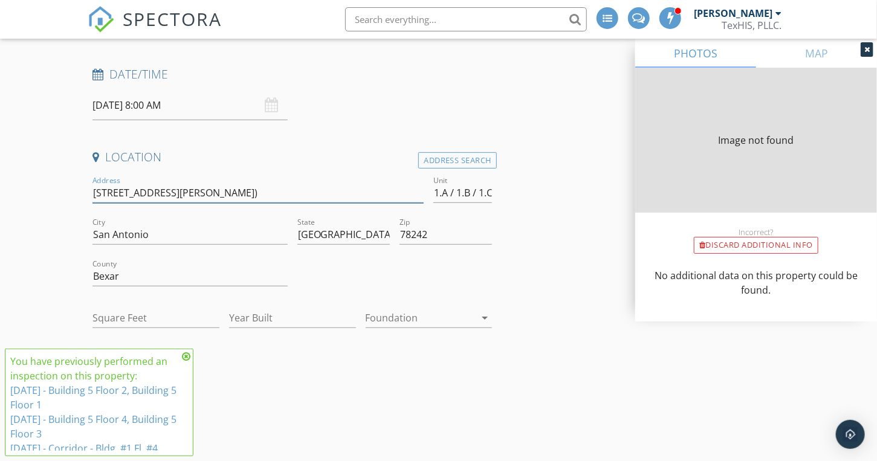
type input "31772"
type input "2023"
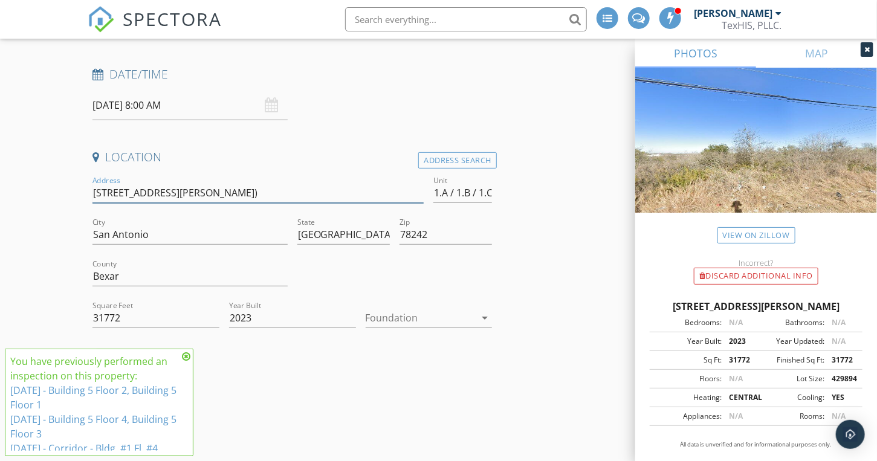
type input "7515 Holm Rd (Bldgs 1,2,3)"
click at [437, 192] on input "1.A / 1.B / 1.C" at bounding box center [462, 193] width 59 height 20
click at [440, 189] on input "1.A / 1.B / 1.C" at bounding box center [462, 193] width 59 height 20
click at [450, 197] on input "1.A / 1.B / 1.C" at bounding box center [462, 193] width 59 height 20
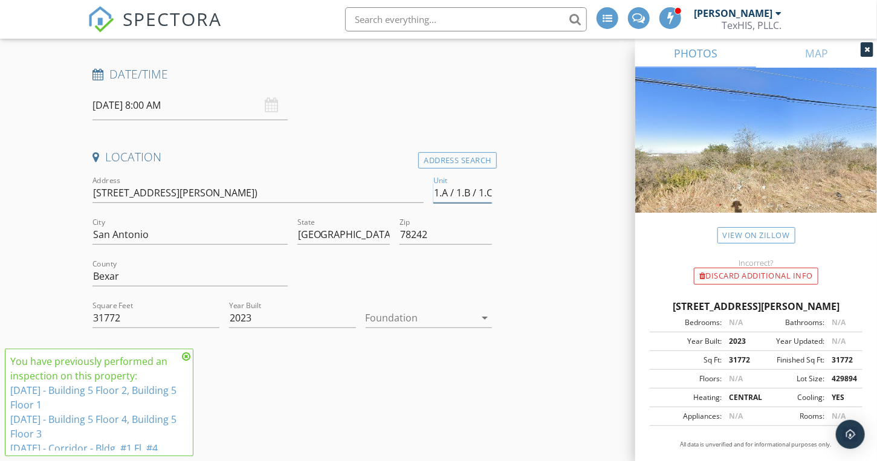
click at [450, 197] on input "1.A / 1.B / 1.C" at bounding box center [462, 193] width 59 height 20
type input "H/C/Ext"
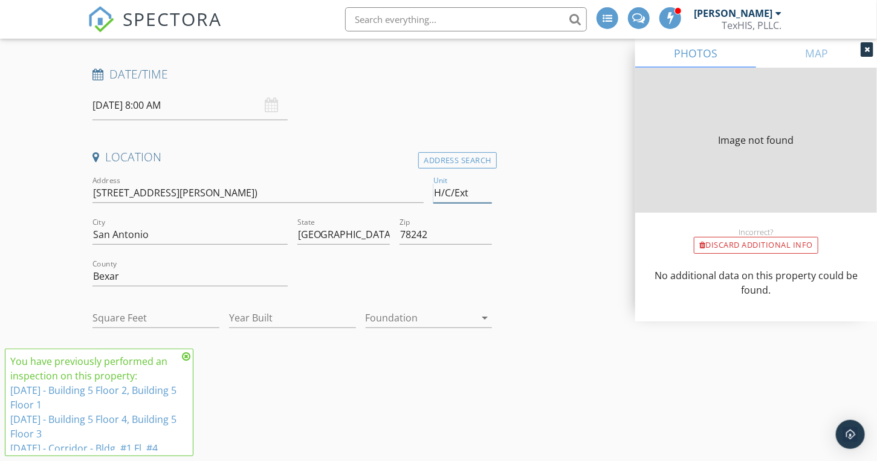
type input "31772"
type input "2023"
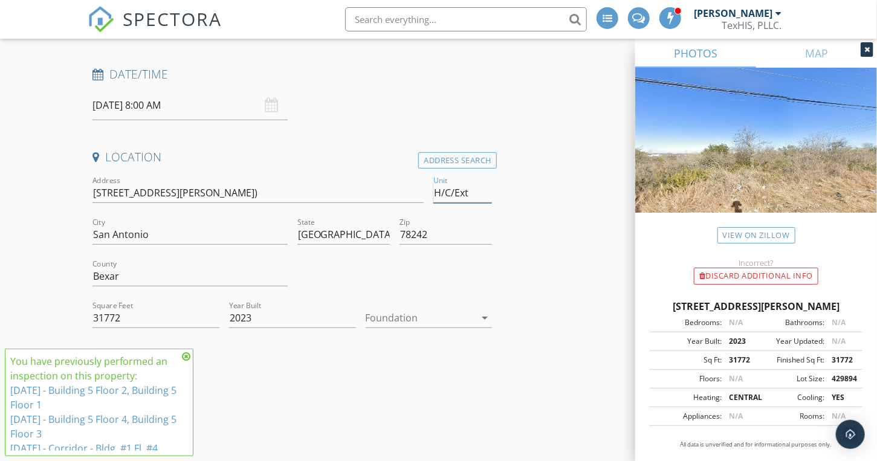
type input "/C/Ext"
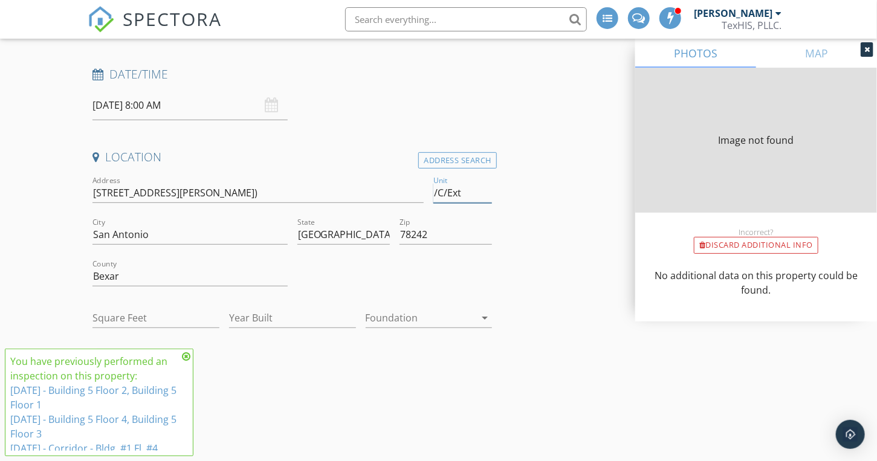
type input "31772"
type input "2023"
type input "31772"
type input "2023"
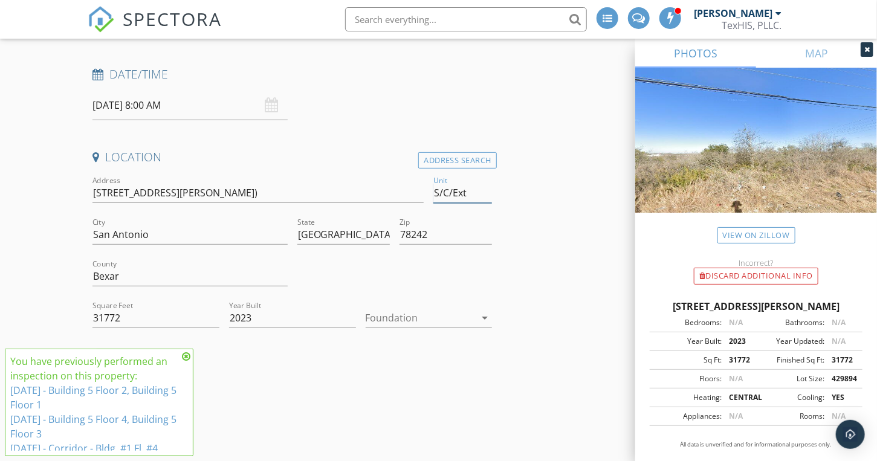
type input "SW/C/Ext"
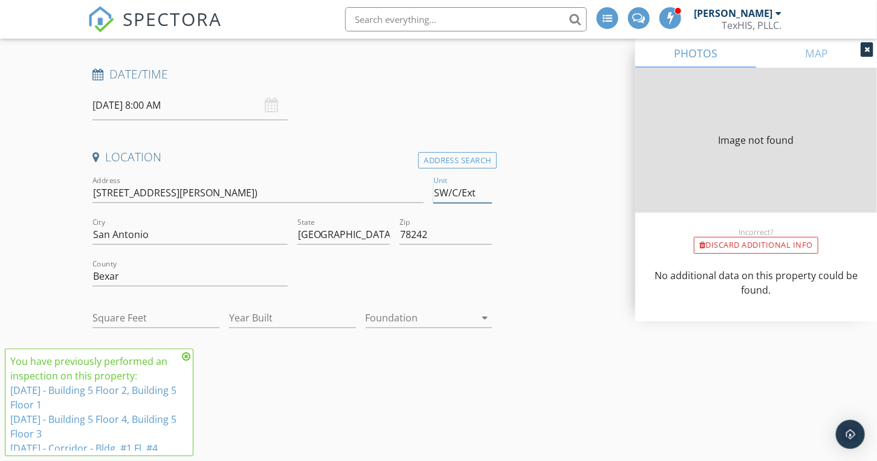
type input "31772"
type input "2023"
type input "31772"
type input "2023"
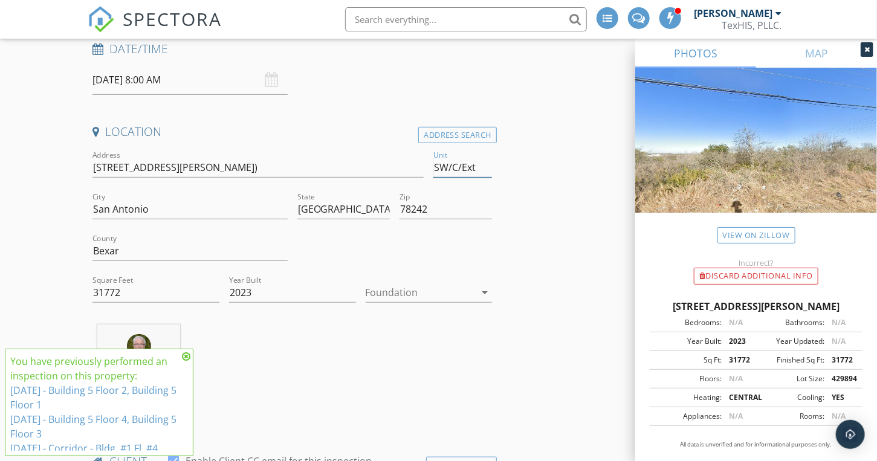
scroll to position [242, 0]
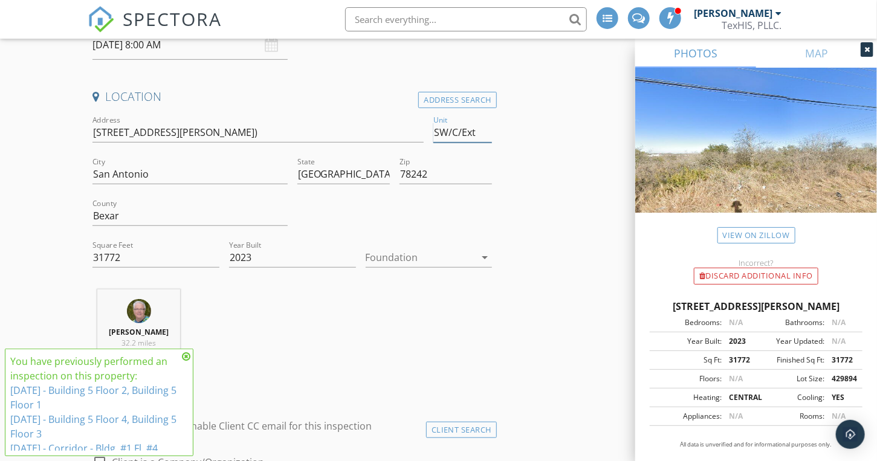
type input "SW/C/Ext"
click at [383, 258] on div at bounding box center [421, 257] width 110 height 19
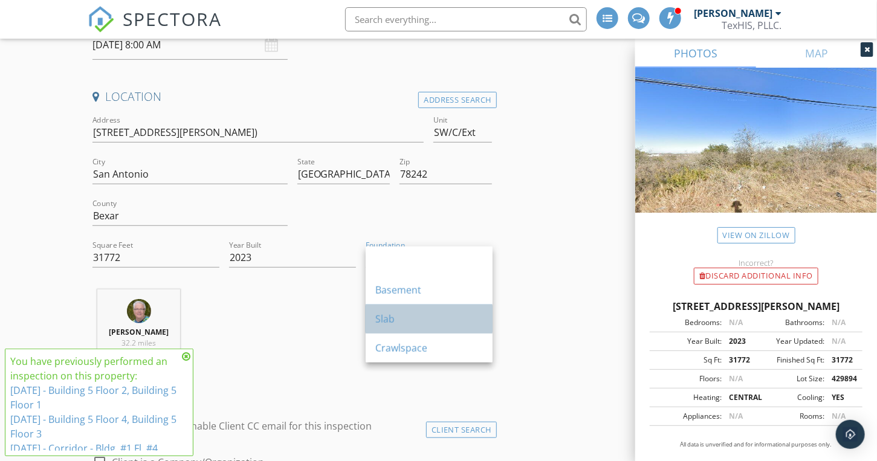
click at [399, 320] on div "Slab" at bounding box center [429, 319] width 108 height 15
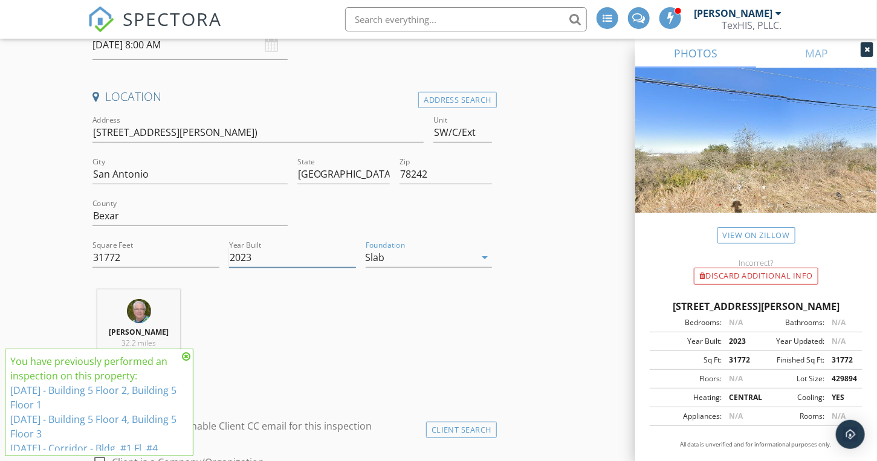
click at [248, 259] on input "2023" at bounding box center [292, 258] width 127 height 20
click at [248, 257] on input "2023" at bounding box center [292, 258] width 127 height 20
type input "2025"
click at [146, 258] on input "31772" at bounding box center [155, 258] width 127 height 20
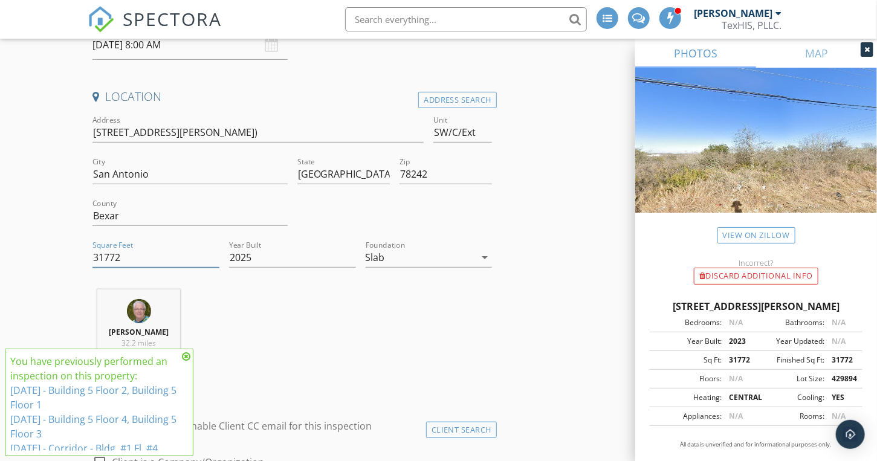
click at [109, 256] on input "31772" at bounding box center [155, 258] width 127 height 20
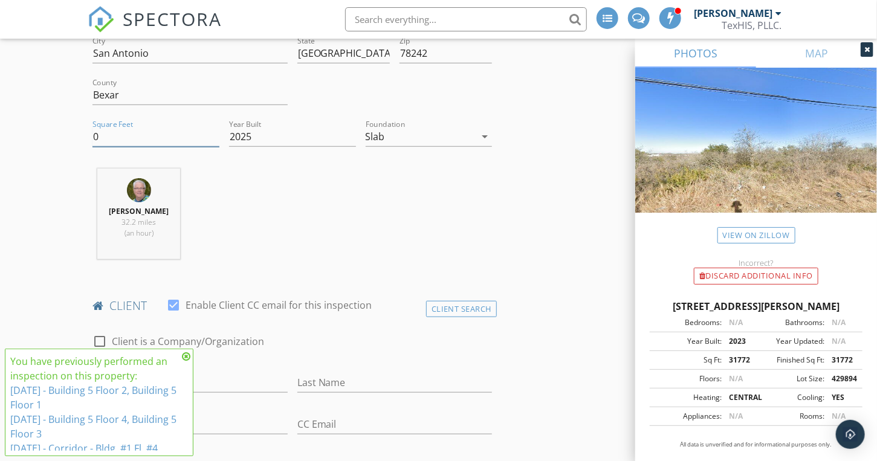
type input "0"
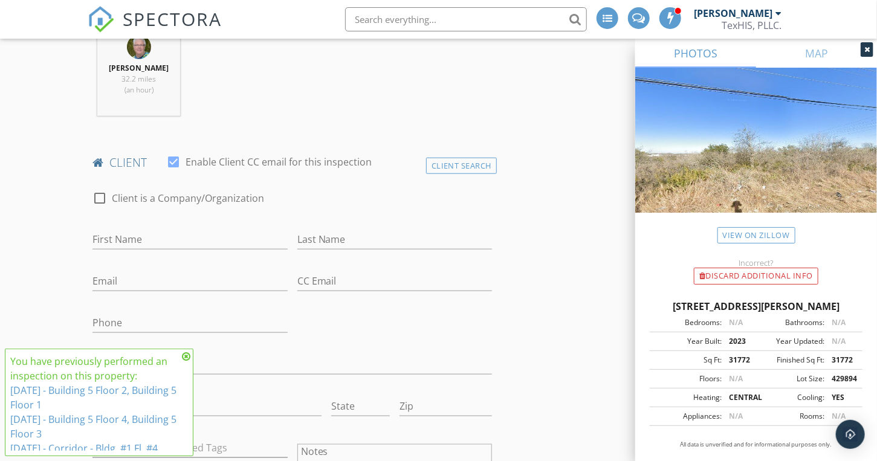
scroll to position [544, 0]
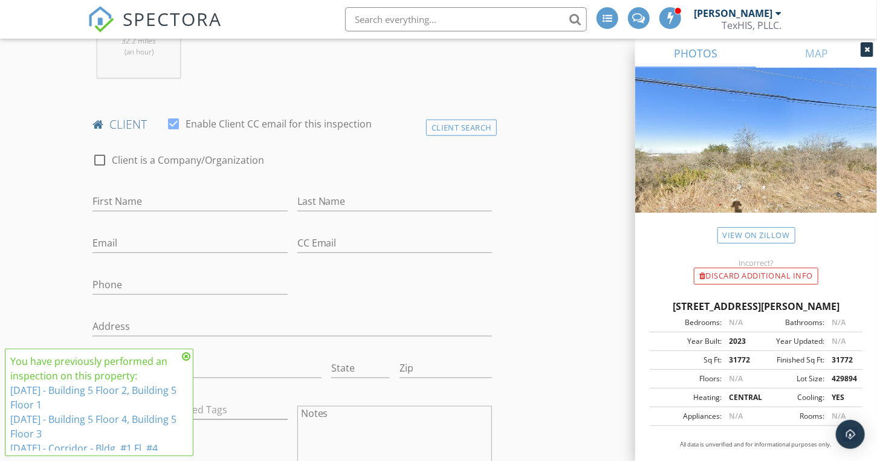
click at [189, 356] on icon at bounding box center [186, 357] width 8 height 10
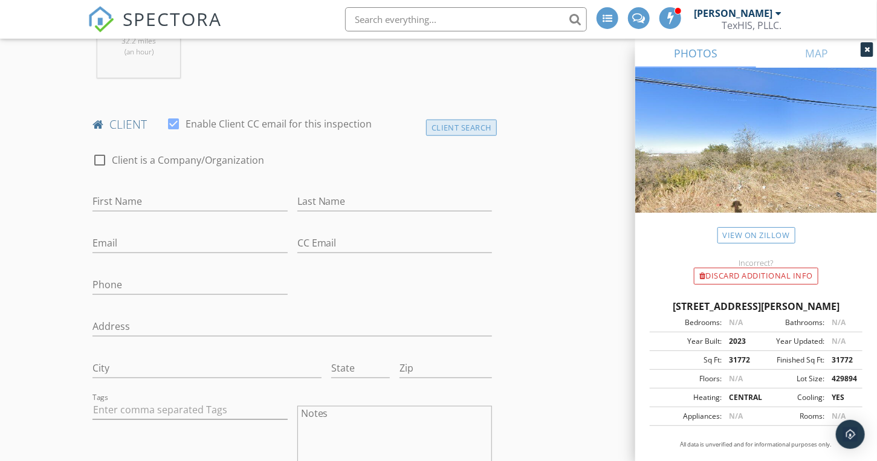
click at [457, 123] on div "Client Search" at bounding box center [461, 128] width 71 height 16
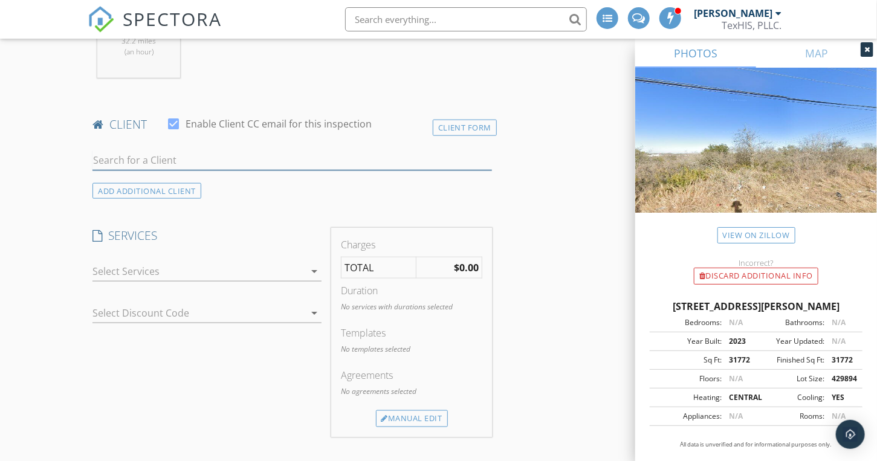
click at [139, 159] on input "text" at bounding box center [291, 160] width 399 height 20
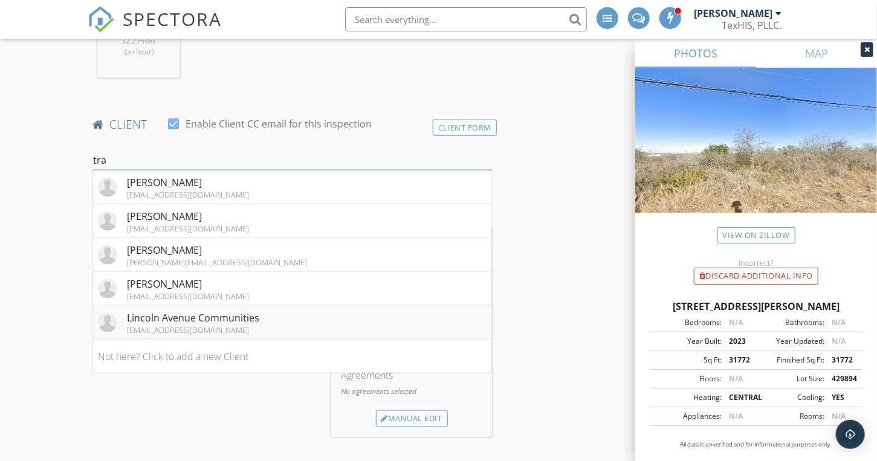
type input "tra"
click at [146, 327] on div "strainer@lincolnavenue.com" at bounding box center [193, 330] width 132 height 10
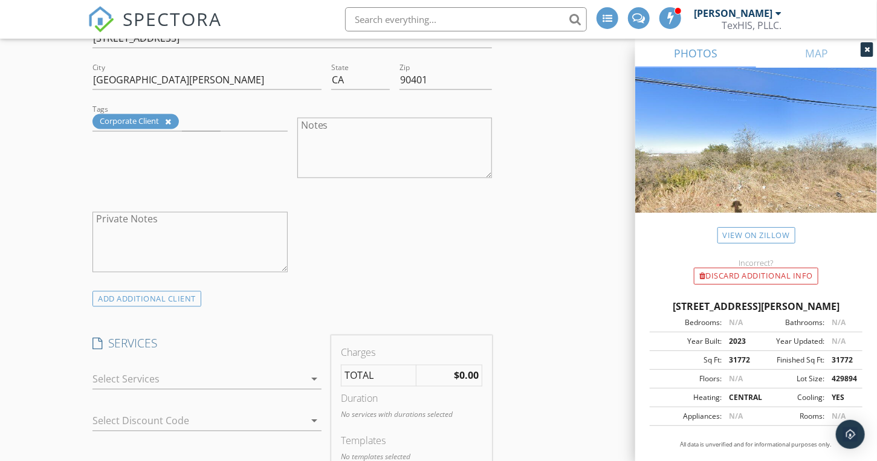
scroll to position [906, 0]
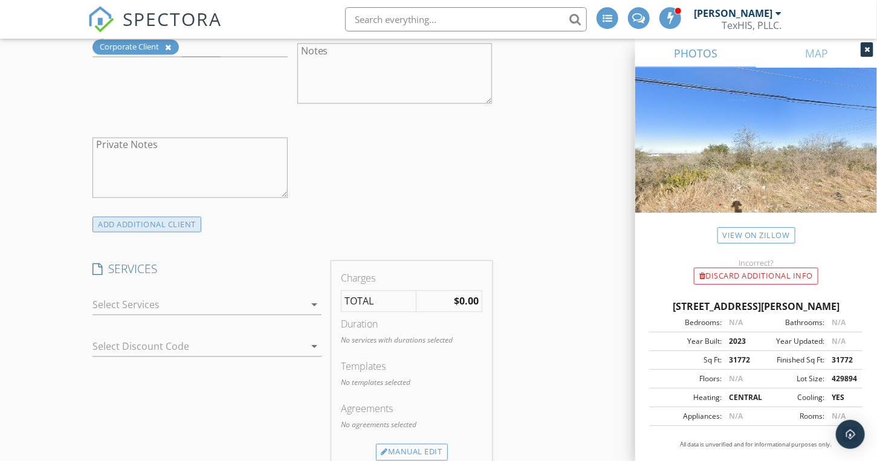
click at [139, 224] on div "ADD ADDITIONAL client" at bounding box center [146, 225] width 109 height 16
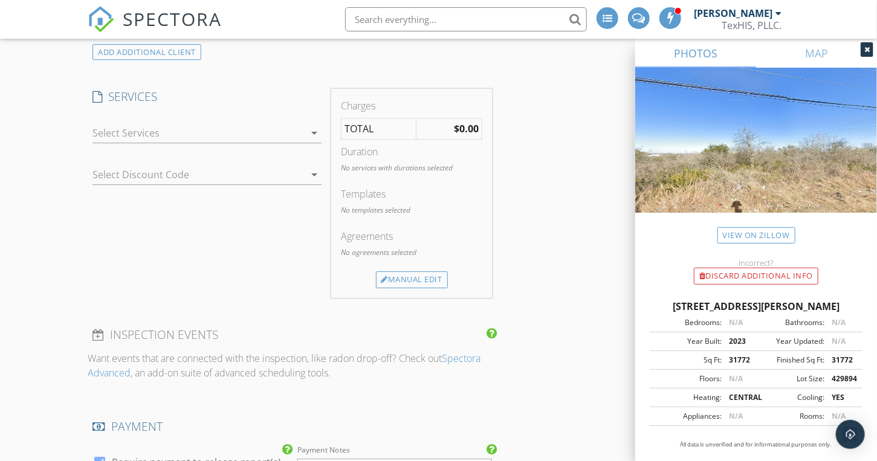
scroll to position [1571, 0]
click at [143, 127] on div at bounding box center [198, 132] width 212 height 19
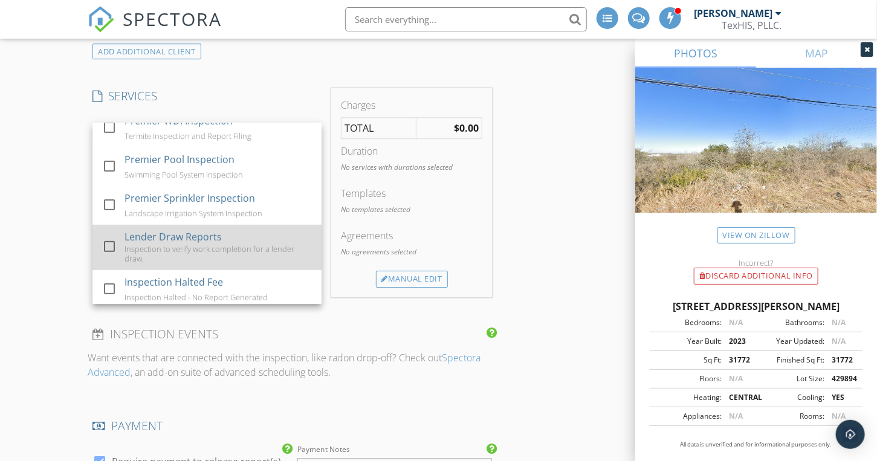
scroll to position [352, 0]
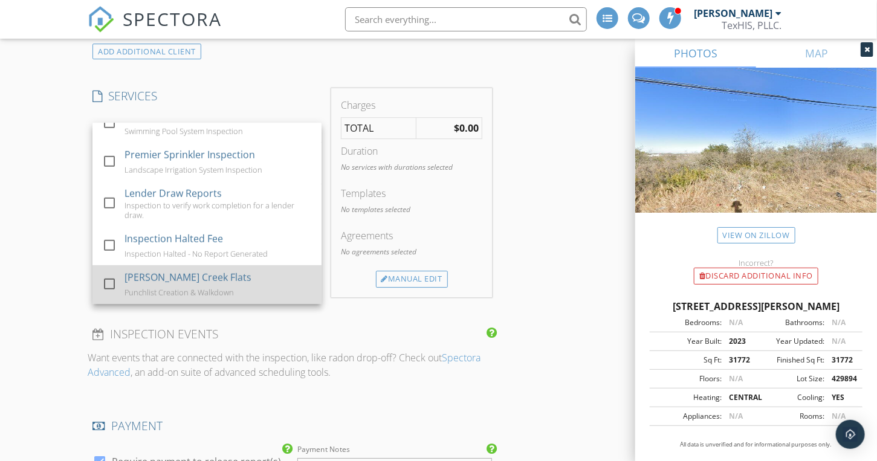
click at [106, 278] on div at bounding box center [109, 283] width 21 height 21
checkbox input "false"
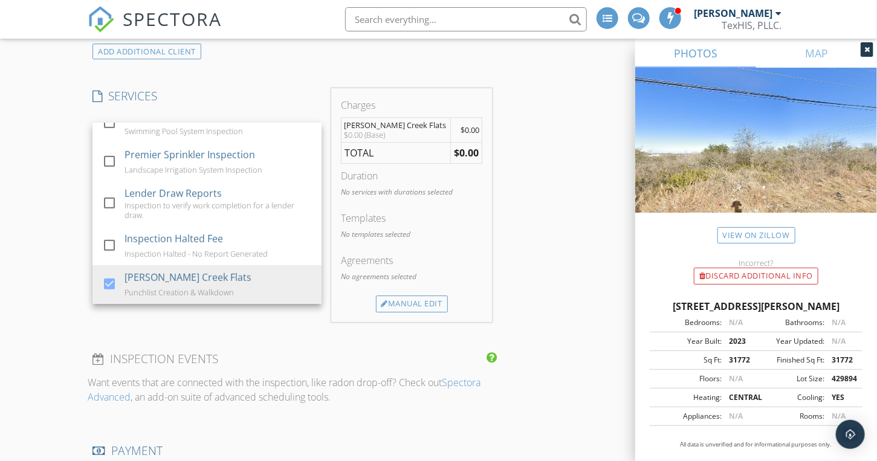
click at [21, 221] on div "New Inspection Click here to use the New Order Form INSPECTOR(S) check_box Larr…" at bounding box center [438, 213] width 877 height 3403
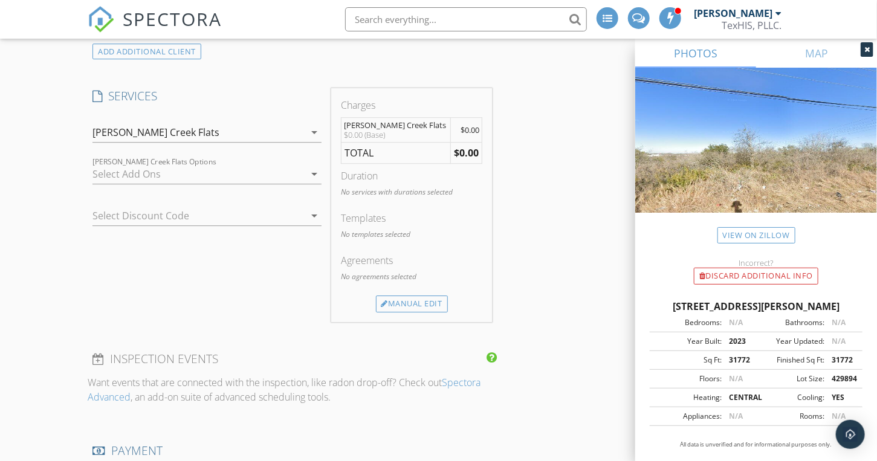
click at [116, 170] on div at bounding box center [198, 173] width 212 height 19
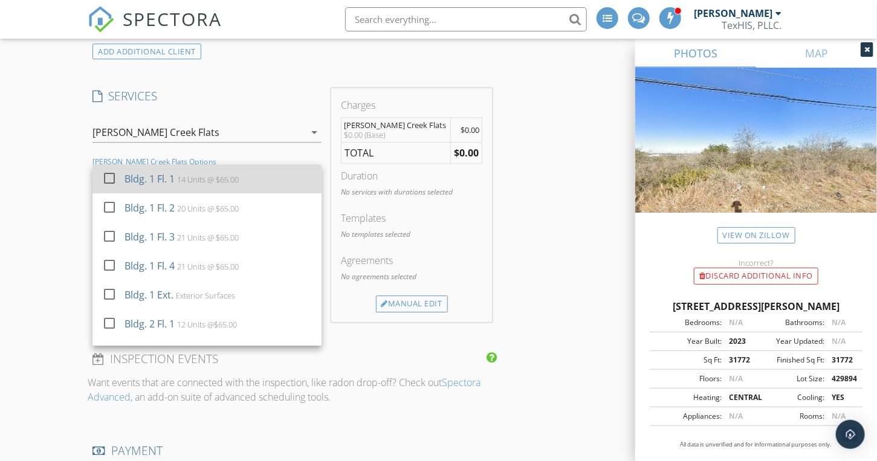
click at [108, 172] on div at bounding box center [109, 177] width 21 height 21
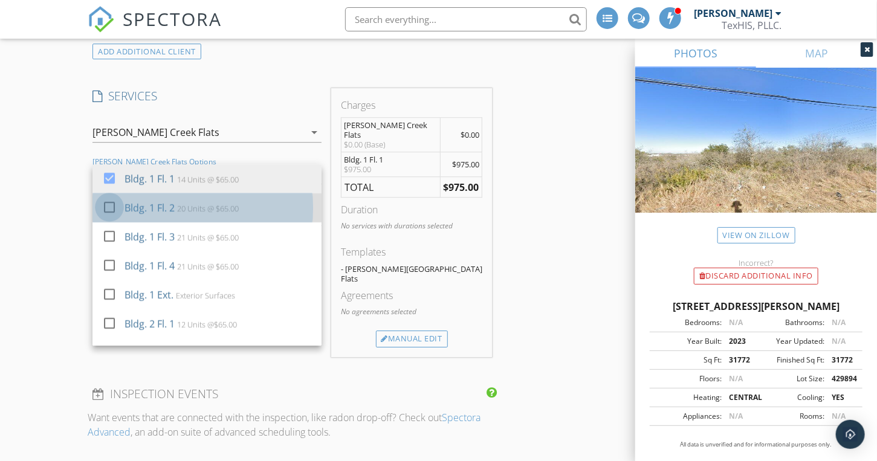
click at [108, 199] on div at bounding box center [109, 206] width 21 height 21
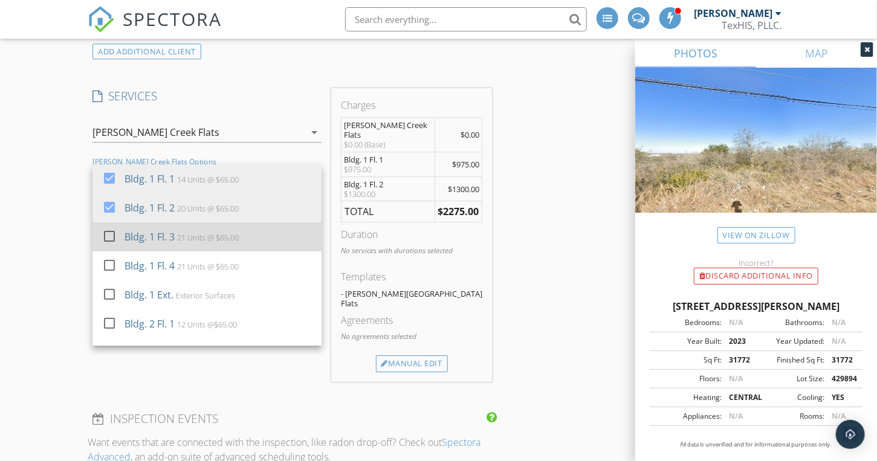
click at [108, 229] on div at bounding box center [109, 235] width 21 height 21
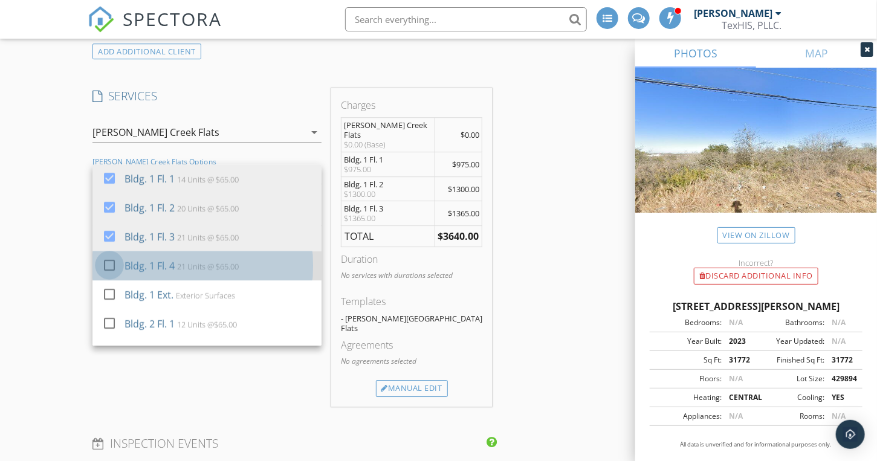
click at [108, 258] on div at bounding box center [109, 264] width 21 height 21
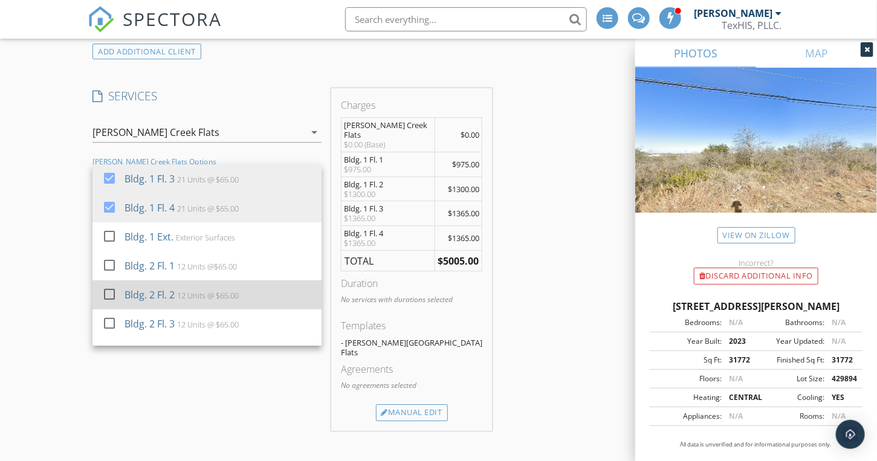
scroll to position [60, 0]
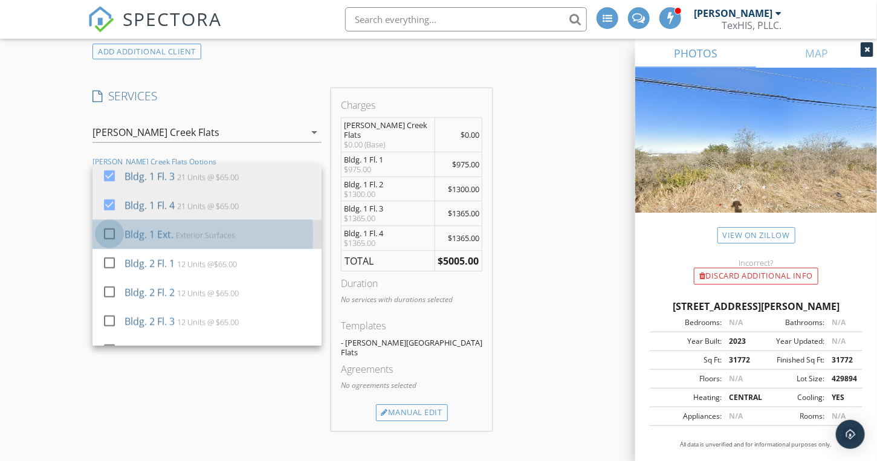
click at [110, 224] on div at bounding box center [109, 233] width 21 height 21
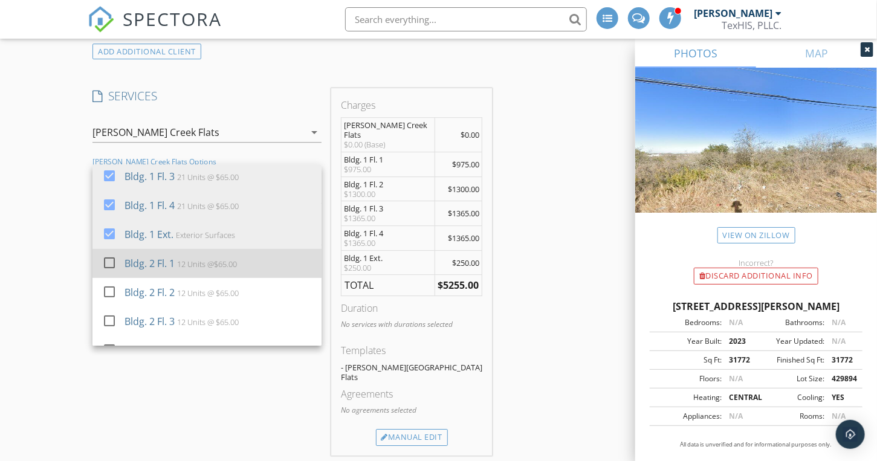
click at [110, 260] on div at bounding box center [109, 262] width 21 height 21
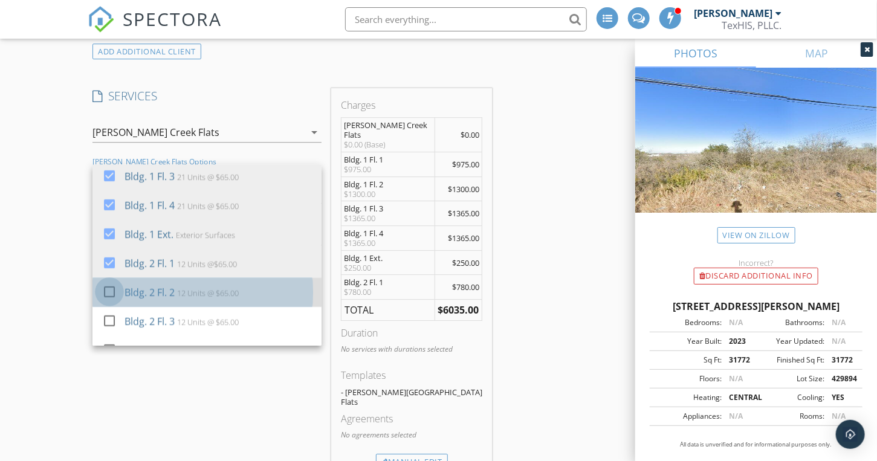
click at [110, 283] on div at bounding box center [109, 291] width 21 height 21
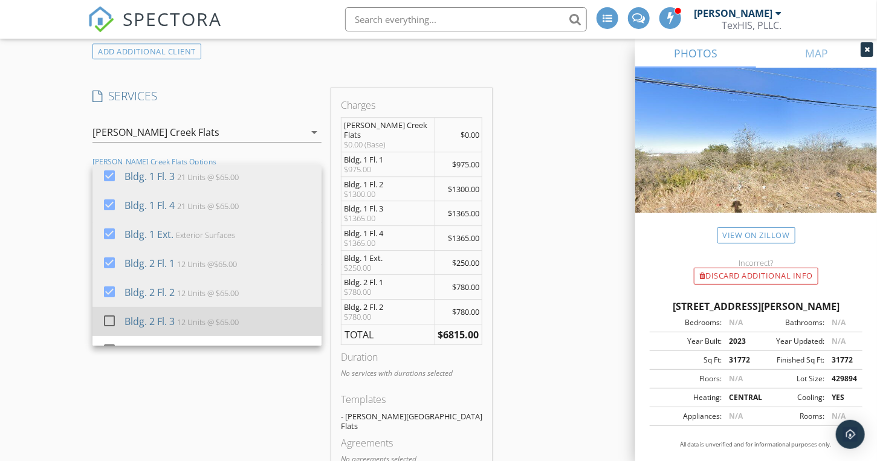
click at [109, 310] on div at bounding box center [109, 320] width 21 height 21
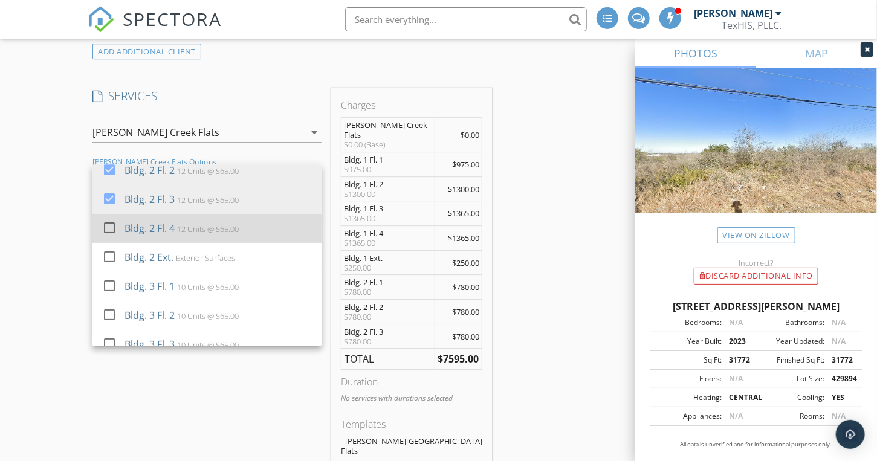
scroll to position [181, 0]
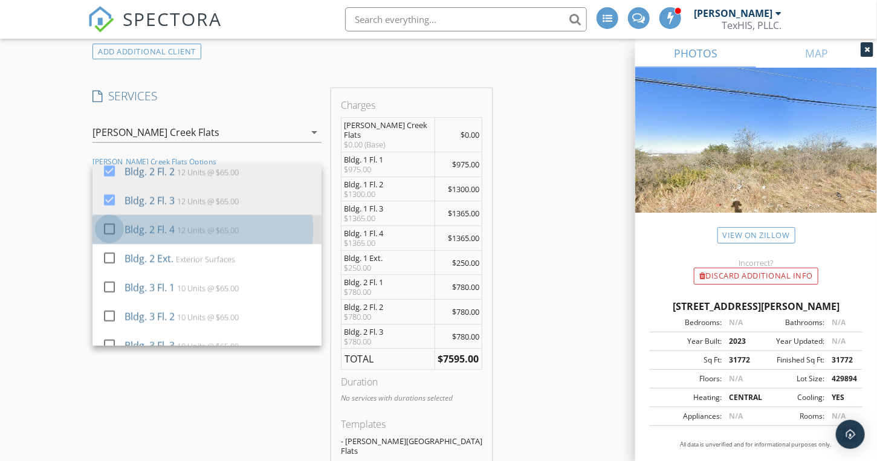
click at [111, 221] on div at bounding box center [109, 228] width 21 height 21
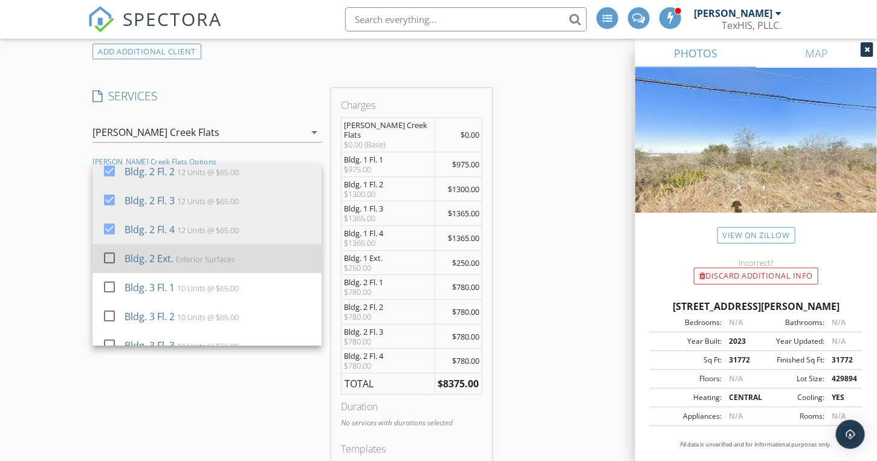
click at [106, 251] on div at bounding box center [109, 257] width 21 height 21
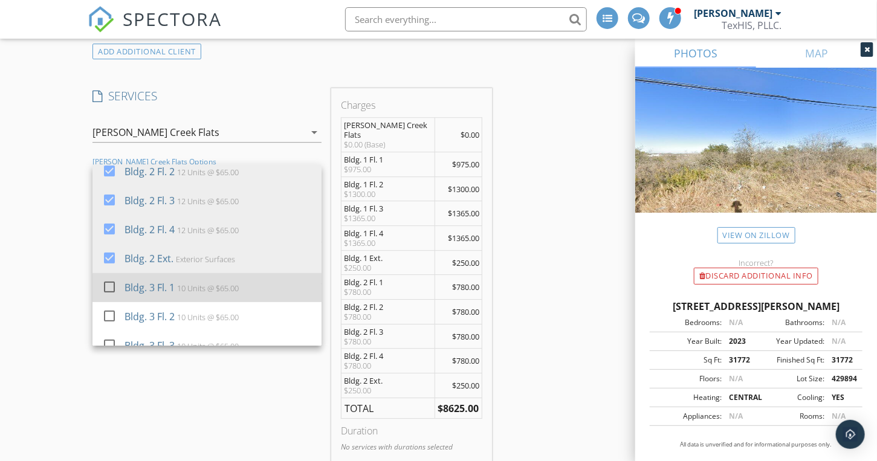
click at [109, 279] on div at bounding box center [109, 286] width 21 height 21
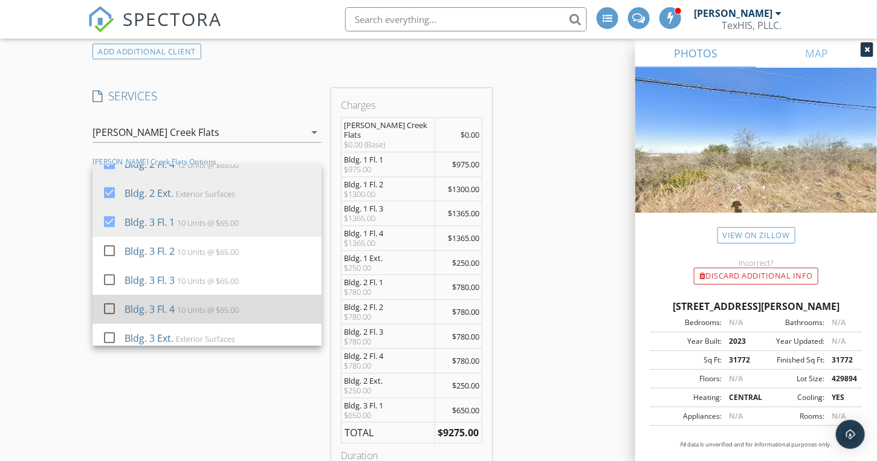
scroll to position [302, 0]
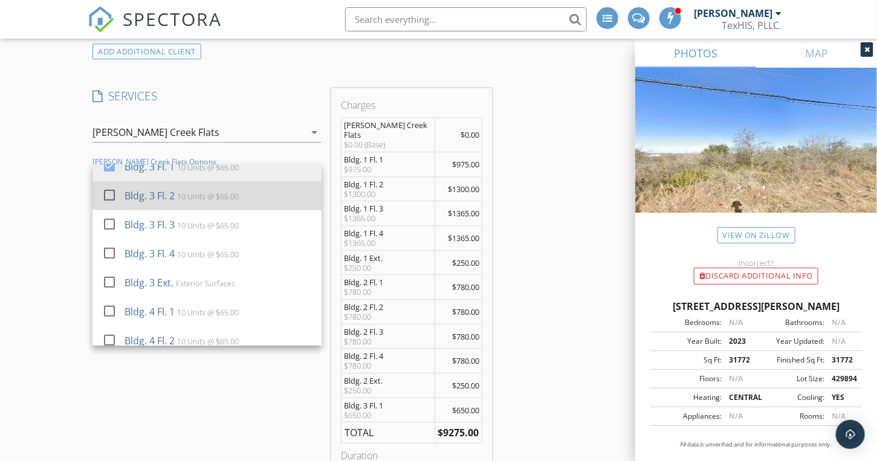
click at [109, 192] on div at bounding box center [109, 194] width 21 height 21
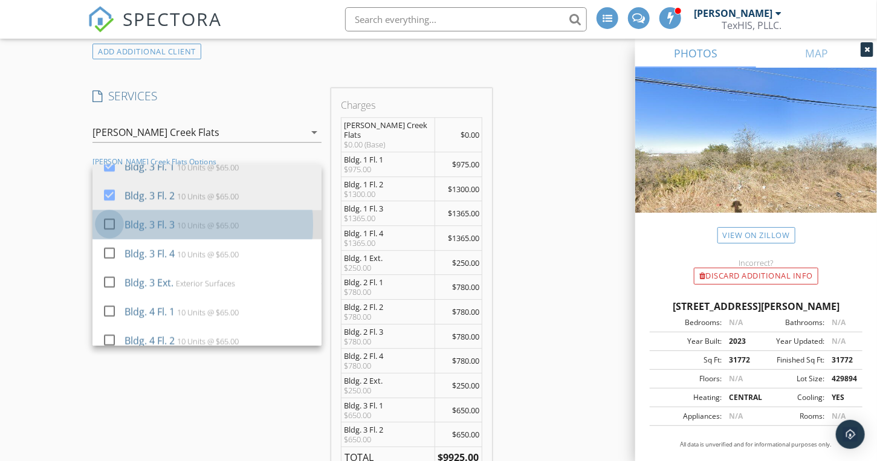
click at [109, 217] on div at bounding box center [109, 223] width 21 height 21
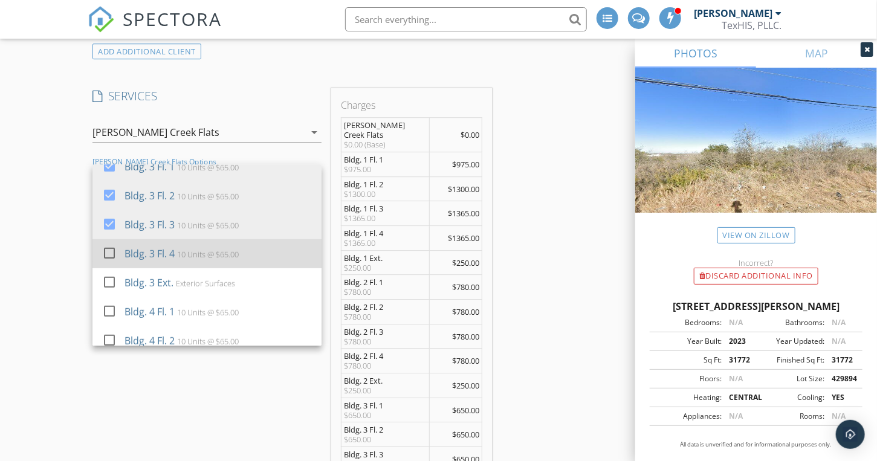
click at [110, 245] on div at bounding box center [109, 252] width 21 height 21
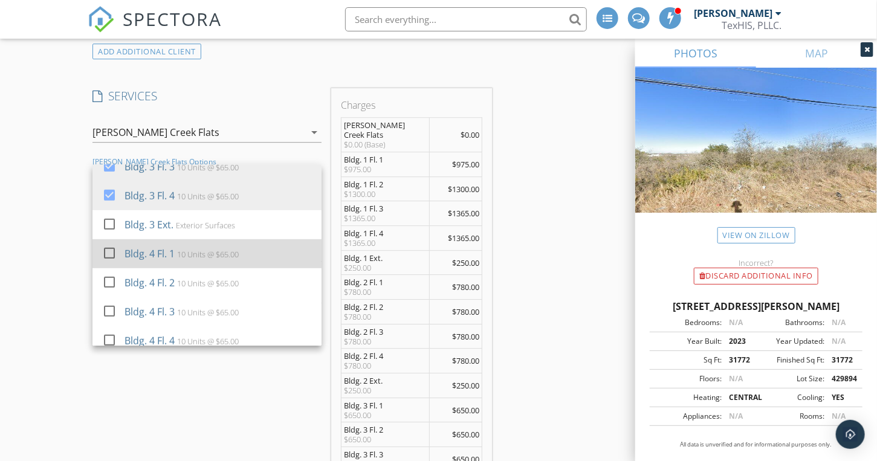
scroll to position [363, 0]
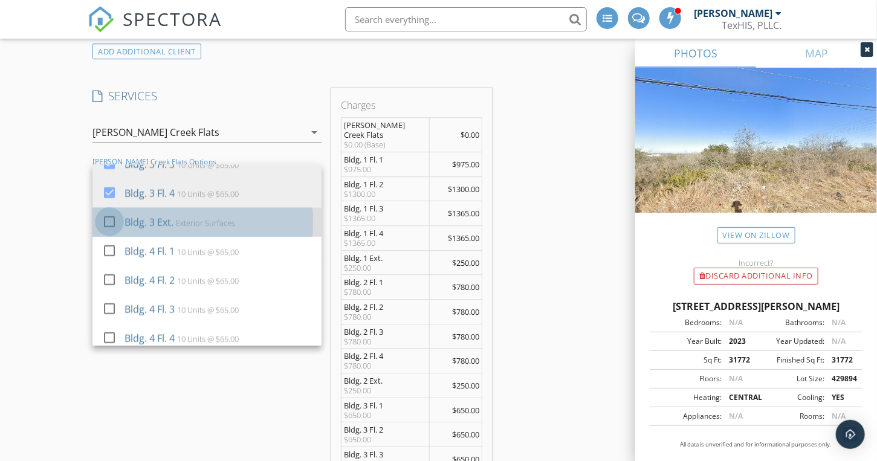
click at [109, 215] on div at bounding box center [109, 221] width 21 height 21
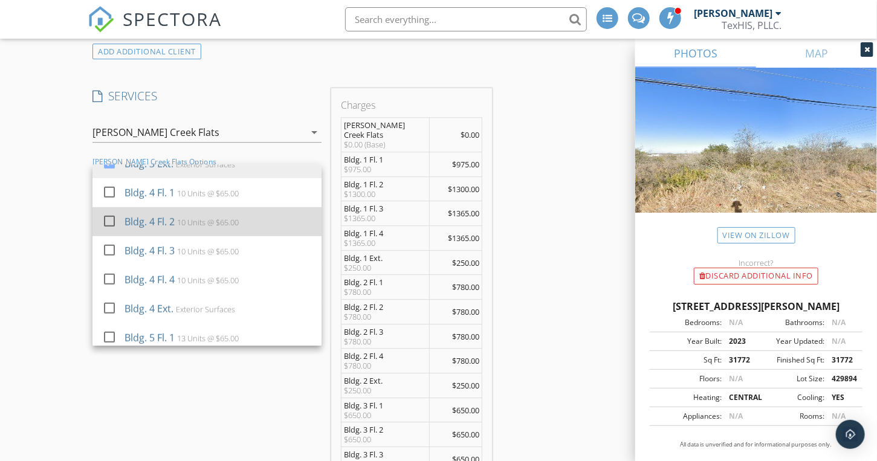
scroll to position [423, 0]
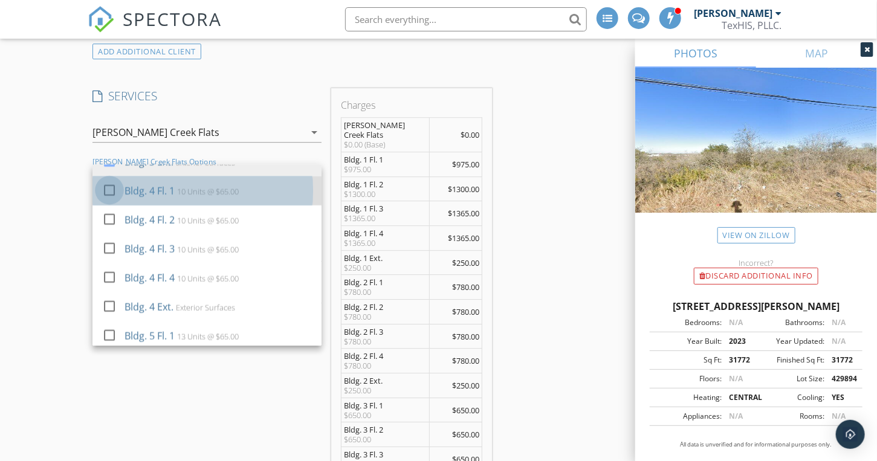
click at [105, 184] on div at bounding box center [109, 189] width 21 height 21
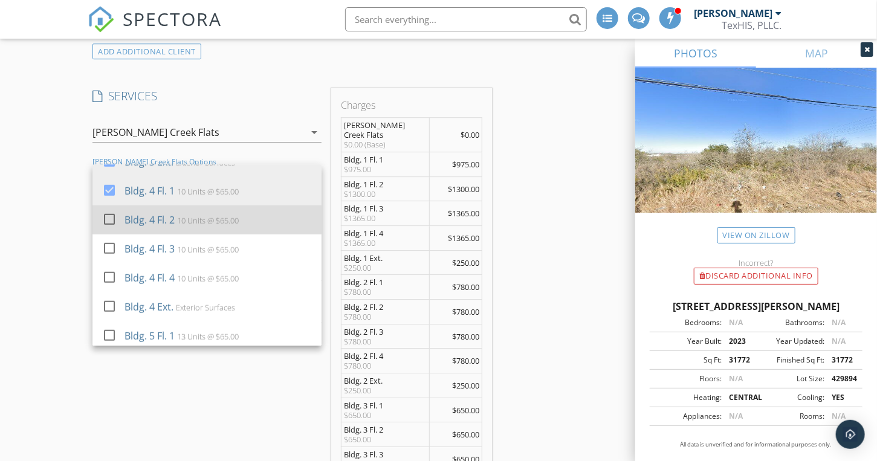
click at [108, 210] on div at bounding box center [109, 218] width 21 height 21
click at [106, 214] on div at bounding box center [109, 218] width 21 height 21
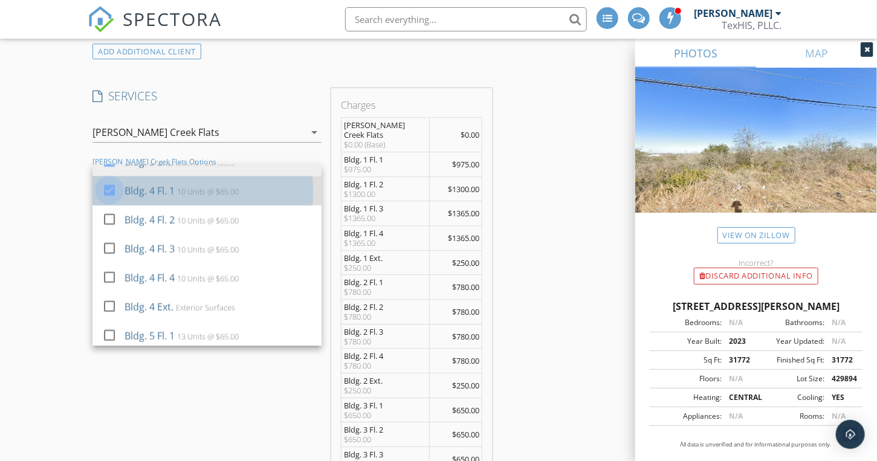
click at [106, 185] on div at bounding box center [109, 189] width 21 height 21
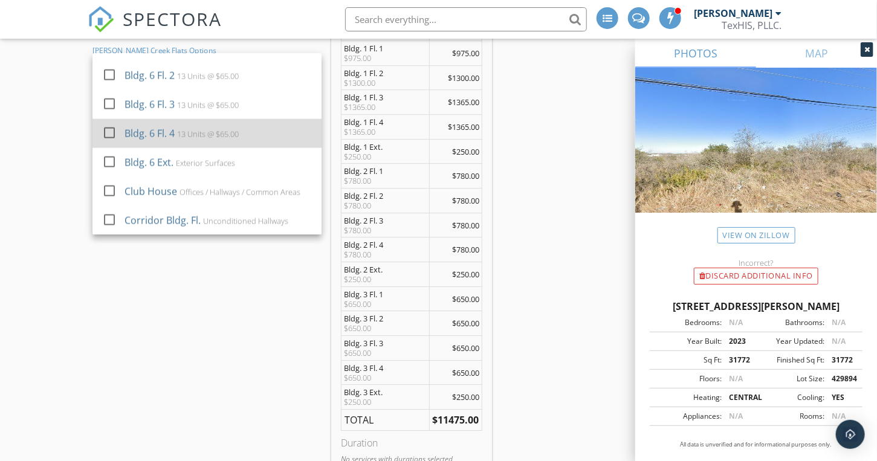
scroll to position [1692, 0]
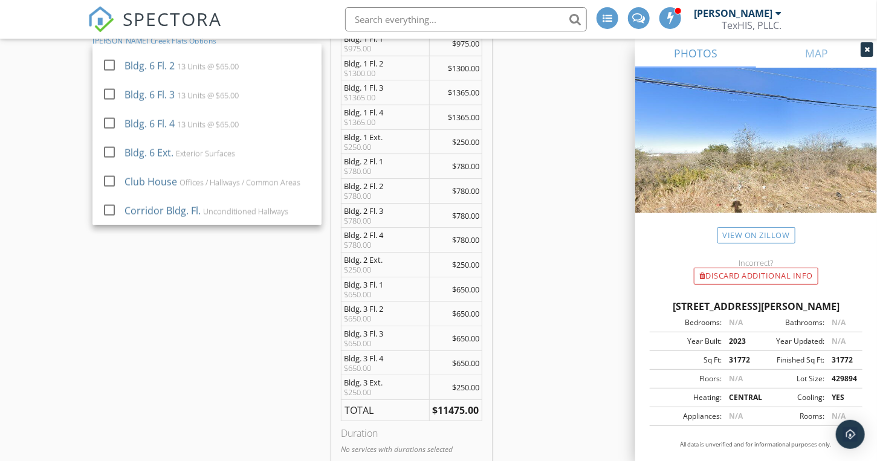
click at [102, 312] on div "SERVICES check_box_outline_blank Single Family Home Inspection Home Inspection:…" at bounding box center [207, 273] width 239 height 613
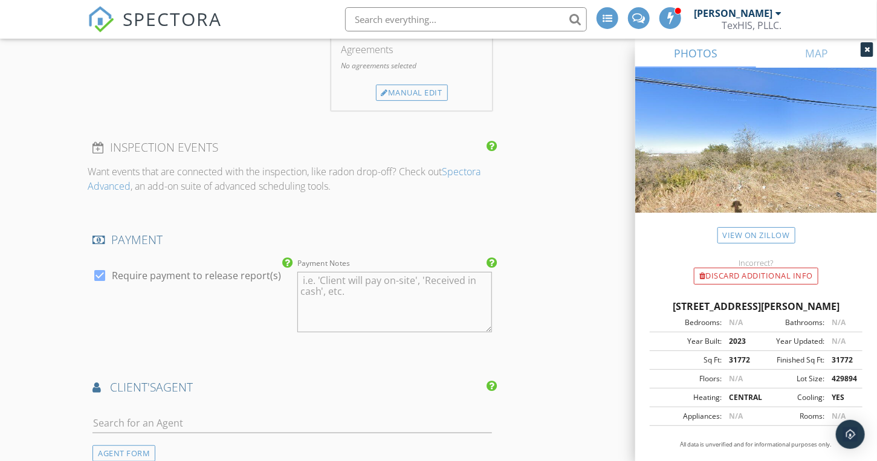
scroll to position [2235, 0]
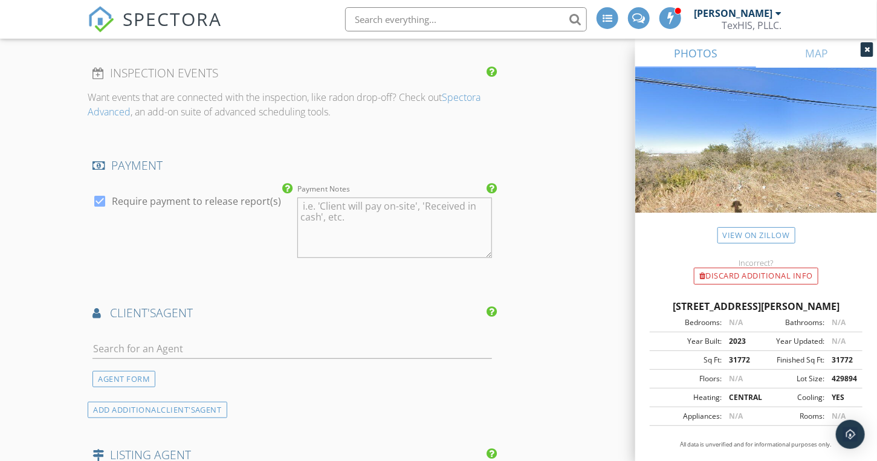
drag, startPoint x: 88, startPoint y: 167, endPoint x: 97, endPoint y: 173, distance: 10.8
click at [90, 182] on div "check_box Require payment to release report(s)" at bounding box center [190, 229] width 205 height 94
click at [97, 191] on div at bounding box center [99, 201] width 21 height 21
checkbox input "false"
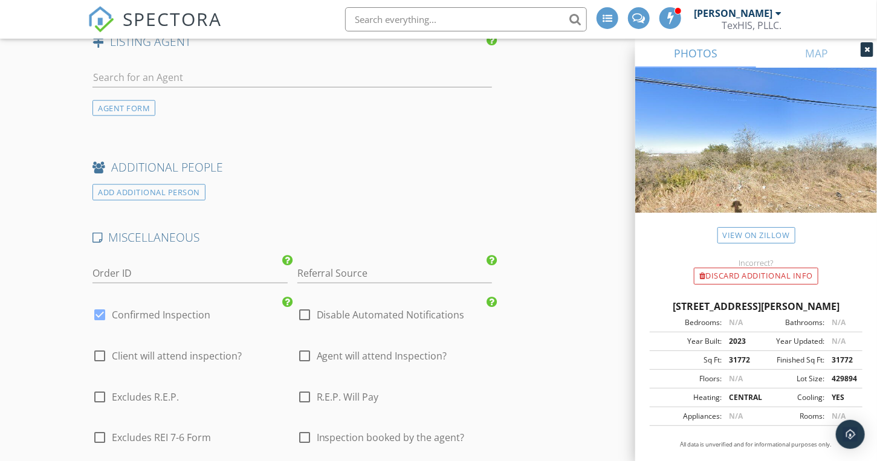
scroll to position [2658, 0]
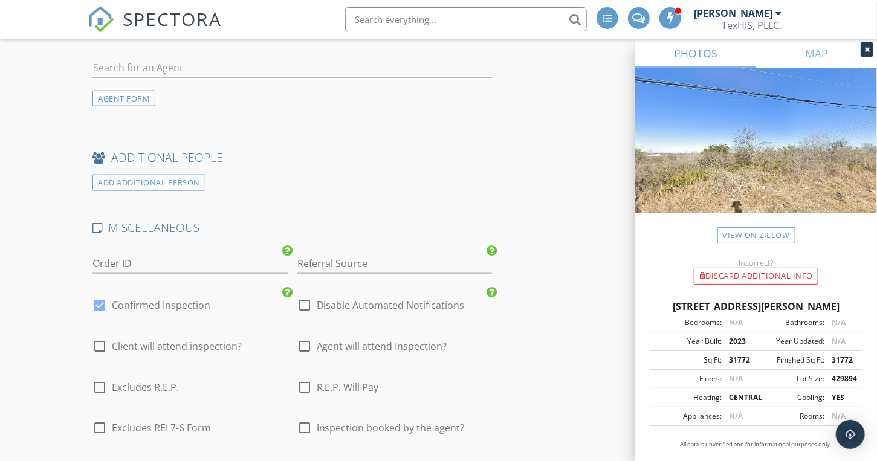
click at [306, 295] on div at bounding box center [304, 305] width 21 height 21
checkbox input "true"
click at [100, 295] on div at bounding box center [99, 305] width 21 height 21
checkbox input "false"
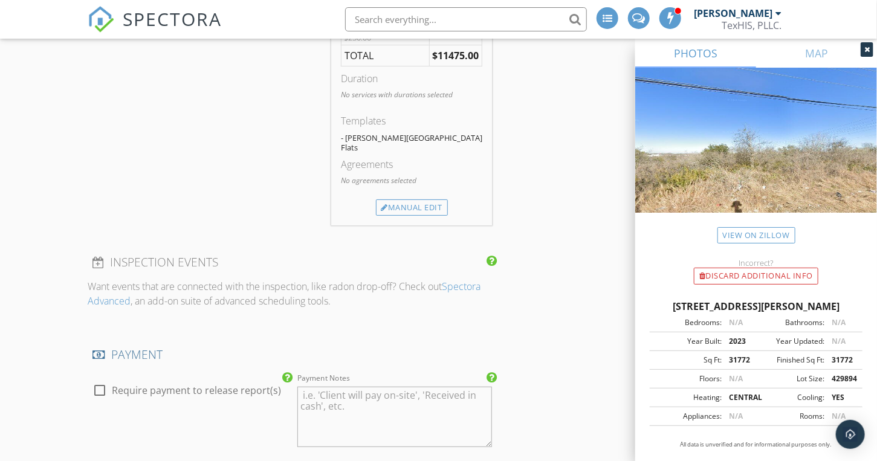
scroll to position [1873, 0]
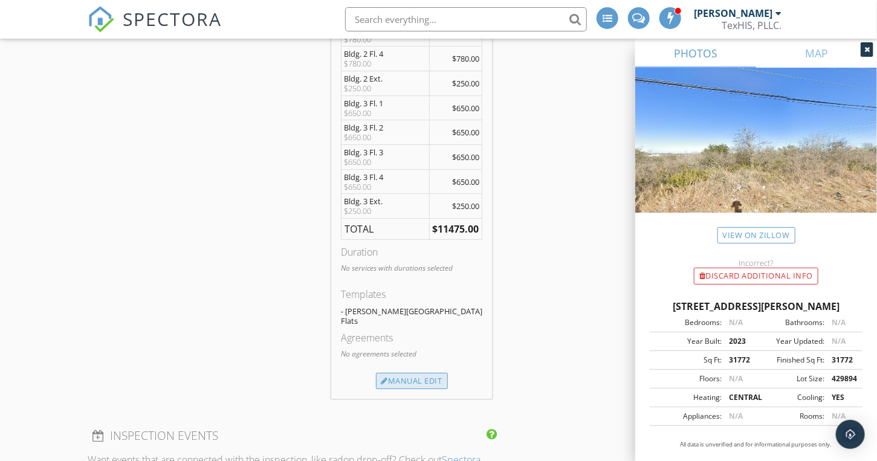
click at [407, 373] on div "Manual Edit" at bounding box center [412, 381] width 72 height 17
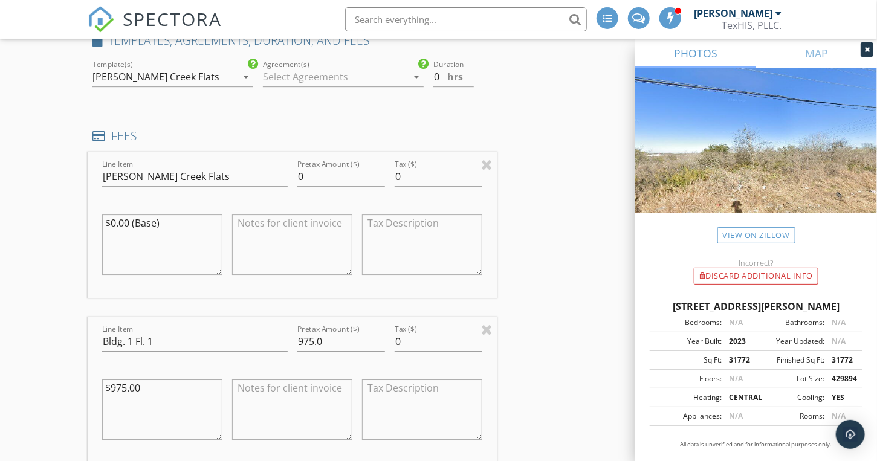
scroll to position [1631, 0]
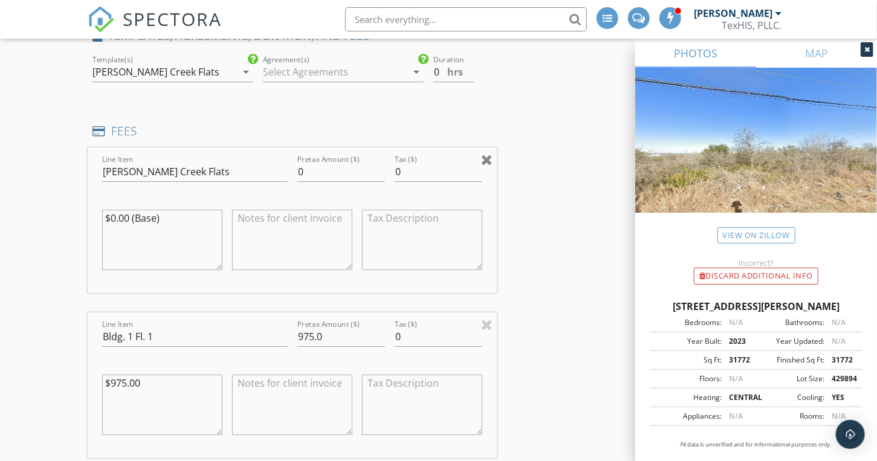
click at [488, 153] on div at bounding box center [486, 159] width 11 height 15
type input "Bldg. 1 Fl. 1"
type input "975.0"
type textarea "$975.00"
type input "Bldg. 1 Fl. 2"
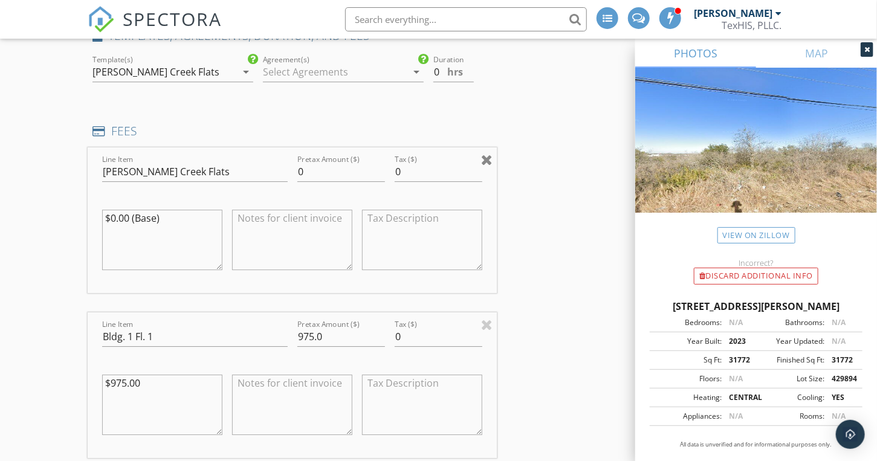
type input "1300.0"
type textarea "$1300.00"
type input "Bldg. 1 Fl. 3"
type input "1365.0"
type textarea "$1365.00"
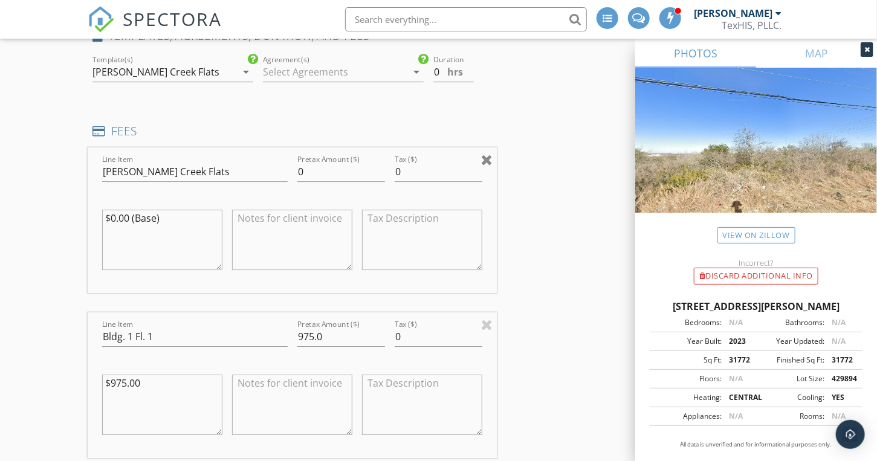
type input "Bldg. 1 Fl. 4"
type input "Bldg. 1 Ext."
type input "250.0"
type textarea "$250.00"
type input "Bldg. 2 Fl. 1"
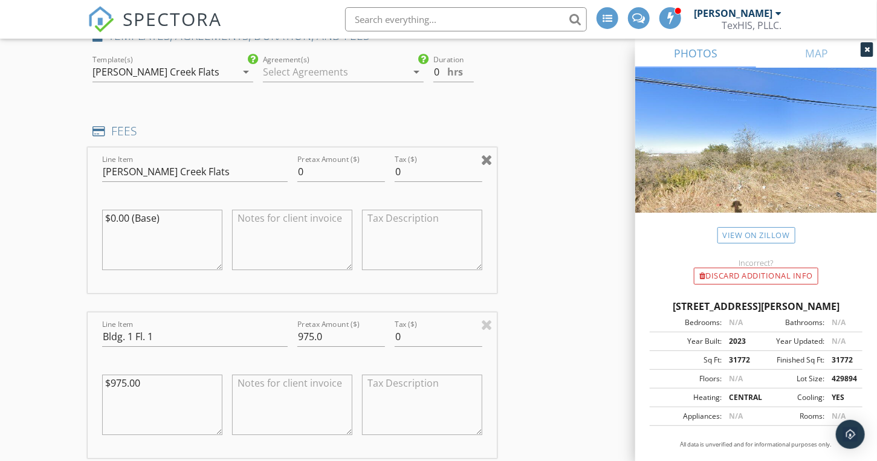
type input "780.0"
type textarea "$780.00"
type input "Bldg. 2 Fl. 2"
type input "Bldg. 2 Fl. 3"
type input "Bldg. 2 Fl. 4"
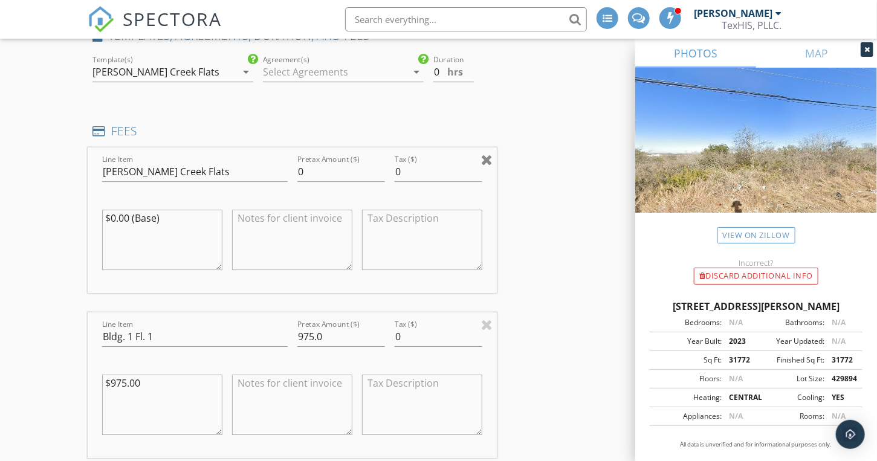
type input "Bldg. 2 Ext."
type input "250.0"
type textarea "$250.00"
type input "Bldg. 3 Fl. 1"
type input "650.0"
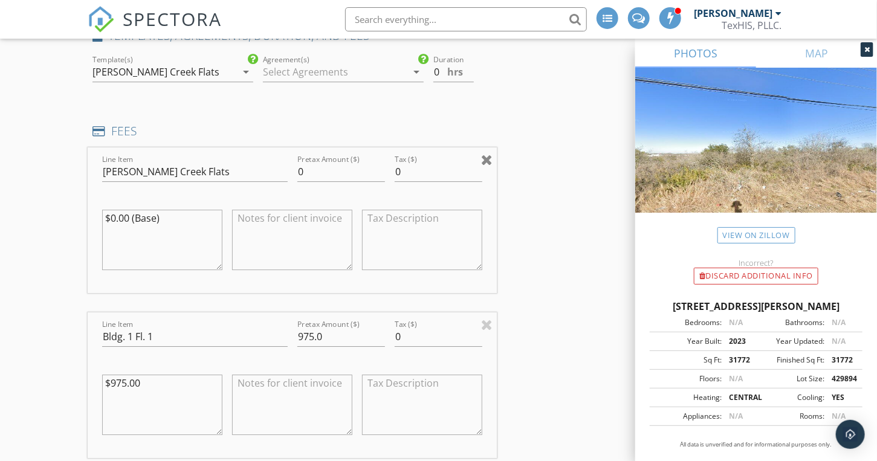
type textarea "$650.00"
type input "Bldg. 3 Fl. 2"
type input "Bldg. 3 Fl. 3"
type input "Bldg. 3 Fl. 4"
type input "Bldg. 3 Ext."
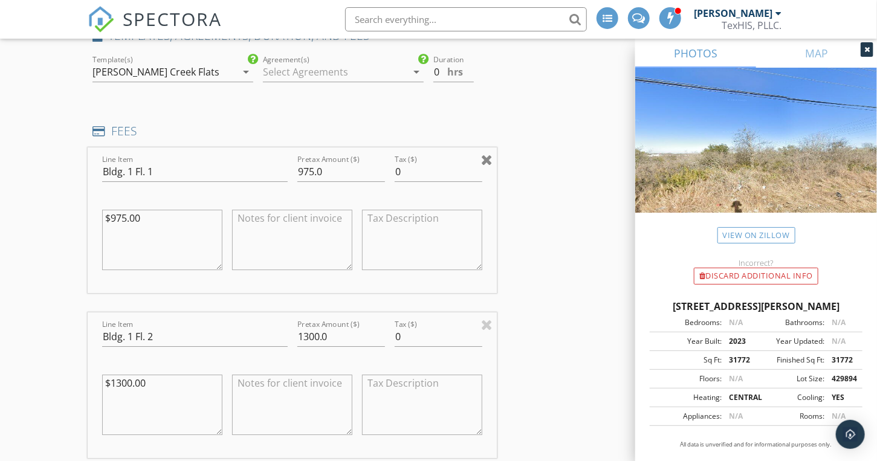
type input "250.0"
type textarea "$250.00"
click at [489, 154] on div at bounding box center [486, 159] width 11 height 15
type input "Bldg. 1 Fl. 2"
type input "1300.0"
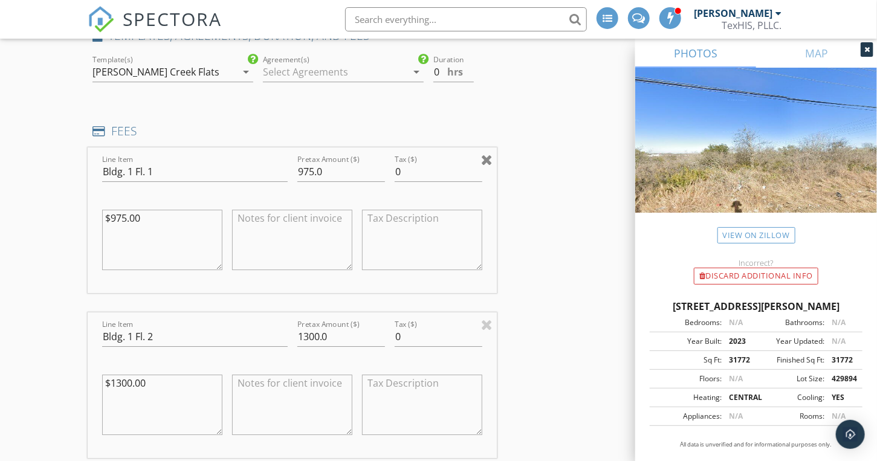
type textarea "$1300.00"
type input "Bldg. 1 Fl. 3"
type input "1365.0"
type textarea "$1365.00"
type input "Bldg. 1 Fl. 4"
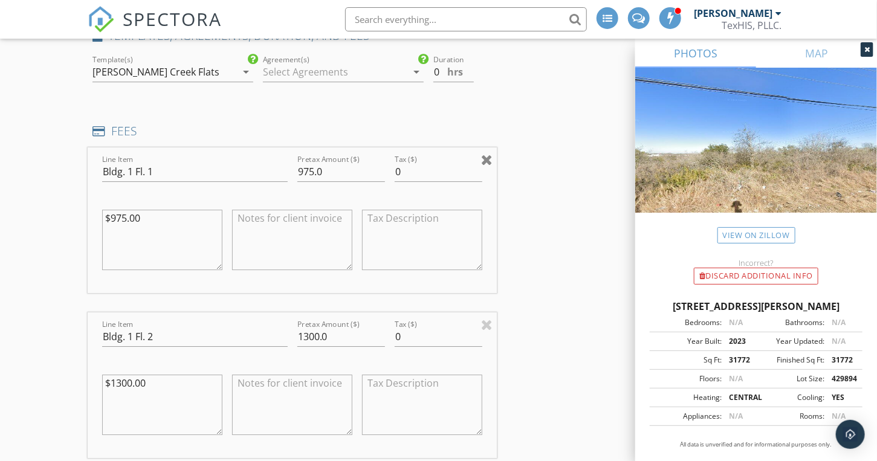
type input "Bldg. 1 Ext."
type input "250.0"
type textarea "$250.00"
type input "Bldg. 2 Fl. 1"
type input "780.0"
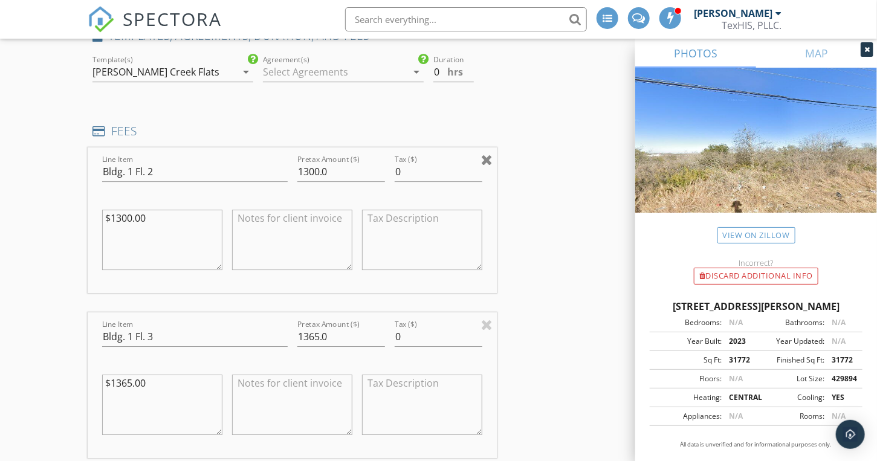
type textarea "$780.00"
type input "Bldg. 2 Fl. 2"
type input "Bldg. 2 Fl. 3"
type input "Bldg. 2 Fl. 4"
type input "Bldg. 2 Ext."
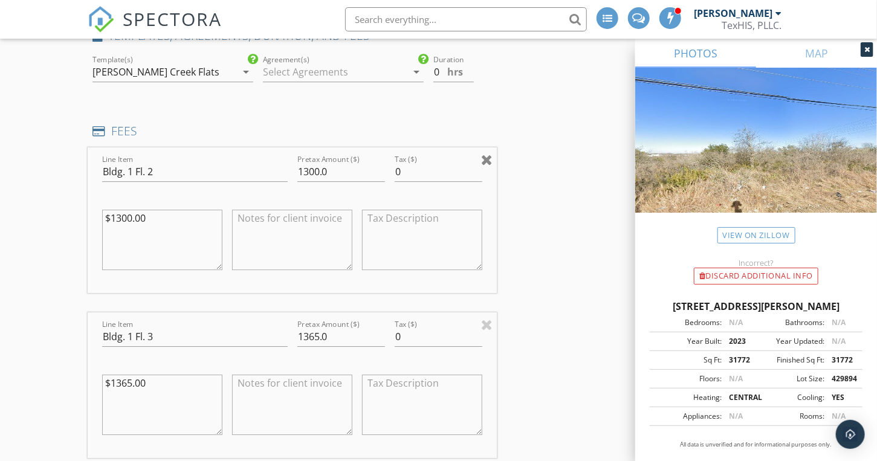
type input "250.0"
type textarea "$250.00"
type input "Bldg. 3 Fl. 1"
type input "650.0"
type textarea "$650.00"
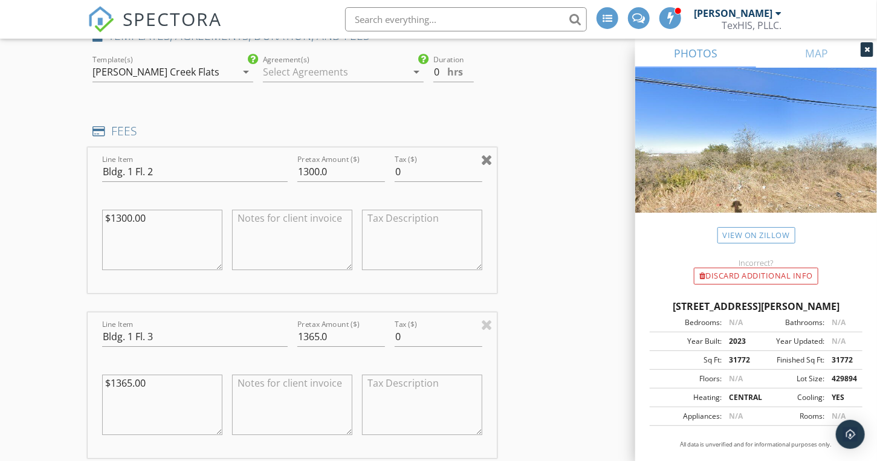
type input "Bldg. 3 Fl. 2"
type input "Bldg. 3 Fl. 3"
type input "Bldg. 3 Fl. 4"
type input "Bldg. 3 Ext."
type input "250.0"
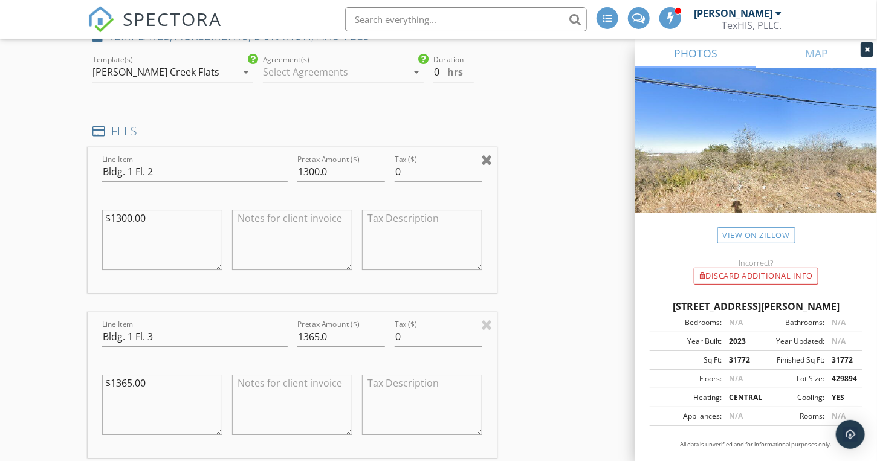
type textarea "$250.00"
click at [489, 154] on div at bounding box center [486, 159] width 11 height 15
type input "Bldg. 1 Fl. 3"
type input "1365.0"
type textarea "$1365.00"
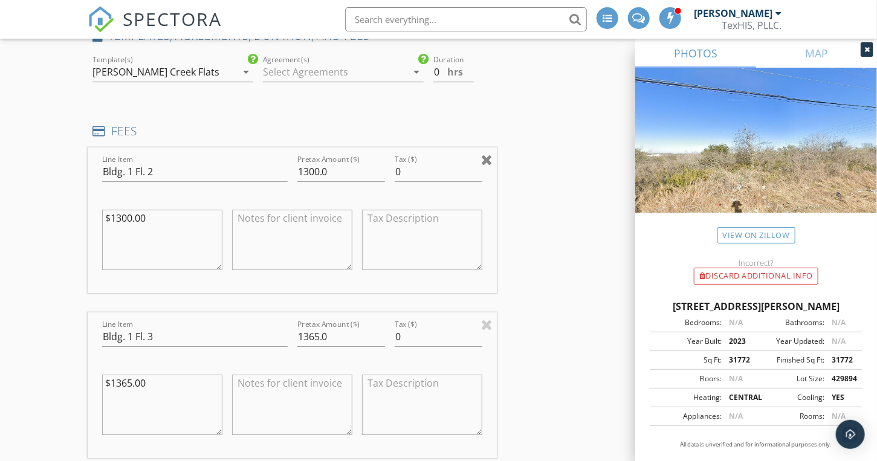
type input "Bldg. 1 Fl. 4"
type input "Bldg. 1 Ext."
type input "250.0"
type textarea "$250.00"
type input "Bldg. 2 Fl. 1"
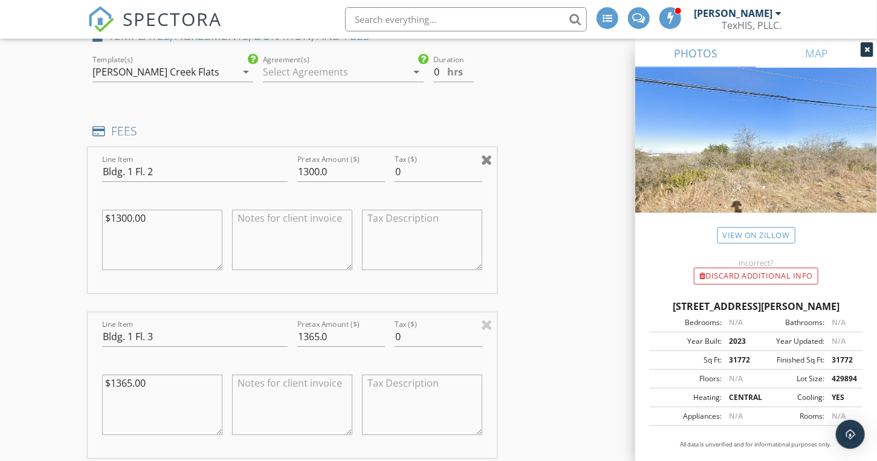
type input "780.0"
type textarea "$780.00"
type input "Bldg. 2 Fl. 2"
type input "Bldg. 2 Fl. 3"
type input "Bldg. 2 Fl. 4"
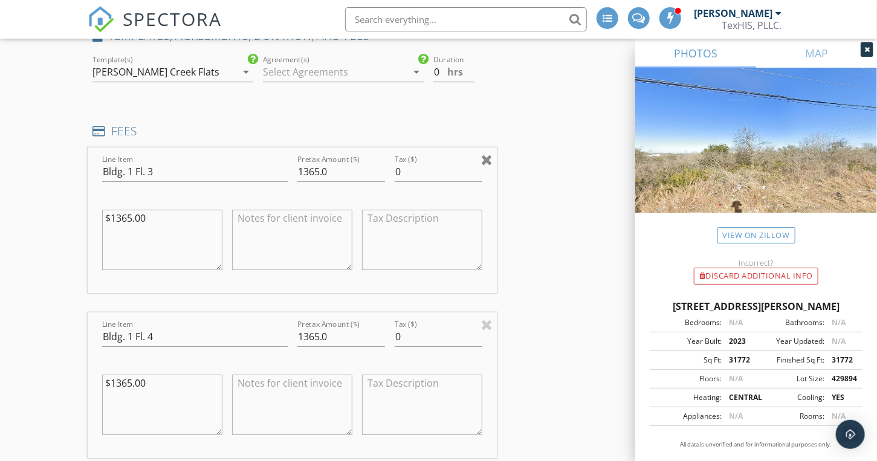
click at [489, 154] on div at bounding box center [486, 159] width 11 height 15
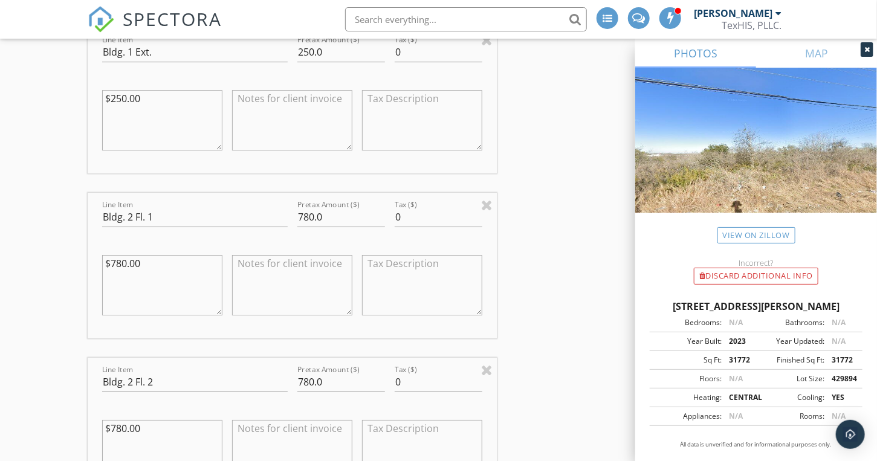
scroll to position [1813, 0]
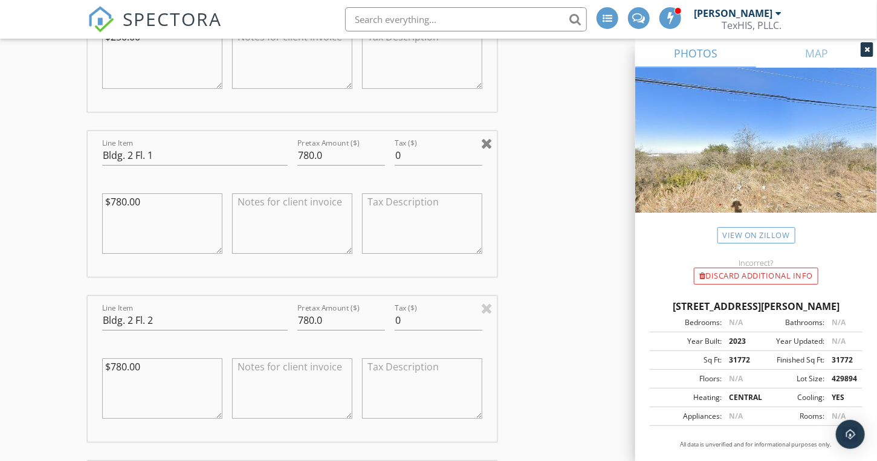
click at [487, 138] on div at bounding box center [486, 143] width 11 height 15
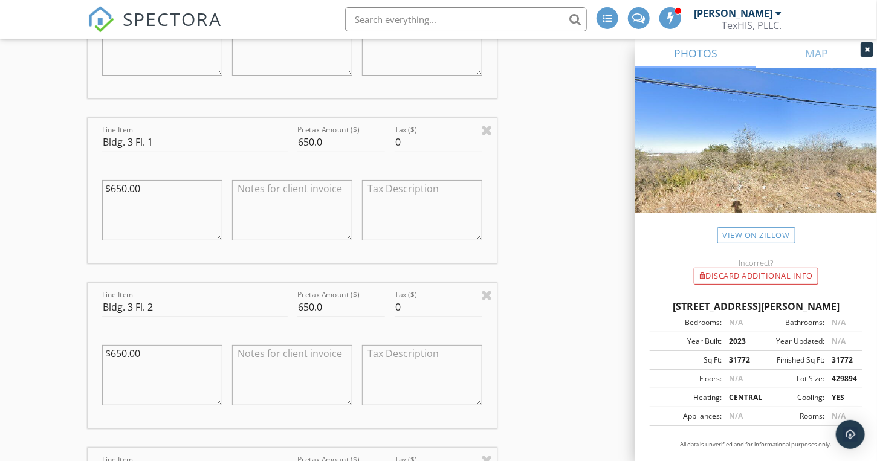
scroll to position [1994, 0]
click at [485, 123] on div at bounding box center [486, 127] width 11 height 15
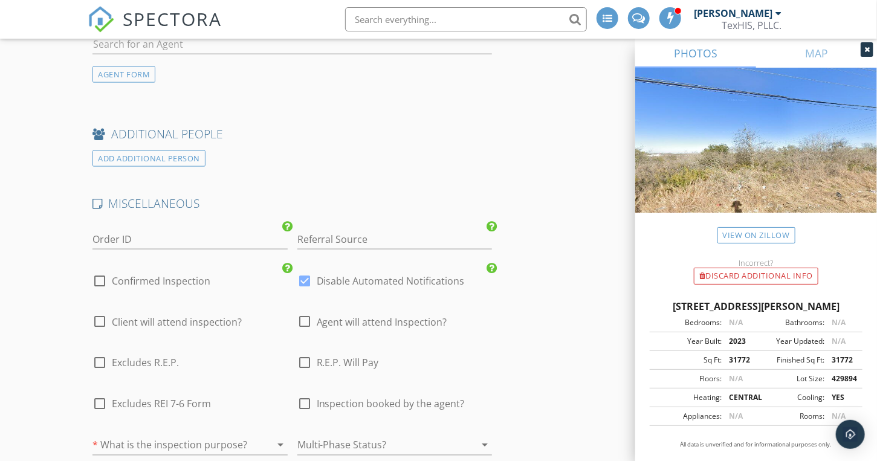
scroll to position [2779, 0]
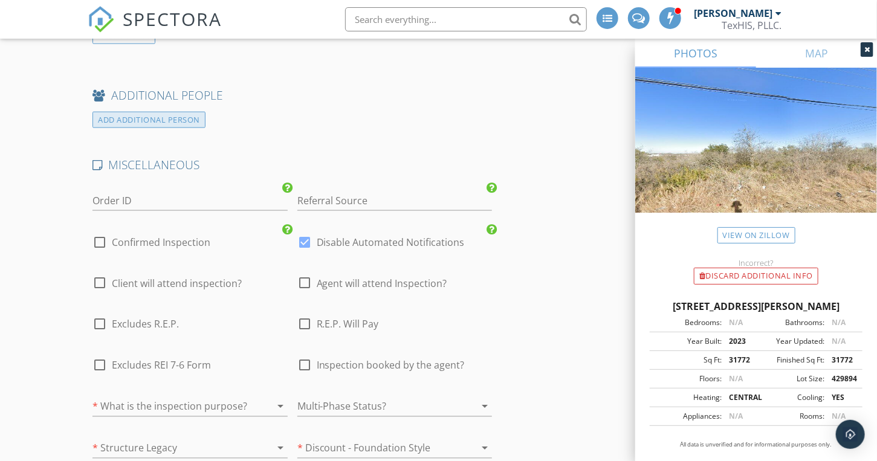
click at [131, 112] on div "ADD ADDITIONAL PERSON" at bounding box center [148, 120] width 113 height 16
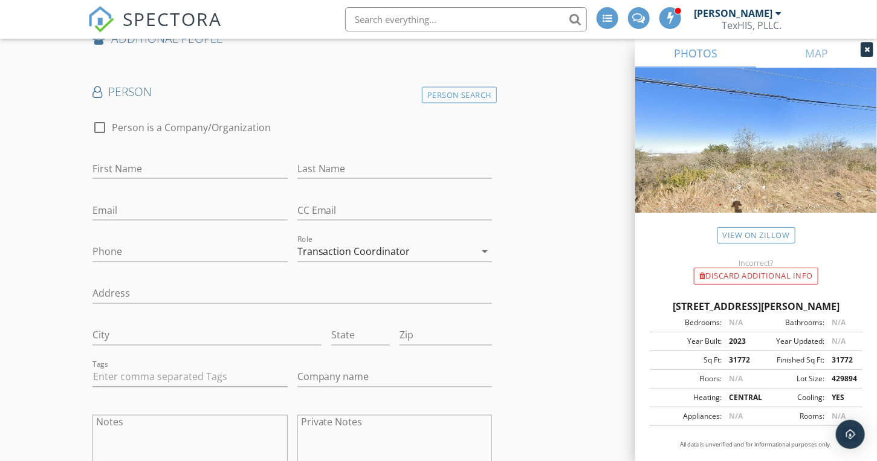
scroll to position [2840, 0]
click at [476, 83] on div "Person Search" at bounding box center [460, 91] width 76 height 16
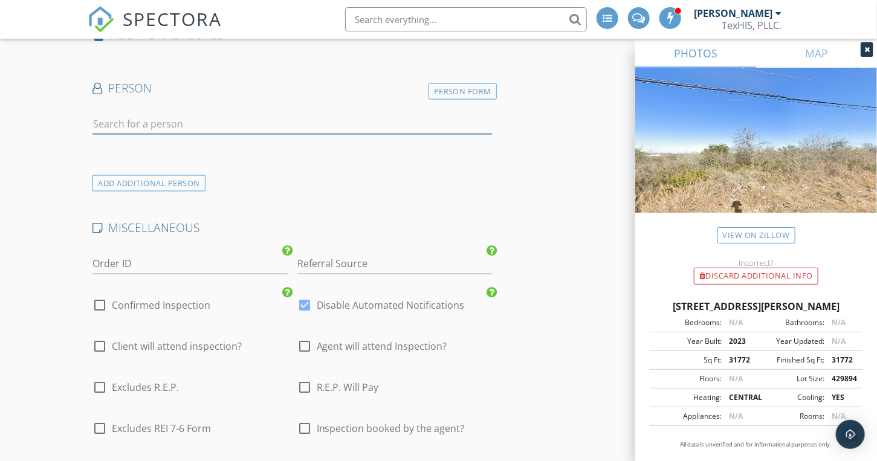
click at [116, 116] on input "text" at bounding box center [291, 124] width 399 height 20
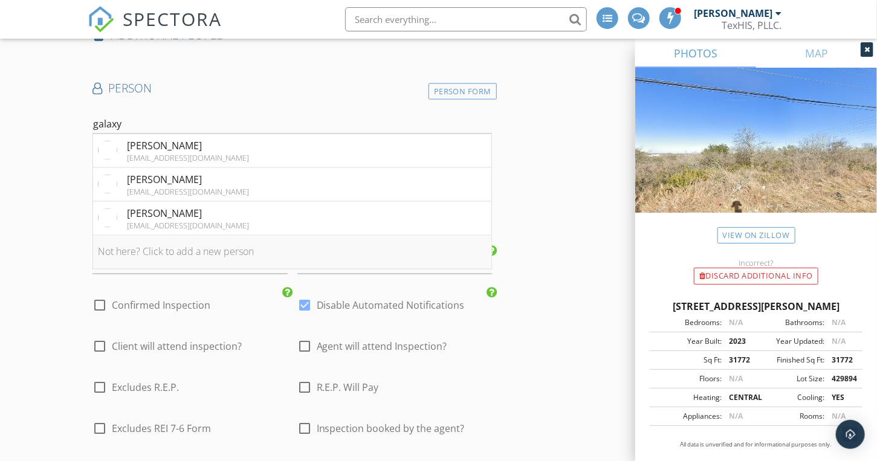
click at [214, 244] on li "Not here? Click to add a new person" at bounding box center [292, 253] width 398 height 34
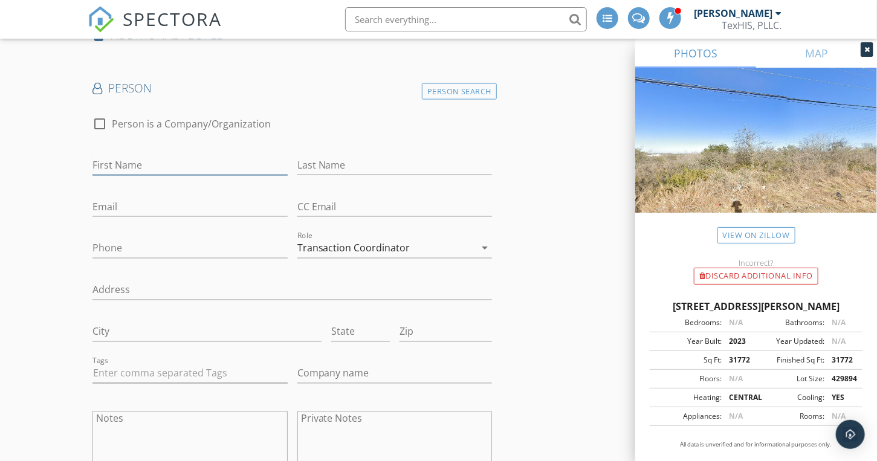
click at [133, 156] on input "First Name" at bounding box center [189, 165] width 195 height 20
click at [326, 367] on input "Company name" at bounding box center [394, 374] width 195 height 20
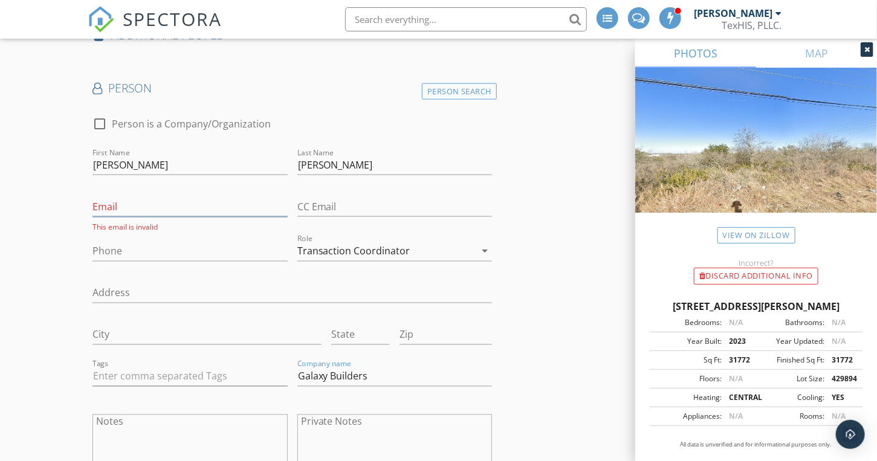
click at [152, 205] on input "Email" at bounding box center [189, 207] width 195 height 20
click at [375, 243] on div "Transaction Coordinator" at bounding box center [353, 248] width 113 height 11
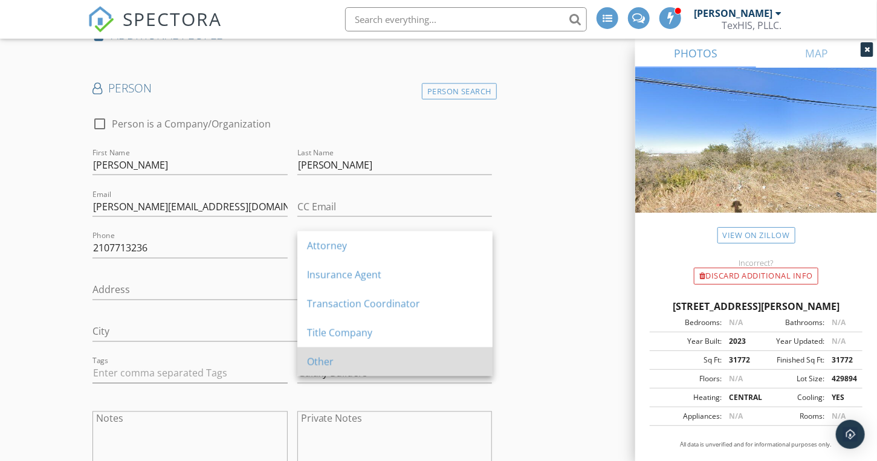
click at [327, 362] on div "Other" at bounding box center [395, 362] width 176 height 15
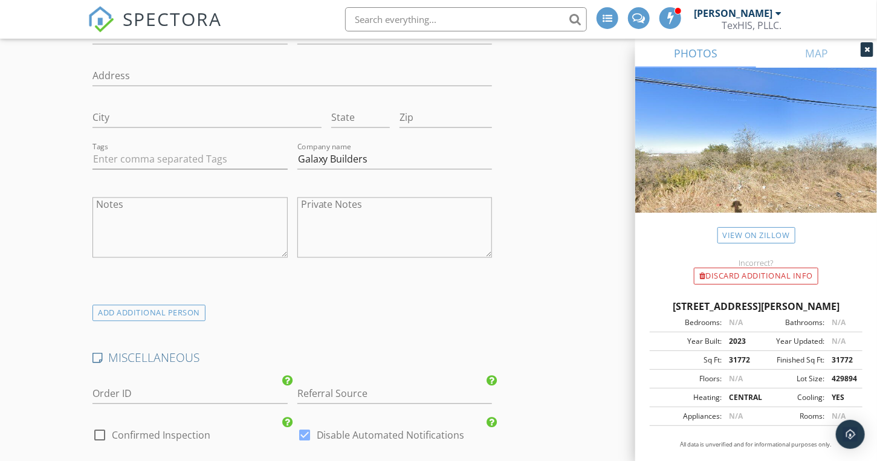
scroll to position [3081, 0]
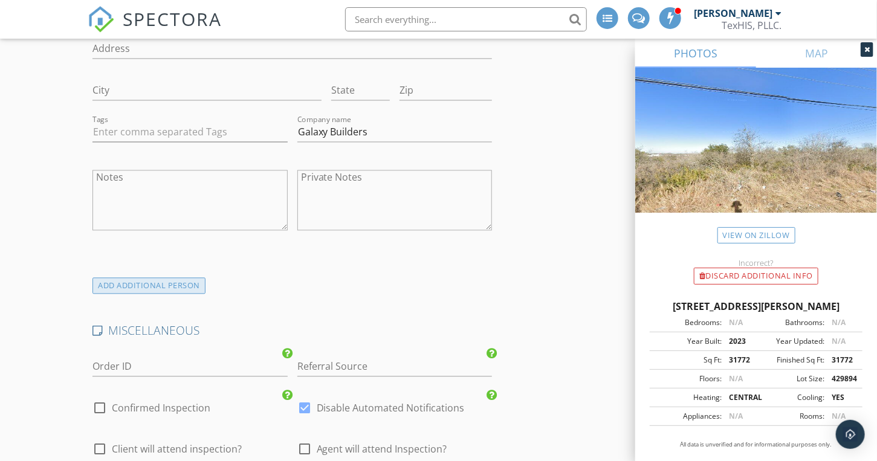
click at [182, 279] on div "ADD ADDITIONAL PERSON" at bounding box center [148, 285] width 113 height 16
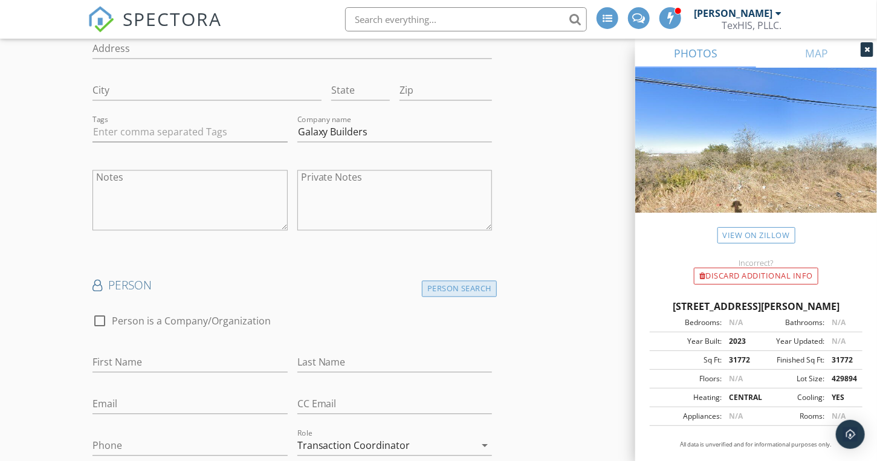
click at [472, 280] on div "Person Search" at bounding box center [460, 288] width 76 height 16
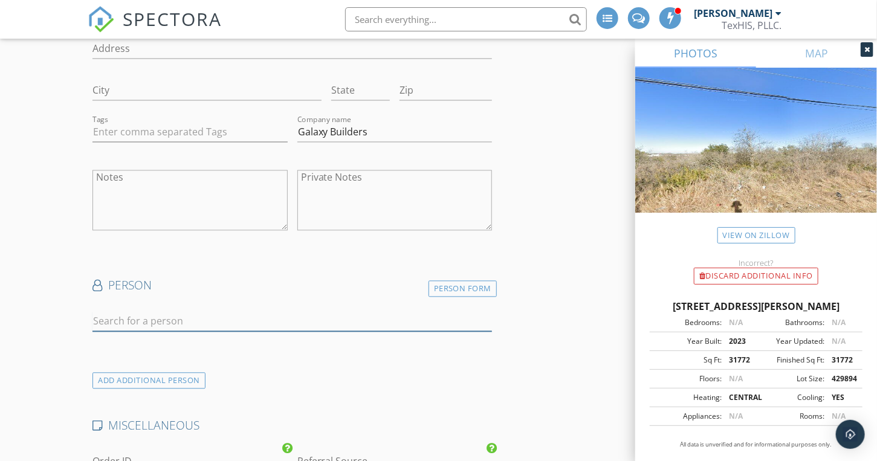
click at [188, 316] on input "text" at bounding box center [291, 321] width 399 height 20
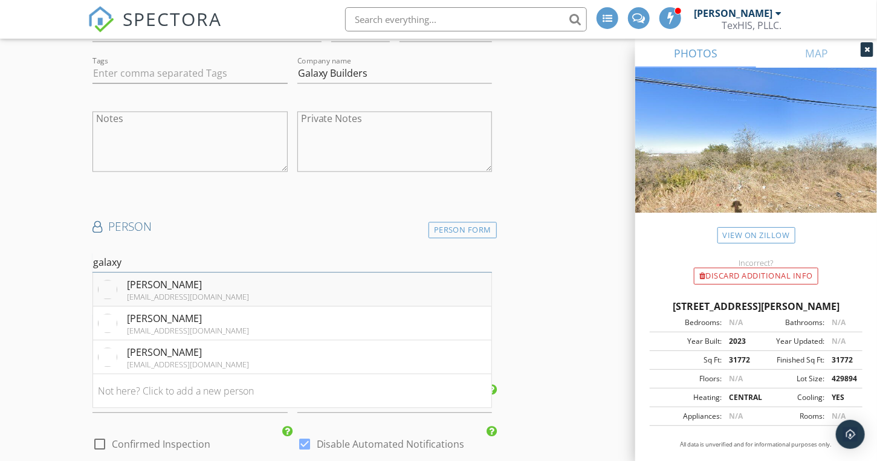
scroll to position [3142, 0]
click at [160, 276] on div "Doug McCoy" at bounding box center [188, 283] width 122 height 15
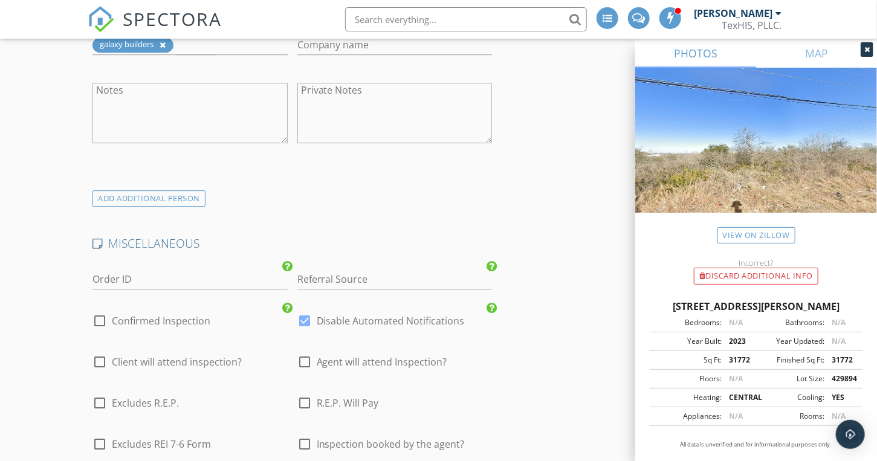
scroll to position [3625, 0]
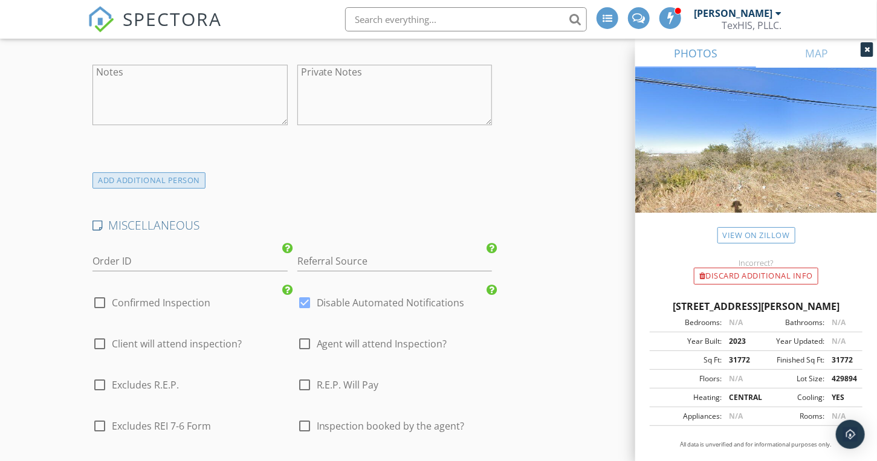
click at [121, 174] on div "ADD ADDITIONAL PERSON" at bounding box center [148, 180] width 113 height 16
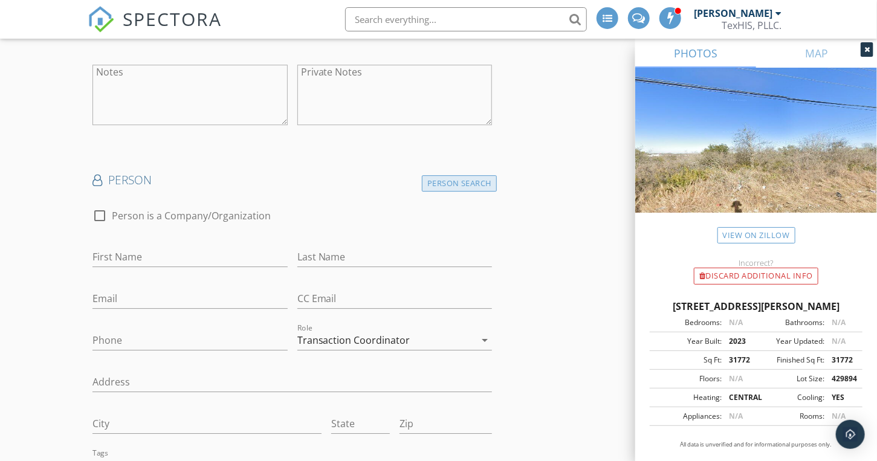
click at [436, 175] on div "Person Search" at bounding box center [460, 183] width 76 height 16
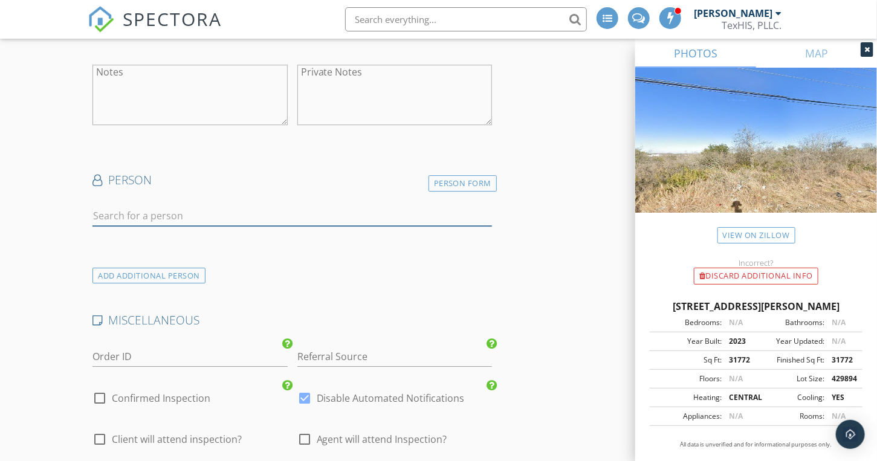
click at [131, 206] on input "text" at bounding box center [291, 216] width 399 height 20
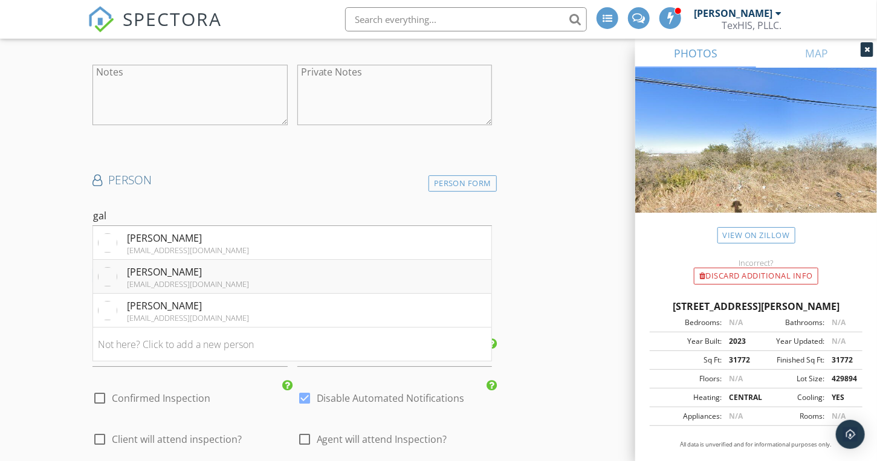
click at [153, 279] on div "joshb@galaxybuilders.com" at bounding box center [188, 284] width 122 height 10
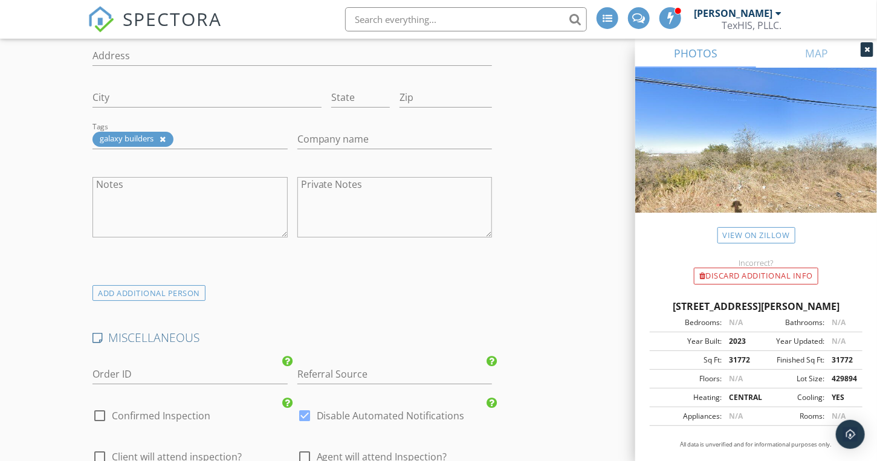
scroll to position [3988, 0]
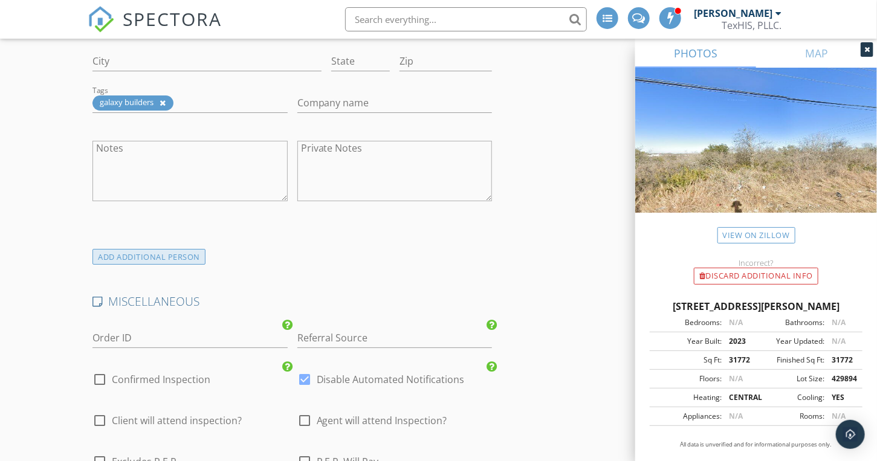
click at [184, 249] on div "ADD ADDITIONAL PERSON" at bounding box center [148, 257] width 113 height 16
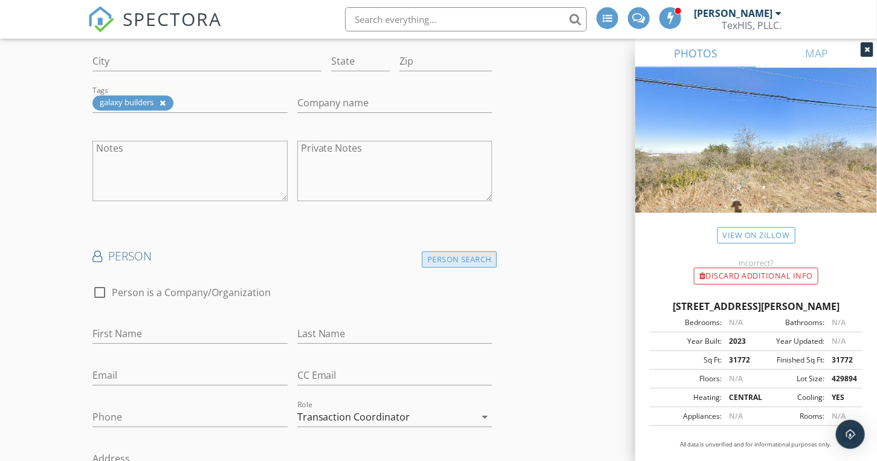
click at [482, 251] on div "Person Search" at bounding box center [460, 259] width 76 height 16
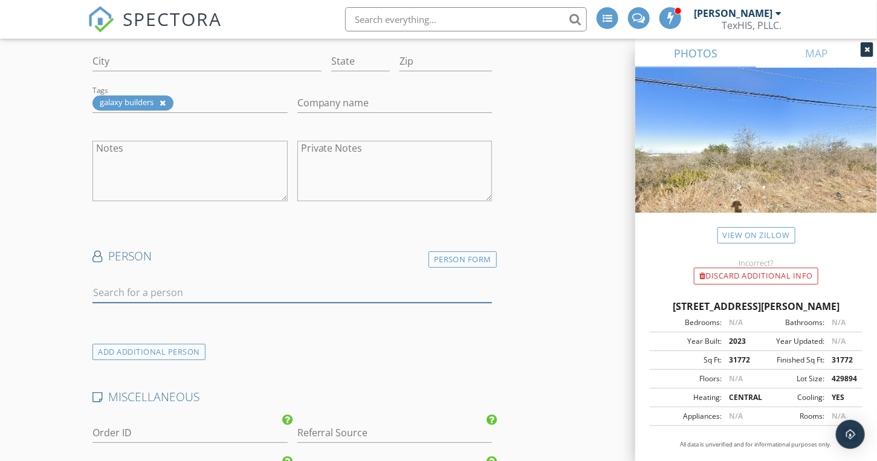
click at [133, 285] on input "text" at bounding box center [291, 293] width 399 height 20
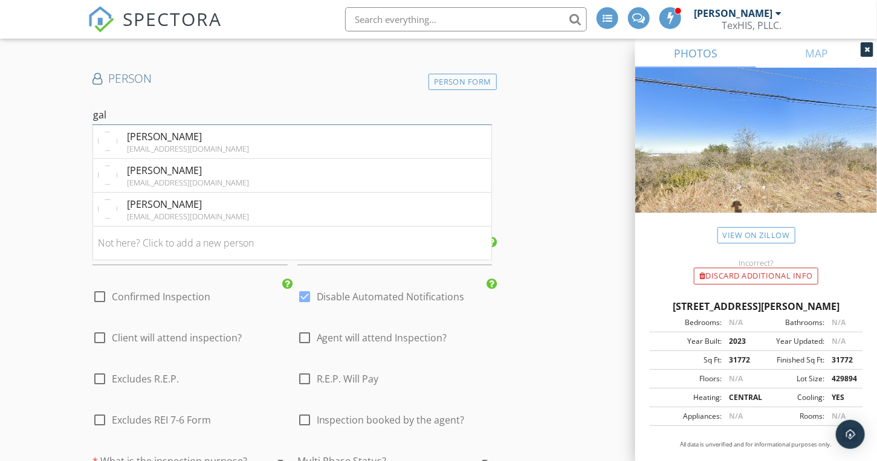
scroll to position [4169, 0]
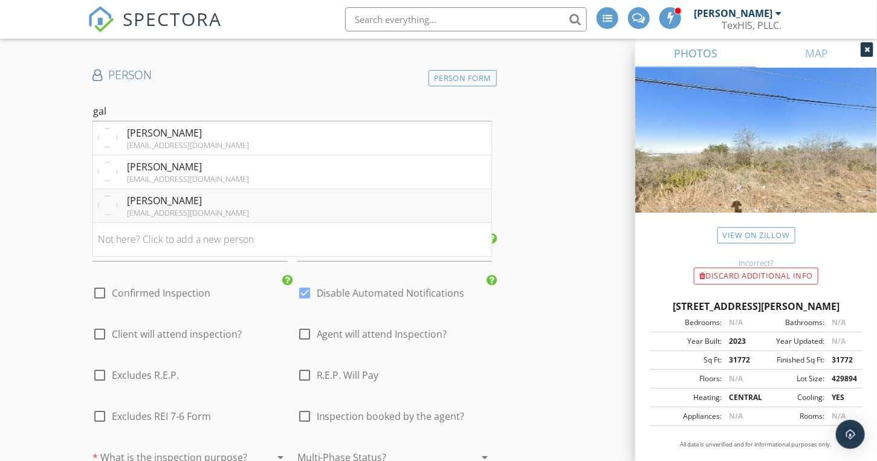
click at [186, 195] on div "Nick Atencio" at bounding box center [188, 200] width 122 height 15
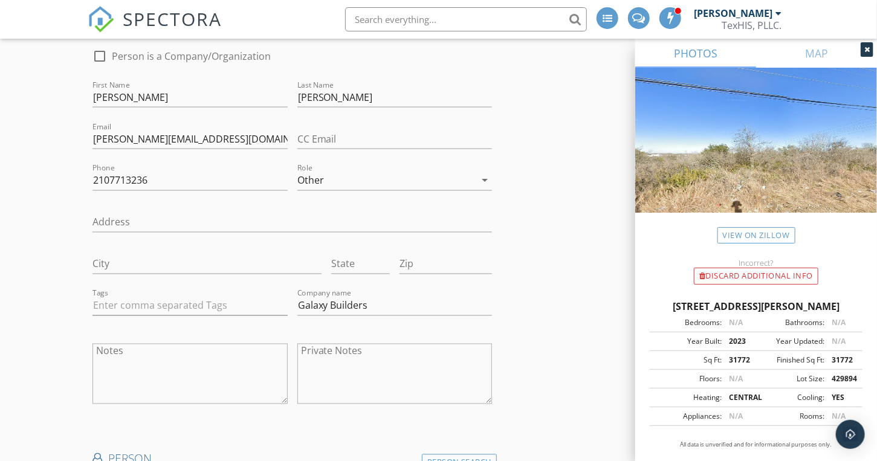
scroll to position [2900, 0]
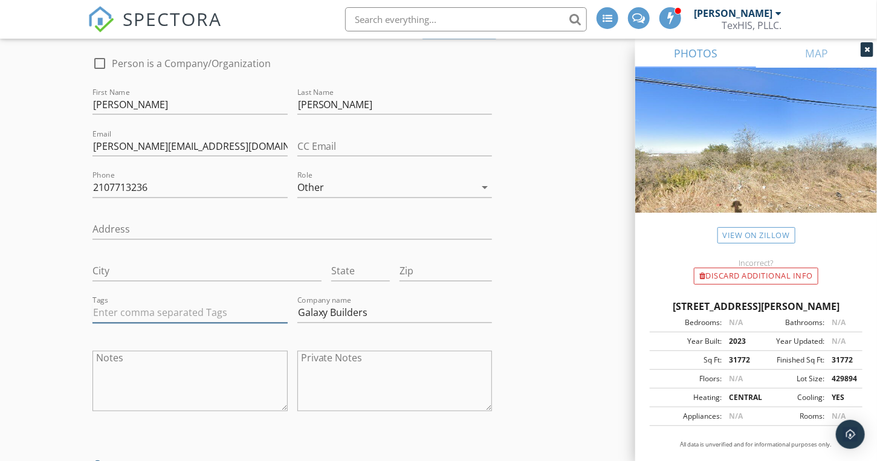
click at [108, 307] on input "text" at bounding box center [189, 313] width 195 height 20
click at [133, 331] on div "galaxy builders" at bounding box center [132, 338] width 68 height 15
click at [540, 339] on div "INSPECTOR(S) check_box Larry Harvey PRIMARY Larry Harvey arrow_drop_down check_…" at bounding box center [438, 16] width 701 height 5526
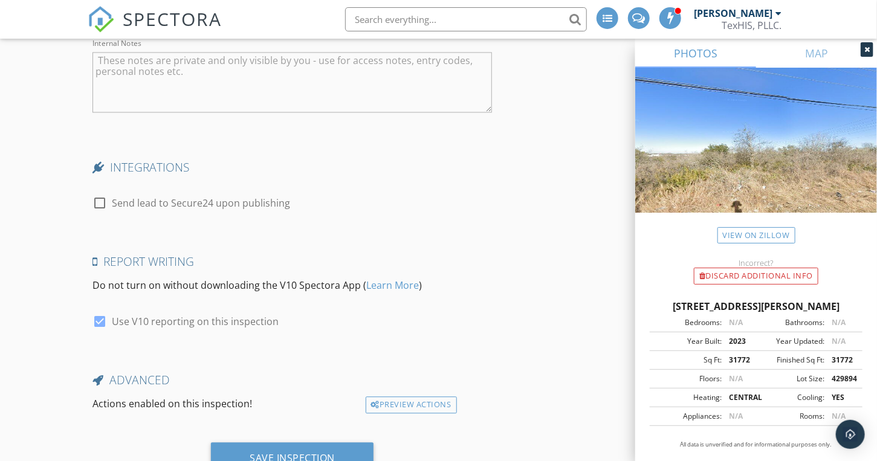
scroll to position [5231, 0]
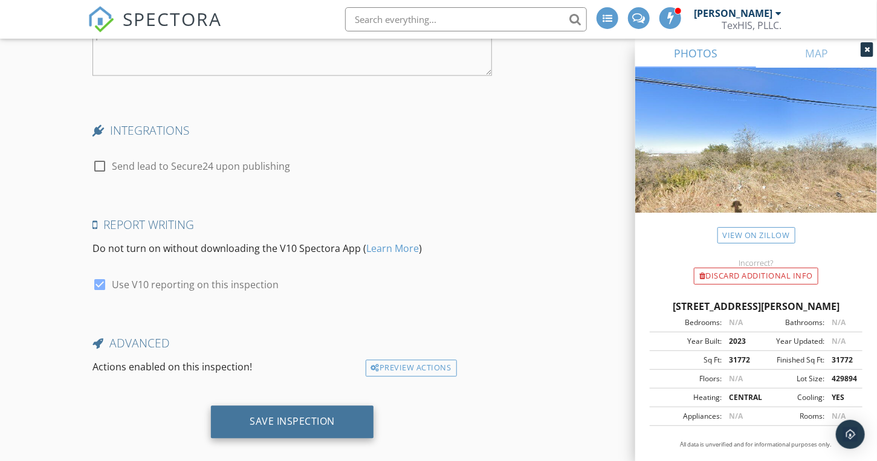
click at [285, 415] on div "Save Inspection" at bounding box center [292, 421] width 85 height 12
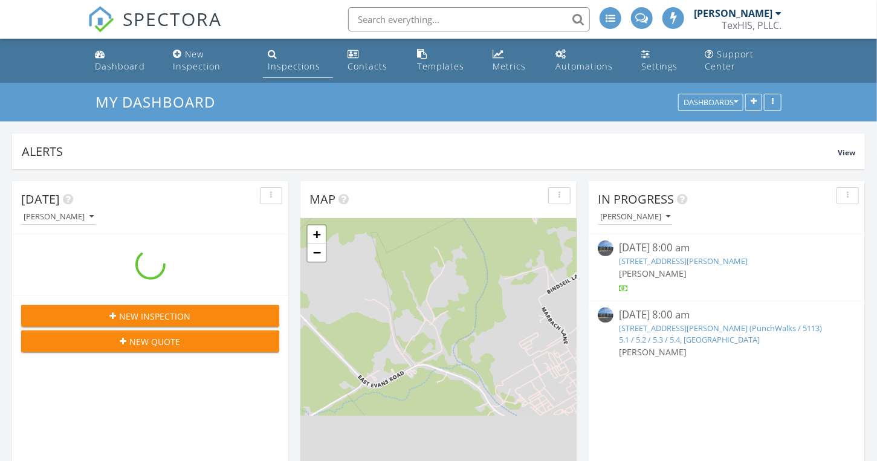
scroll to position [5, 5]
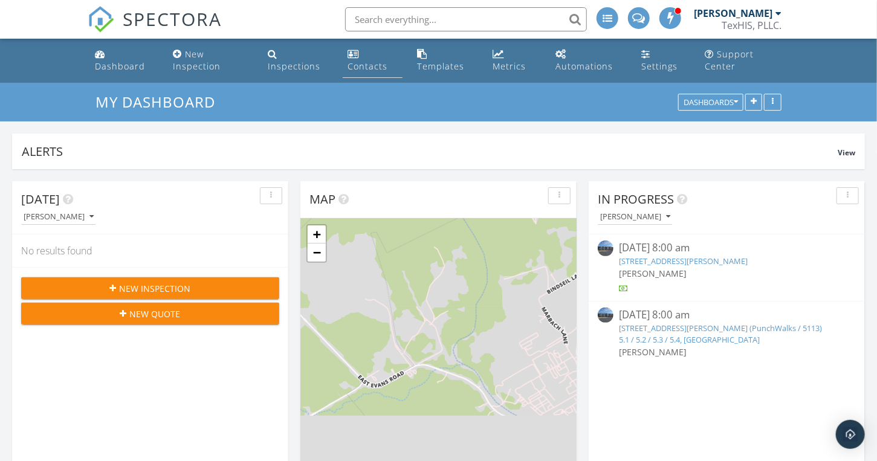
click at [382, 65] on div "Contacts" at bounding box center [367, 65] width 40 height 11
